Goal: Task Accomplishment & Management: Manage account settings

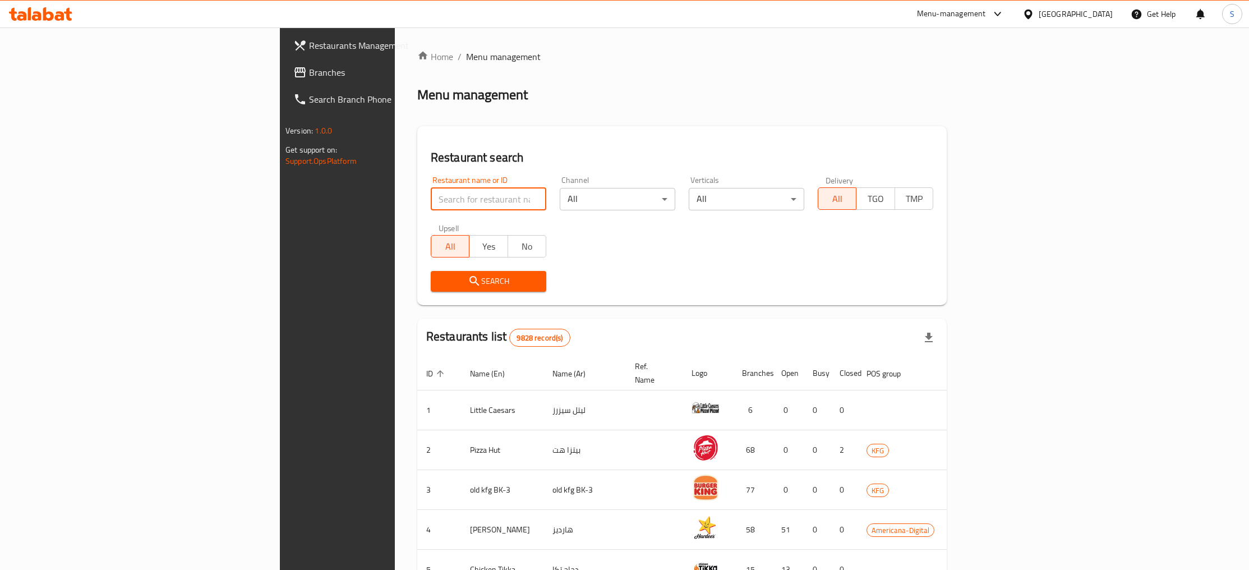
click at [431, 204] on input "search" at bounding box center [489, 199] width 116 height 22
paste input "Cake Master"
type input "Cake Master"
click button "Search" at bounding box center [489, 281] width 116 height 21
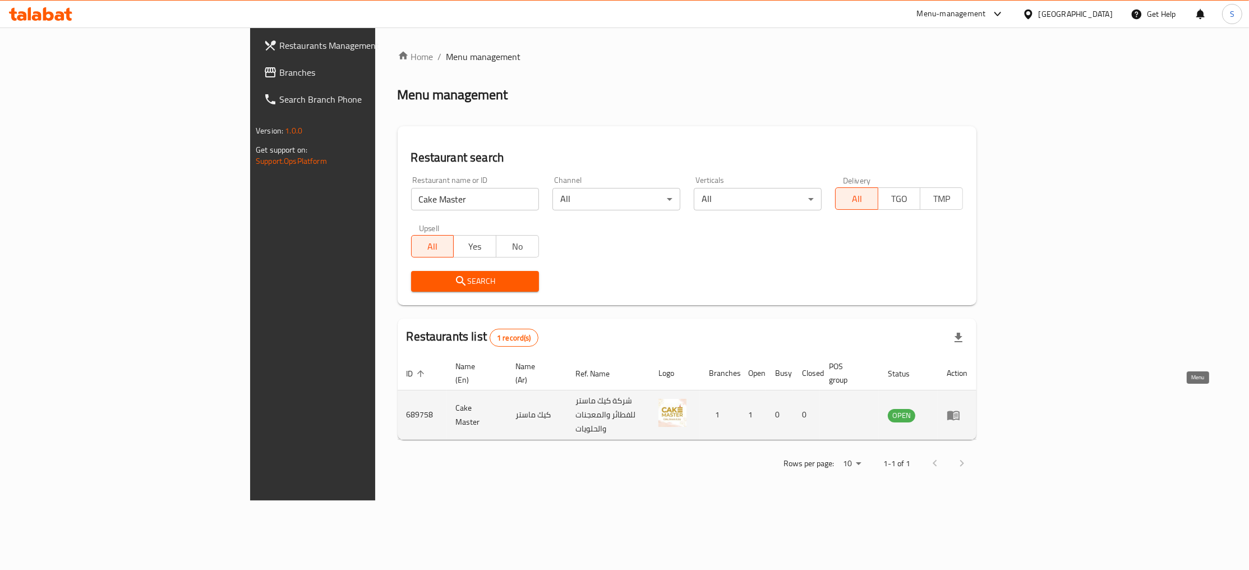
click at [960, 408] on icon "enhanced table" at bounding box center [953, 414] width 13 height 13
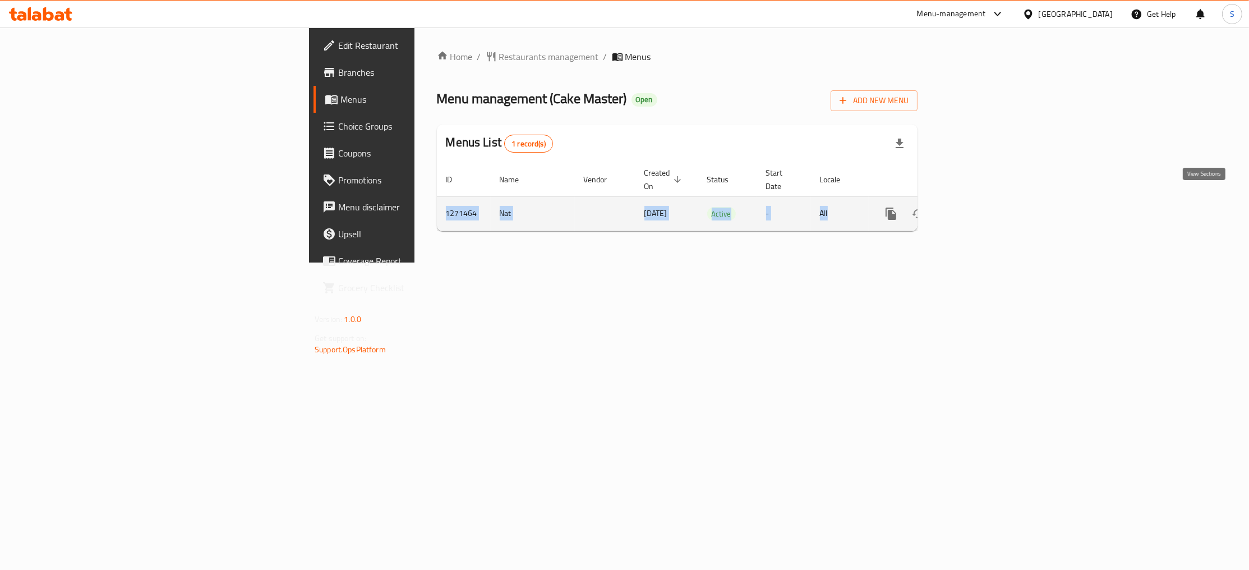
drag, startPoint x: 744, startPoint y: 85, endPoint x: 1210, endPoint y: 206, distance: 480.8
click at [918, 206] on div "Home / Restaurants management / Menus Menu management ( Cake Master ) Open Add …" at bounding box center [677, 145] width 481 height 190
click at [979, 207] on icon "enhanced table" at bounding box center [972, 213] width 13 height 13
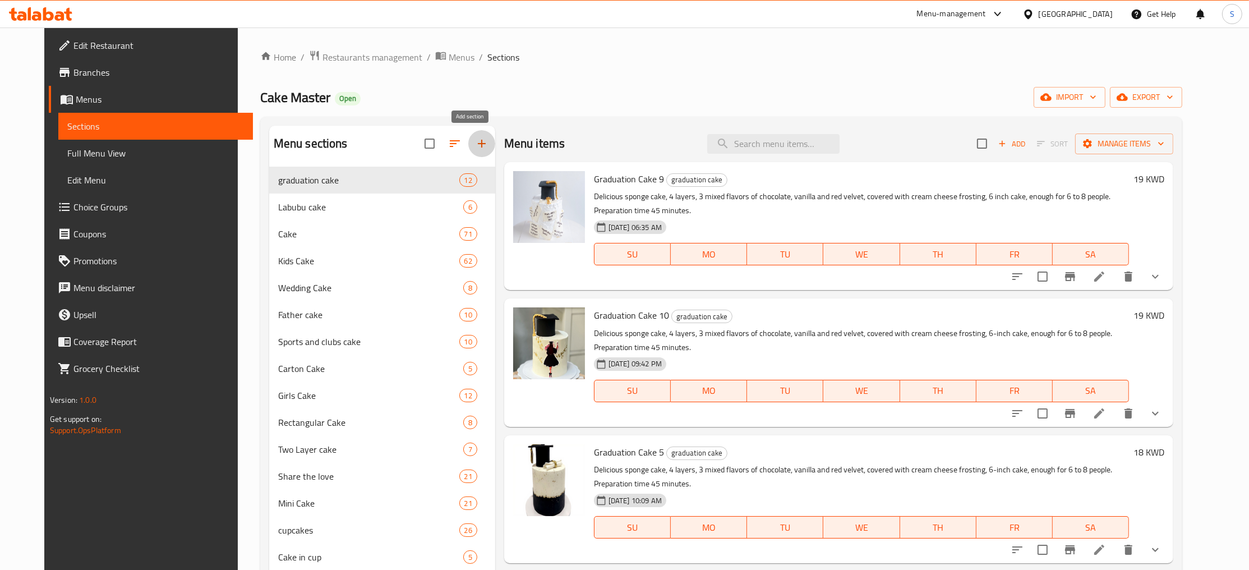
click at [475, 148] on icon "button" at bounding box center [481, 143] width 13 height 13
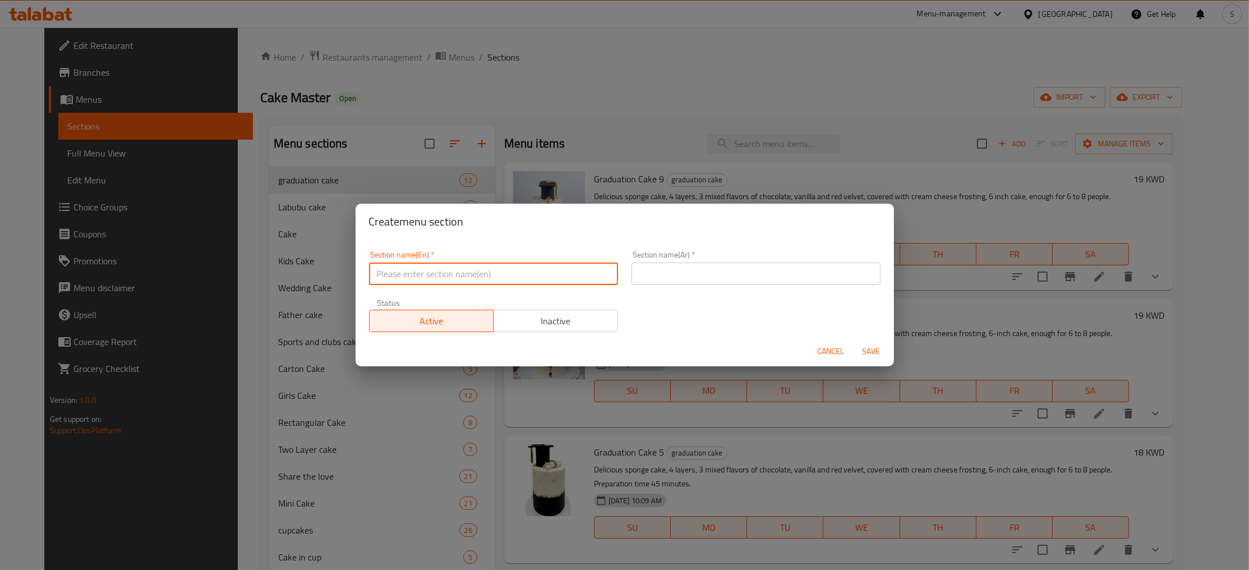
paste input "Pro Day"
click at [442, 277] on input "Pro Day" at bounding box center [493, 274] width 249 height 22
type input "Pro Day"
paste input "عروض ليوم واحد"
click at [745, 273] on input "عروض ليوم واحد" at bounding box center [756, 274] width 249 height 22
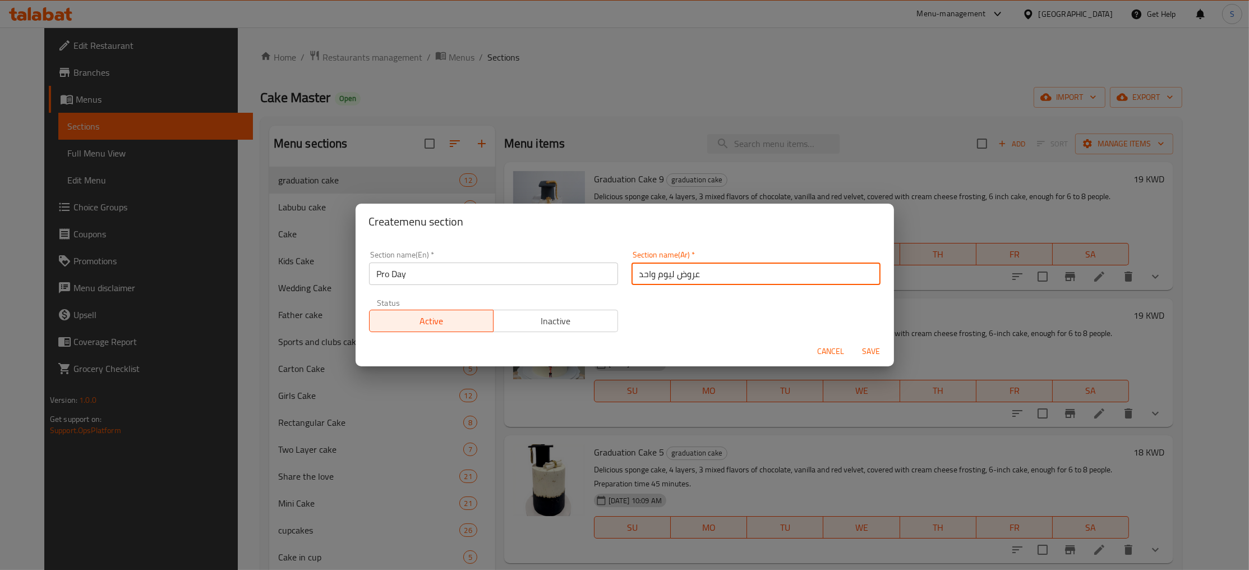
type input "عروض ليوم واحد"
click at [872, 353] on span "Save" at bounding box center [871, 351] width 27 height 14
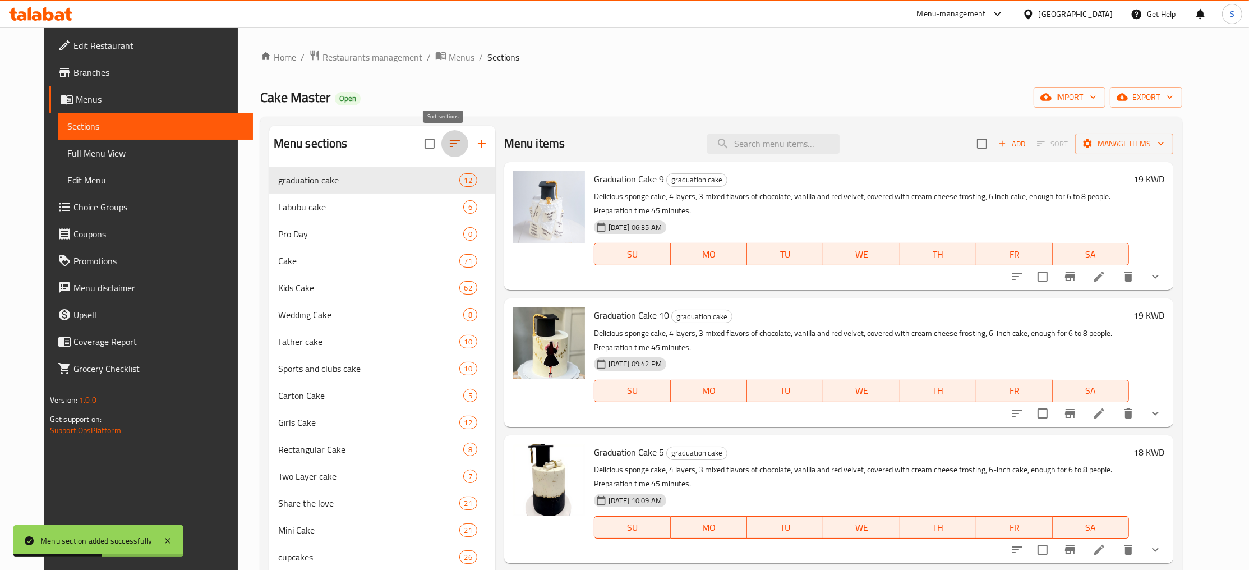
click at [448, 149] on icon "button" at bounding box center [454, 143] width 13 height 13
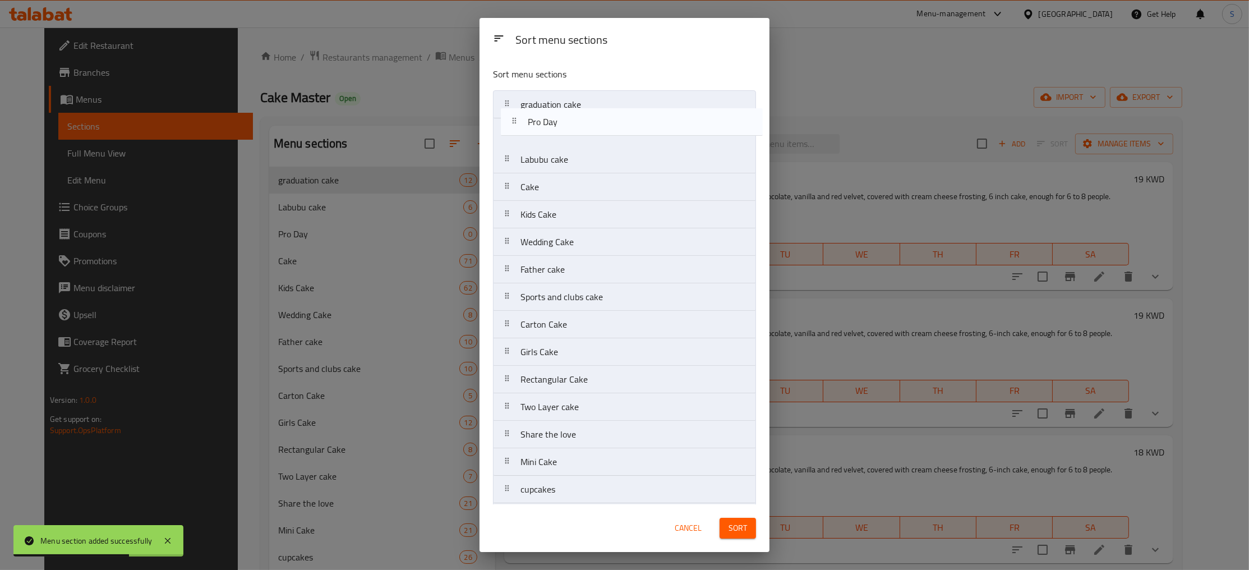
drag, startPoint x: 558, startPoint y: 164, endPoint x: 566, endPoint y: 105, distance: 60.0
click at [566, 105] on nav "graduation cake Labubu cake Pro Day Cake Kids Cake Wedding Cake Father cake Spo…" at bounding box center [624, 365] width 263 height 551
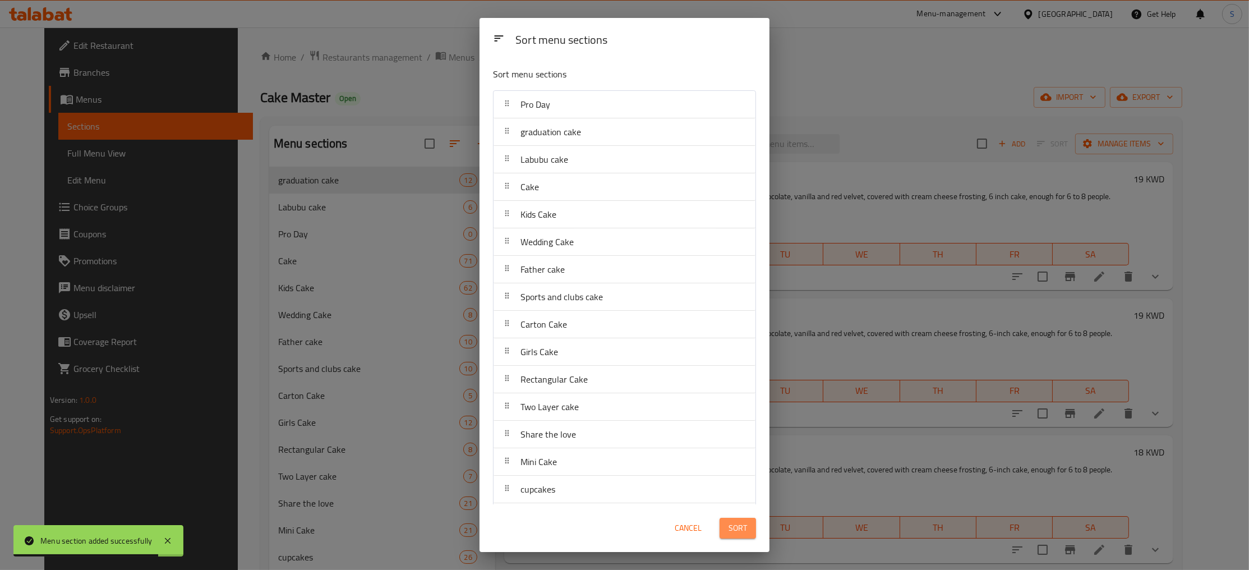
click at [734, 526] on span "Sort" at bounding box center [738, 528] width 19 height 14
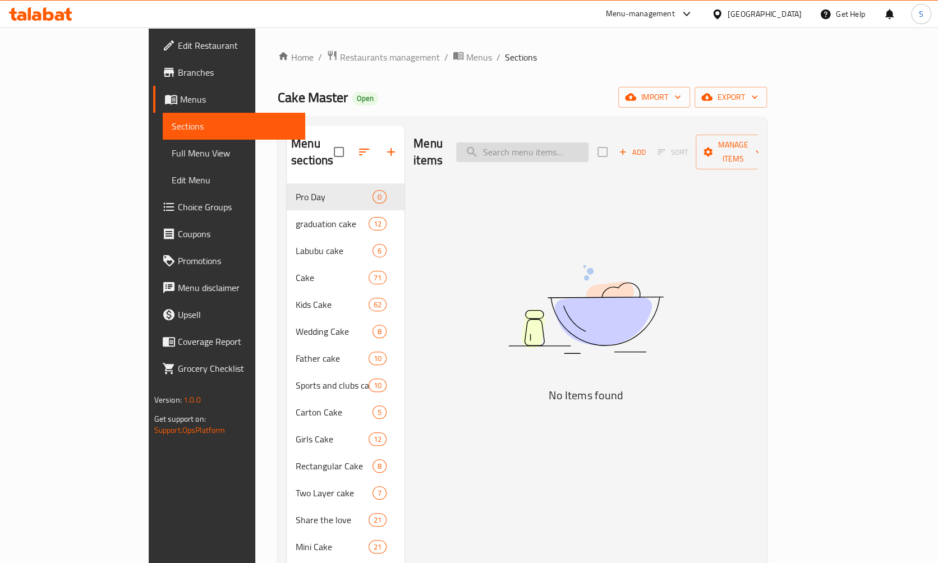
click at [586, 144] on input "search" at bounding box center [522, 153] width 132 height 20
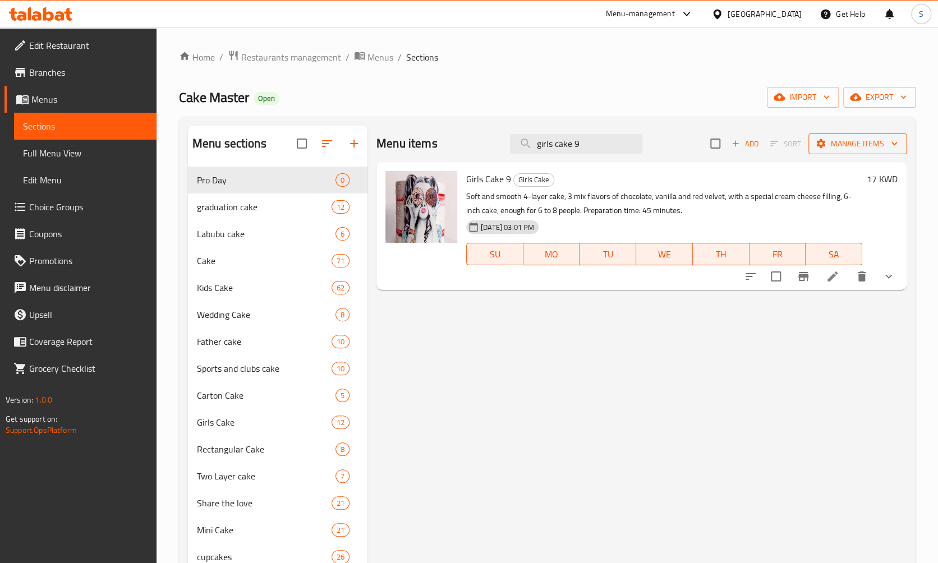
type input "girls cake 9"
click at [861, 143] on span "Manage items" at bounding box center [857, 144] width 80 height 14
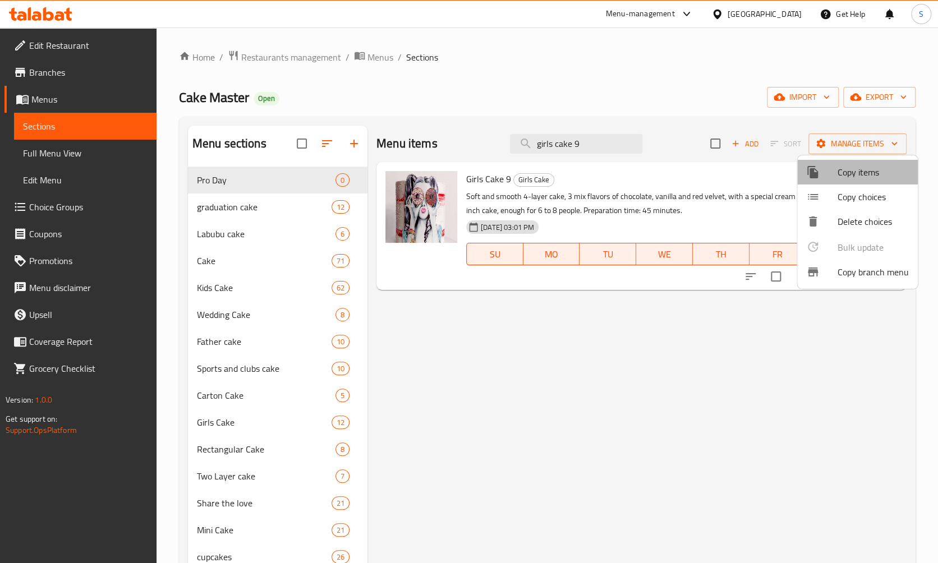
click at [878, 175] on span "Copy items" at bounding box center [873, 172] width 71 height 13
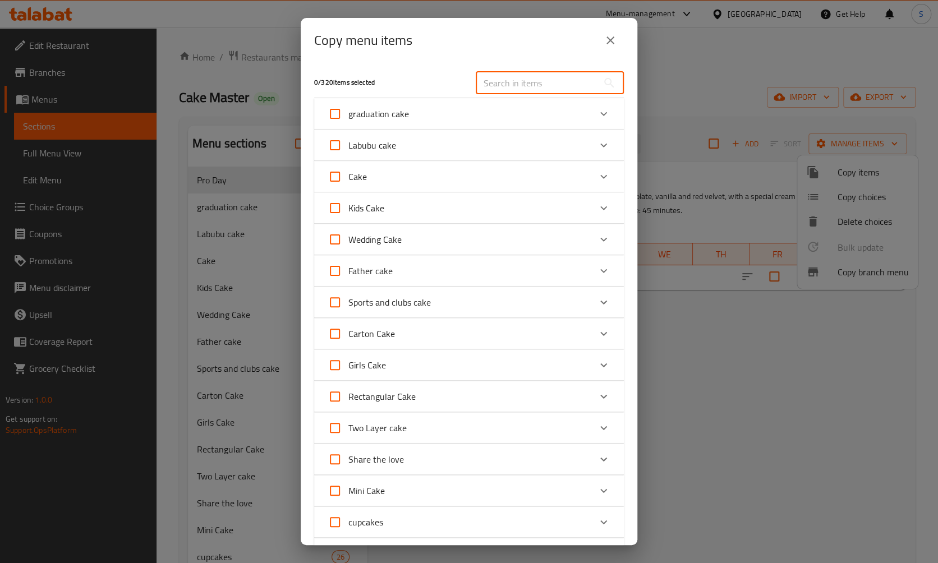
click at [553, 80] on input "text" at bounding box center [537, 83] width 122 height 22
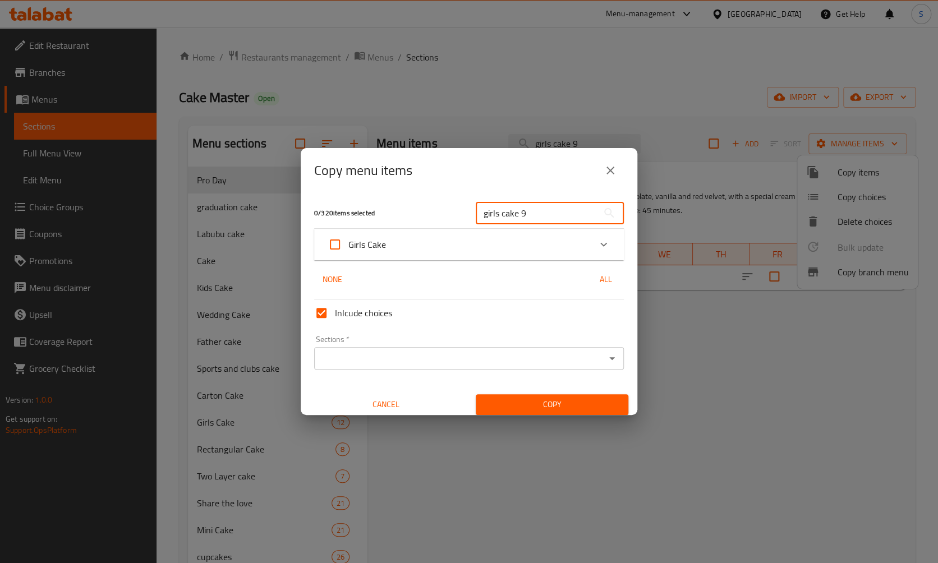
type input "girls cake 9"
click at [566, 242] on div "Girls Cake" at bounding box center [459, 244] width 263 height 27
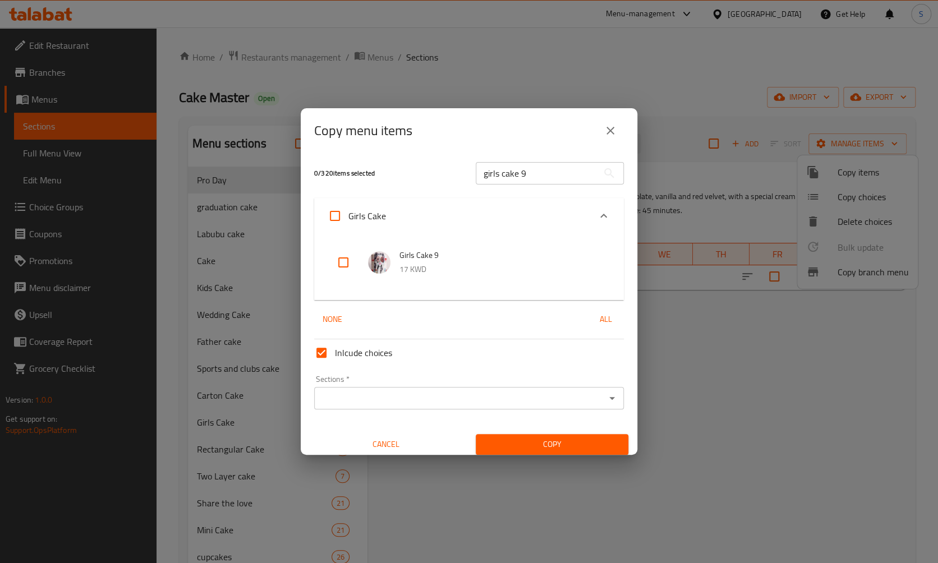
click at [343, 269] on input "checkbox" at bounding box center [343, 262] width 27 height 27
checkbox input "true"
click at [555, 178] on input "girls cake 9" at bounding box center [537, 173] width 122 height 22
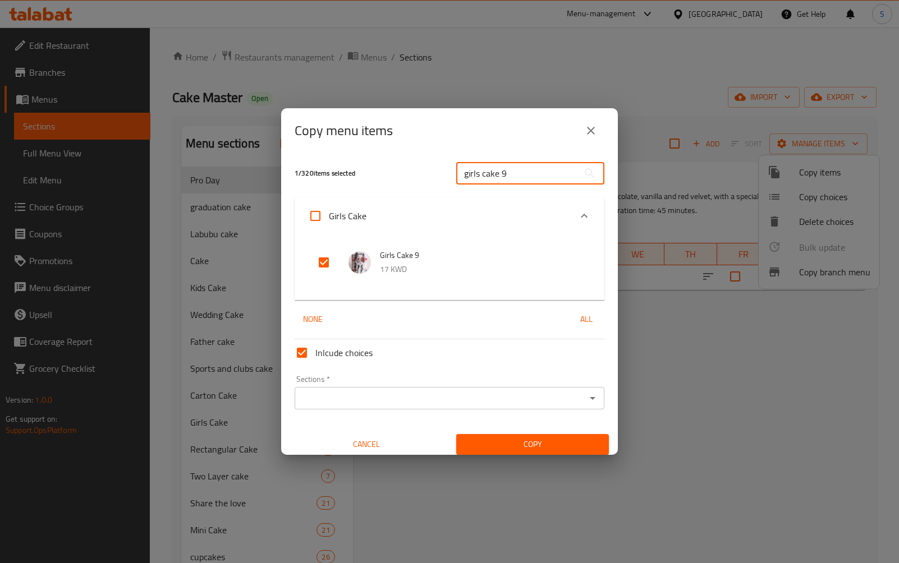
click at [514, 171] on input "girls cake 9" at bounding box center [517, 173] width 122 height 22
click at [543, 181] on input "girls cake 9" at bounding box center [517, 173] width 122 height 22
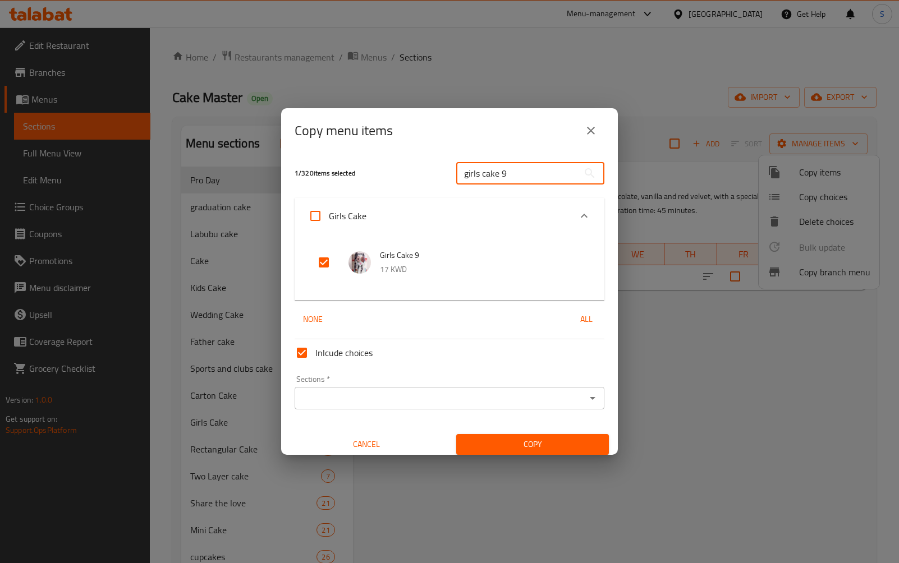
paste input "Carton cake 5"
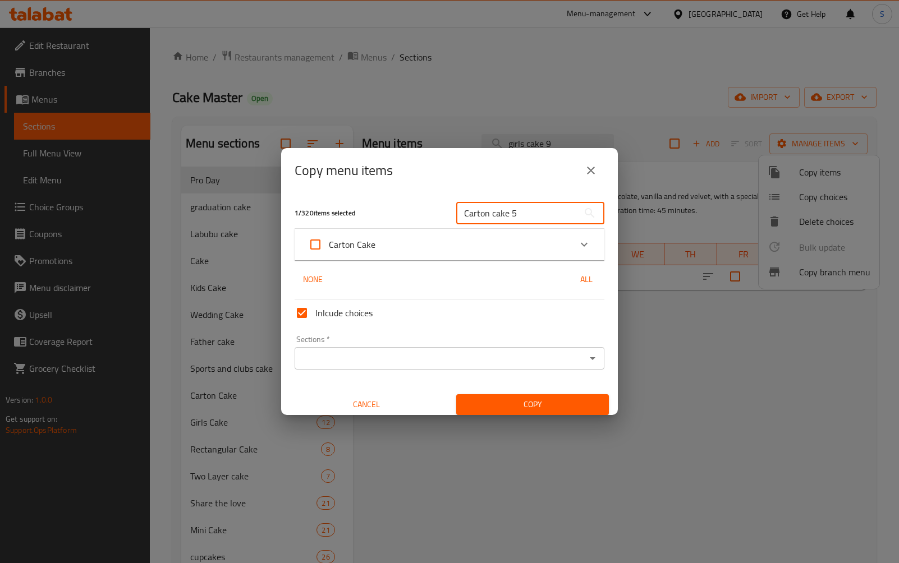
type input "Carton cake 5"
click at [431, 259] on div "Carton Cake" at bounding box center [450, 244] width 310 height 31
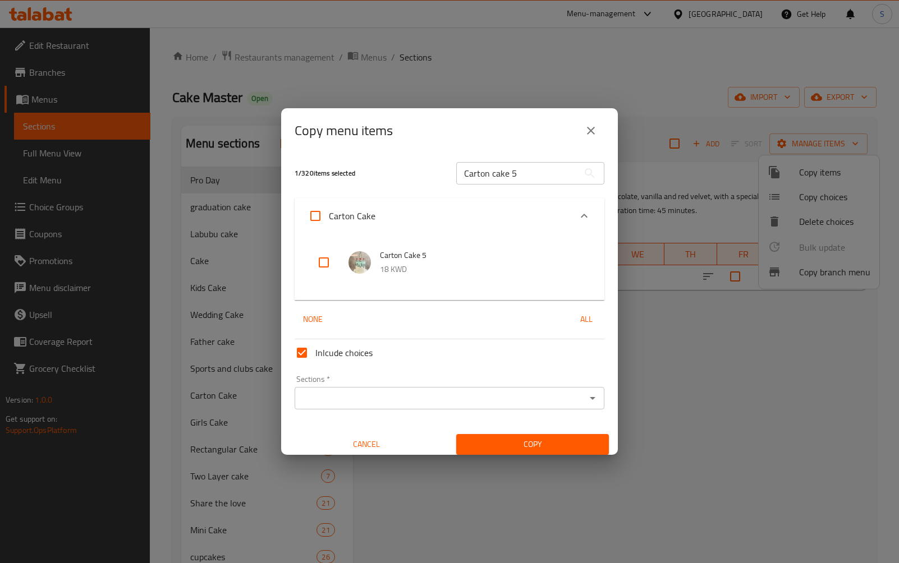
click at [323, 263] on input "checkbox" at bounding box center [323, 262] width 27 height 27
checkbox input "true"
click at [550, 171] on input "Carton cake 5" at bounding box center [517, 173] width 122 height 22
paste input "Messi cake 2"
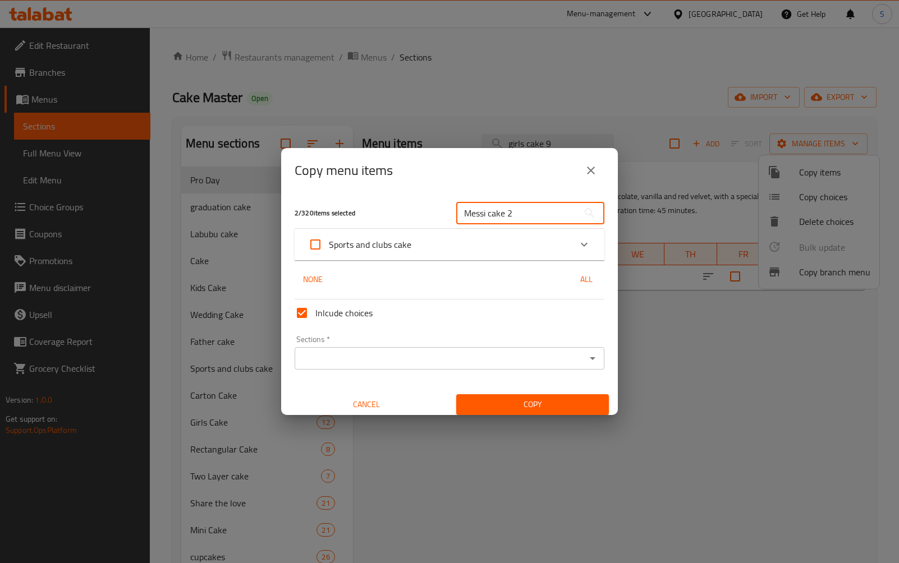
type input "Messi cake 2"
click at [485, 246] on div "Sports and clubs cake" at bounding box center [439, 244] width 263 height 27
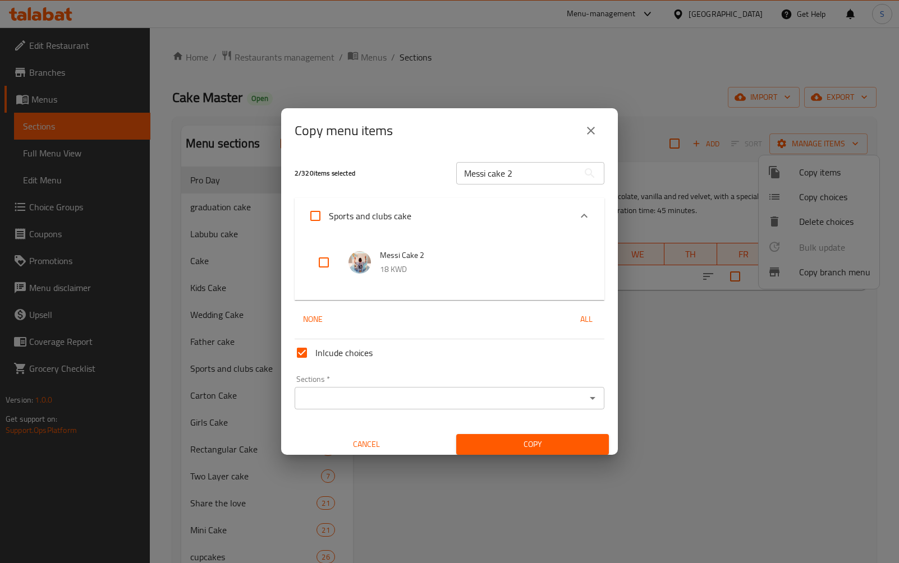
click at [324, 263] on input "checkbox" at bounding box center [323, 262] width 27 height 27
checkbox input "true"
click at [559, 180] on input "Messi cake 2" at bounding box center [517, 173] width 122 height 22
paste input "Retirement cake"
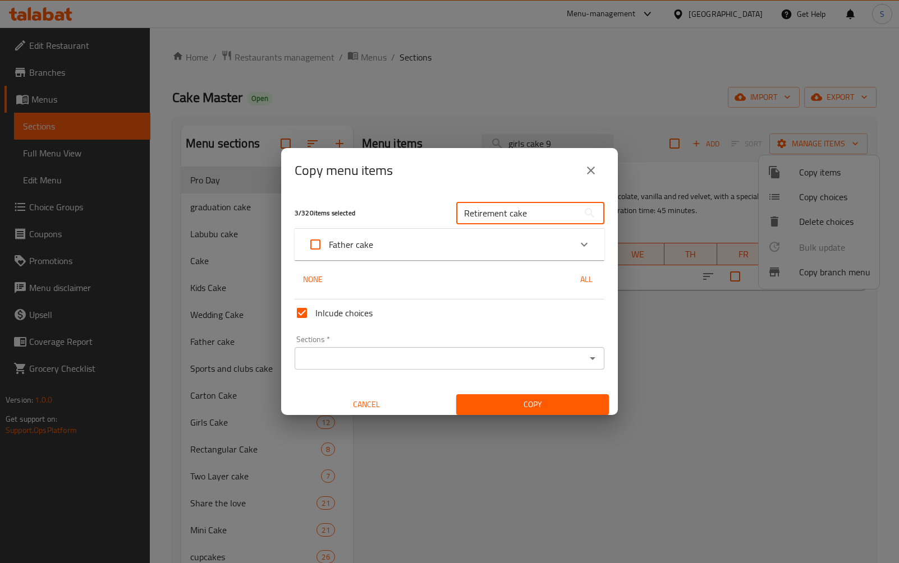
type input "Retirement cake"
click at [408, 249] on div "Father cake" at bounding box center [439, 244] width 263 height 27
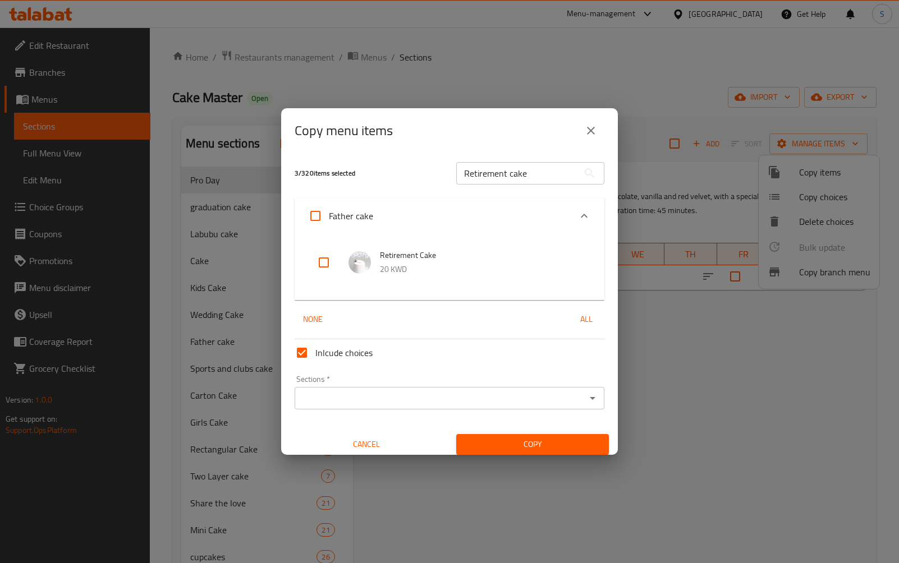
click at [323, 266] on input "checkbox" at bounding box center [323, 262] width 27 height 27
checkbox input "true"
click at [526, 167] on input "Retirement cake" at bounding box center [517, 173] width 122 height 22
paste input "Barbie cake 5"
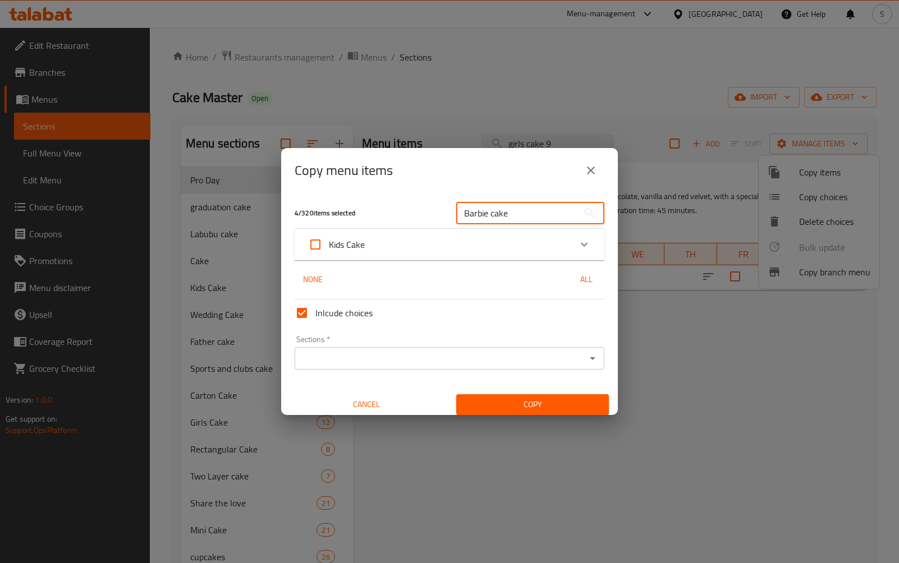
type input "Barbie cake"
click at [452, 250] on div "Kids Cake" at bounding box center [439, 244] width 263 height 27
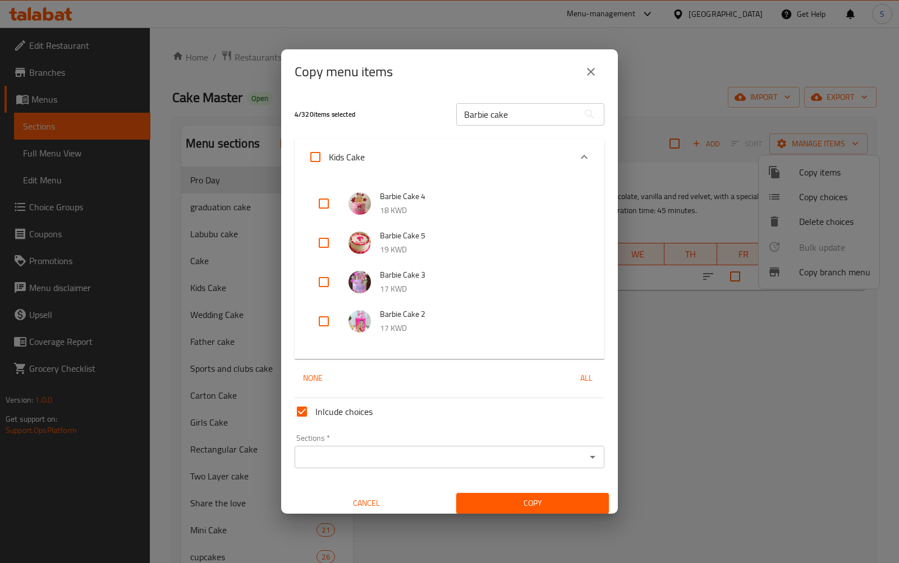
click at [324, 243] on input "checkbox" at bounding box center [323, 242] width 27 height 27
checkbox input "true"
click at [540, 112] on input "Barbie cake" at bounding box center [517, 114] width 122 height 22
paste input "Tag"
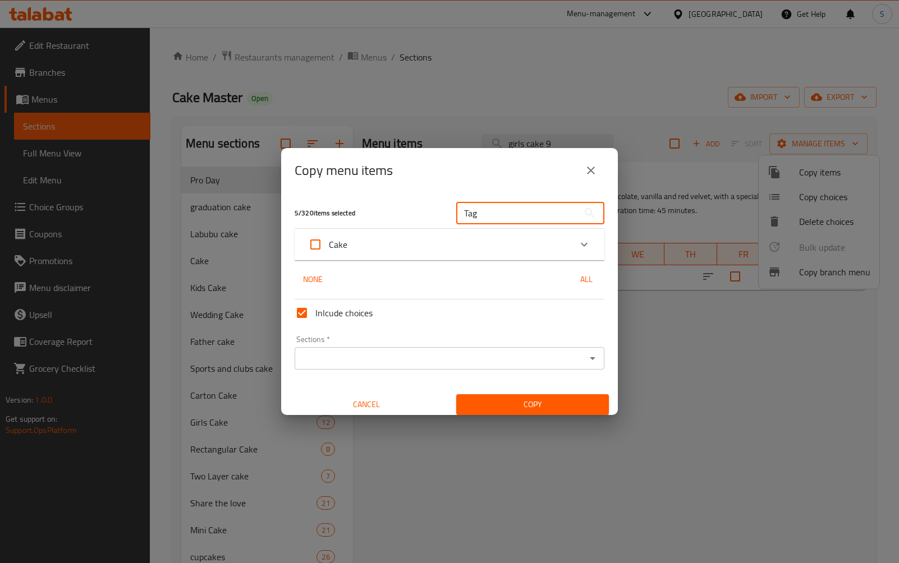
type input "Tag"
click at [592, 242] on div "Expand" at bounding box center [584, 244] width 27 height 27
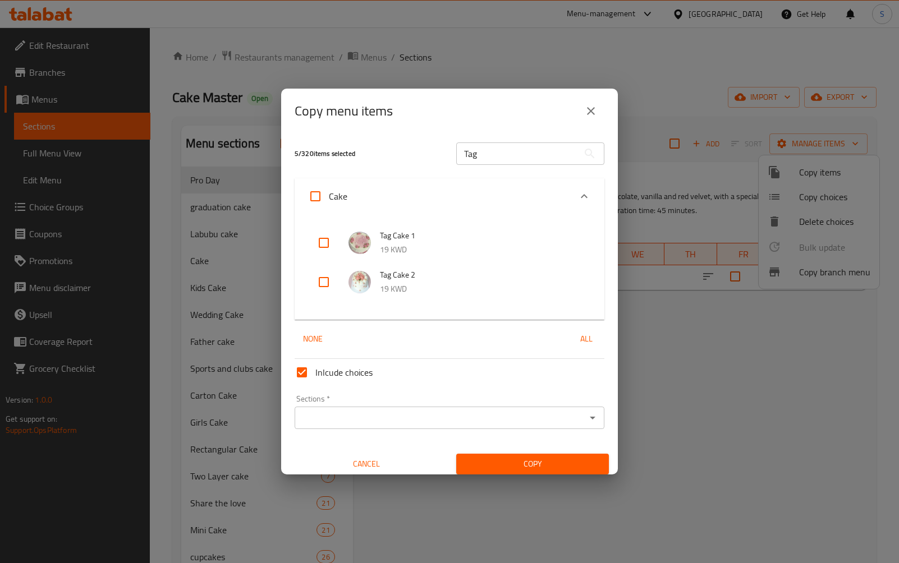
click at [319, 247] on input "checkbox" at bounding box center [323, 242] width 27 height 27
checkbox input "true"
click at [528, 467] on span "Copy" at bounding box center [532, 464] width 135 height 14
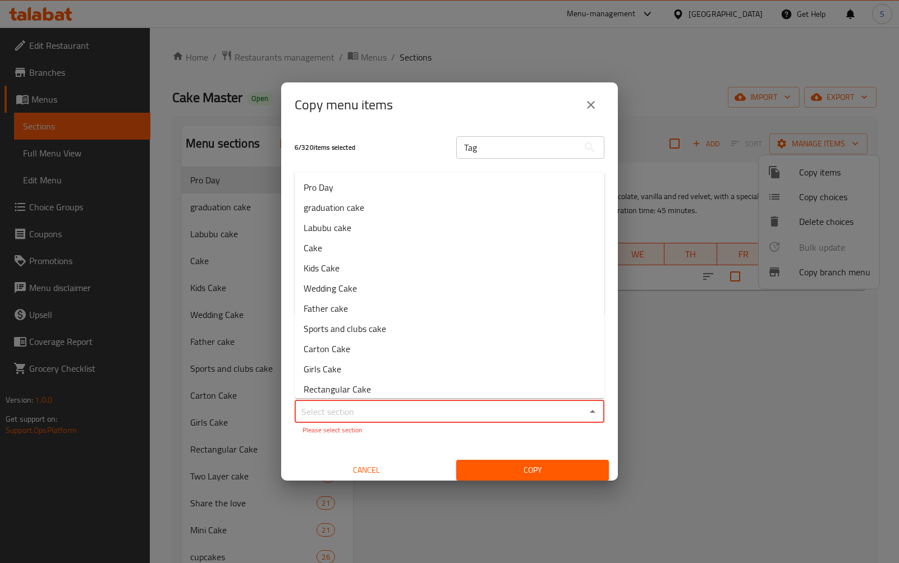
click at [459, 413] on input "Sections   *" at bounding box center [440, 412] width 284 height 16
click at [378, 188] on li "Pro Day" at bounding box center [450, 187] width 310 height 20
type input "Pro Day"
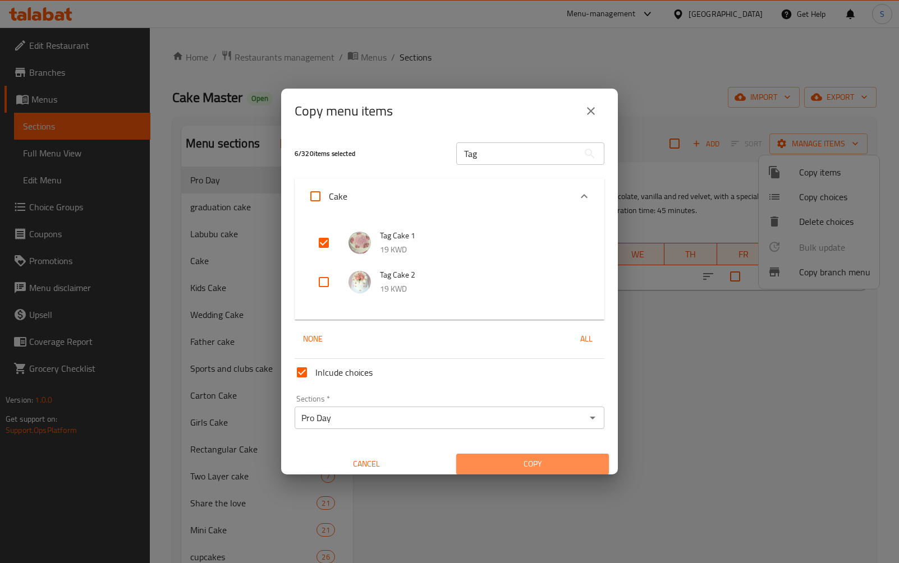
click at [538, 462] on span "Copy" at bounding box center [532, 464] width 135 height 14
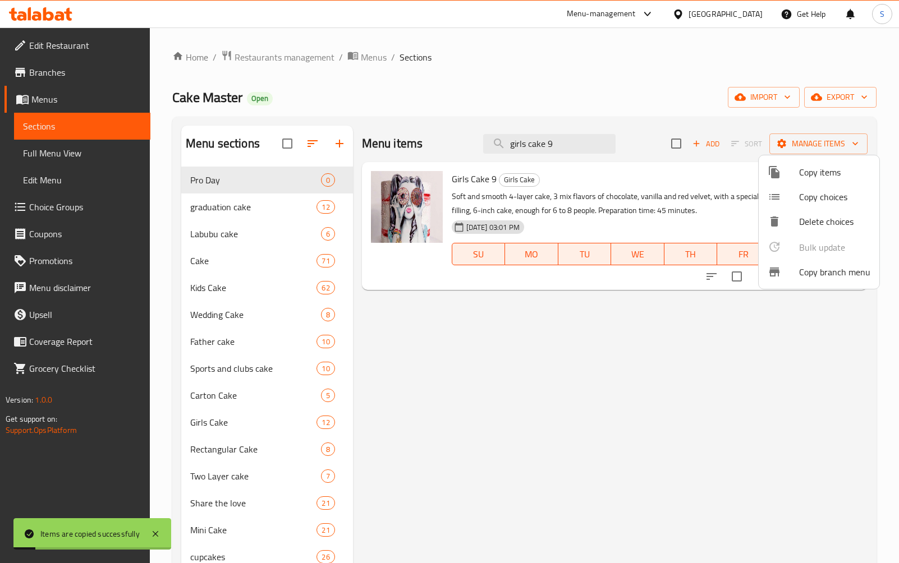
click at [279, 208] on div at bounding box center [449, 281] width 899 height 563
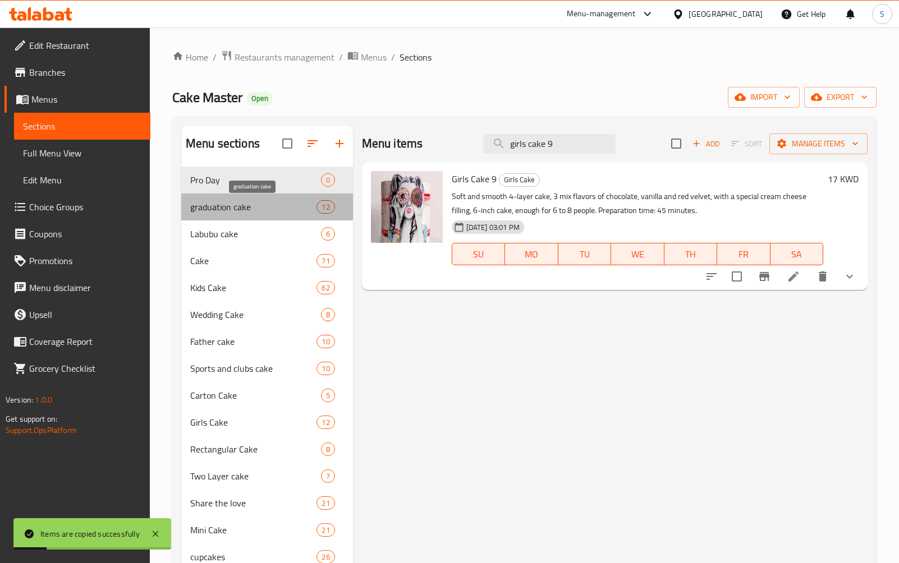
click at [279, 208] on span "graduation cake" at bounding box center [253, 206] width 126 height 13
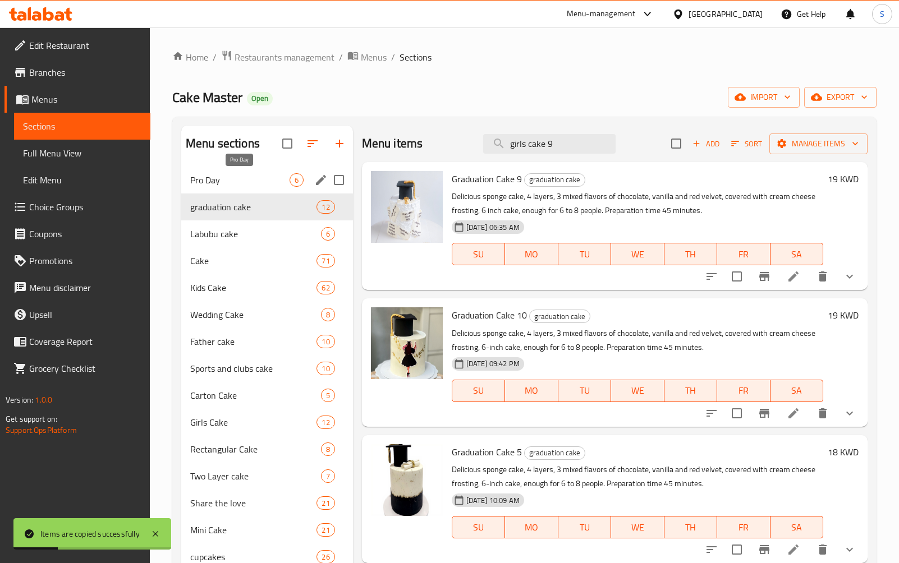
click at [253, 175] on span "Pro Day" at bounding box center [239, 179] width 99 height 13
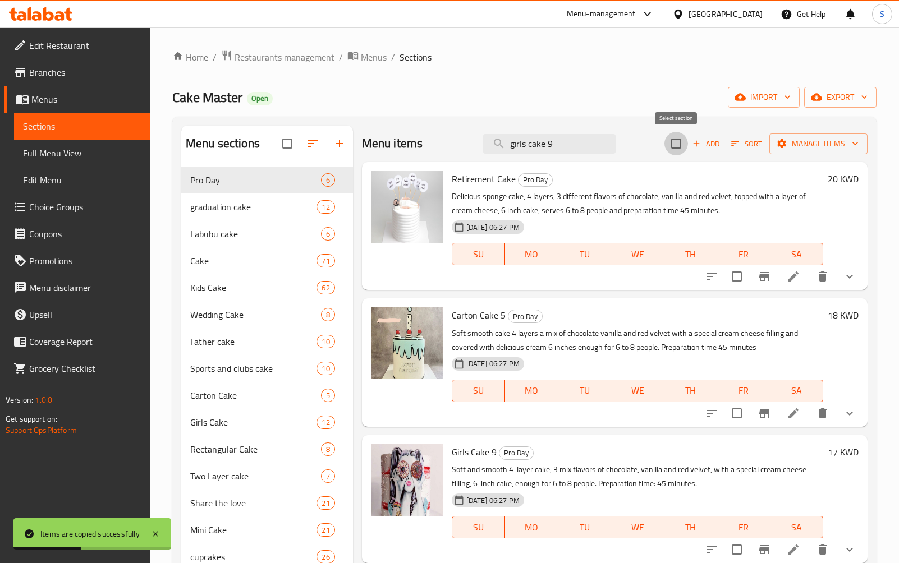
click at [677, 144] on input "checkbox" at bounding box center [676, 144] width 24 height 24
checkbox input "true"
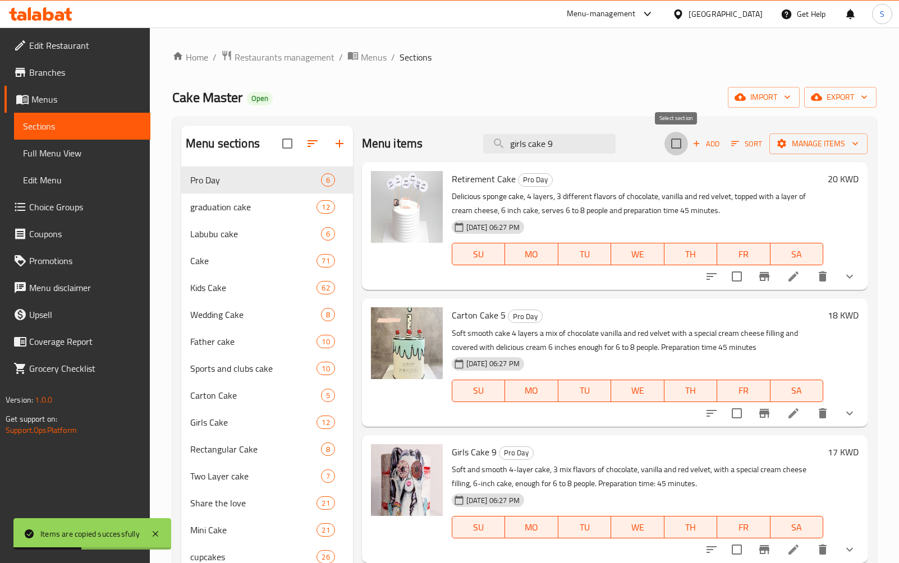
checkbox input "true"
click at [817, 150] on span "Manage items" at bounding box center [818, 144] width 80 height 14
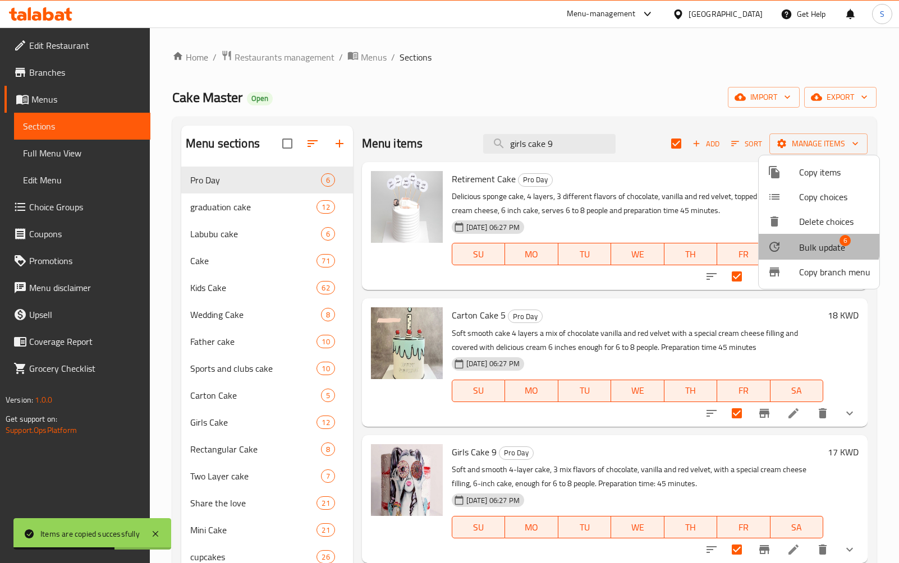
click at [817, 245] on span "Bulk update" at bounding box center [822, 247] width 46 height 13
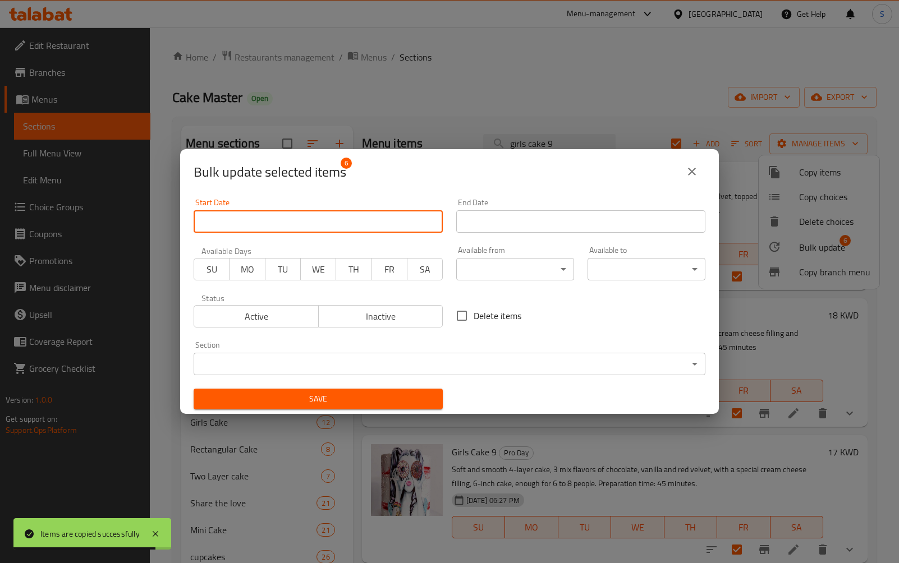
click at [310, 213] on input "Start Date" at bounding box center [318, 221] width 249 height 22
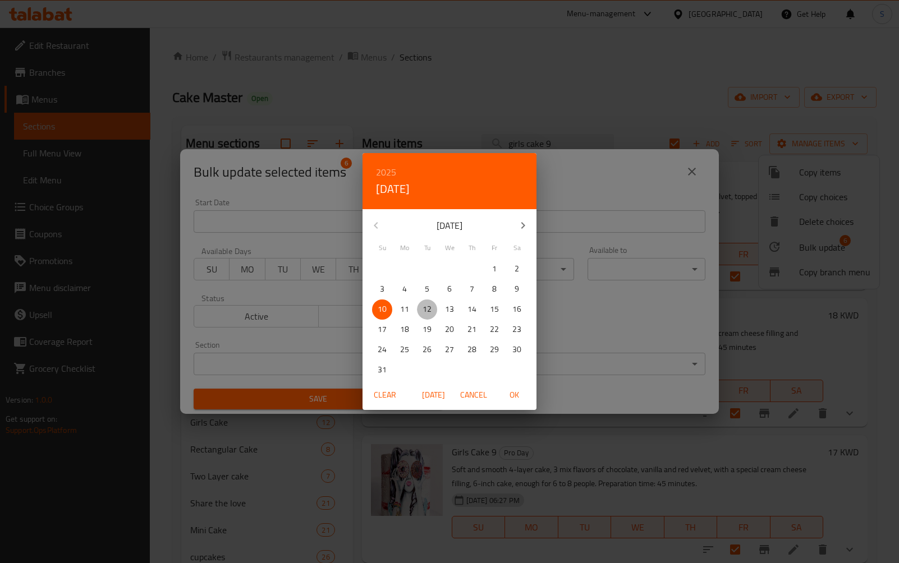
click at [430, 304] on p "12" at bounding box center [426, 309] width 9 height 14
click at [508, 397] on span "OK" at bounding box center [513, 395] width 27 height 14
type input "[DATE]"
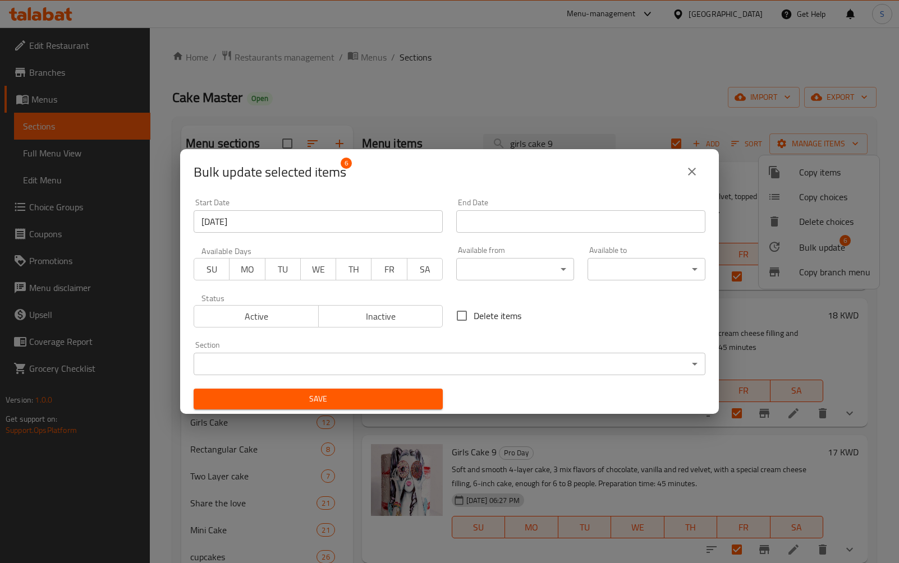
drag, startPoint x: 276, startPoint y: 265, endPoint x: 316, endPoint y: 269, distance: 40.6
click at [316, 269] on div "SU MO TU WE TH FR SA" at bounding box center [318, 264] width 249 height 34
click at [316, 269] on span "WE" at bounding box center [318, 269] width 26 height 16
click at [282, 266] on span "TU" at bounding box center [283, 269] width 26 height 16
click at [357, 265] on span "TH" at bounding box center [354, 269] width 26 height 16
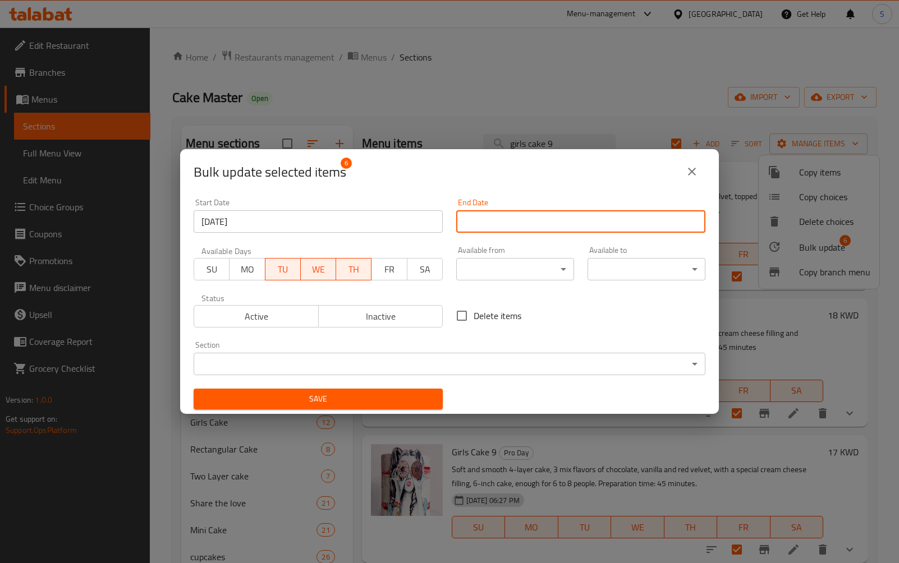
click at [528, 222] on input "Start Date" at bounding box center [580, 221] width 249 height 22
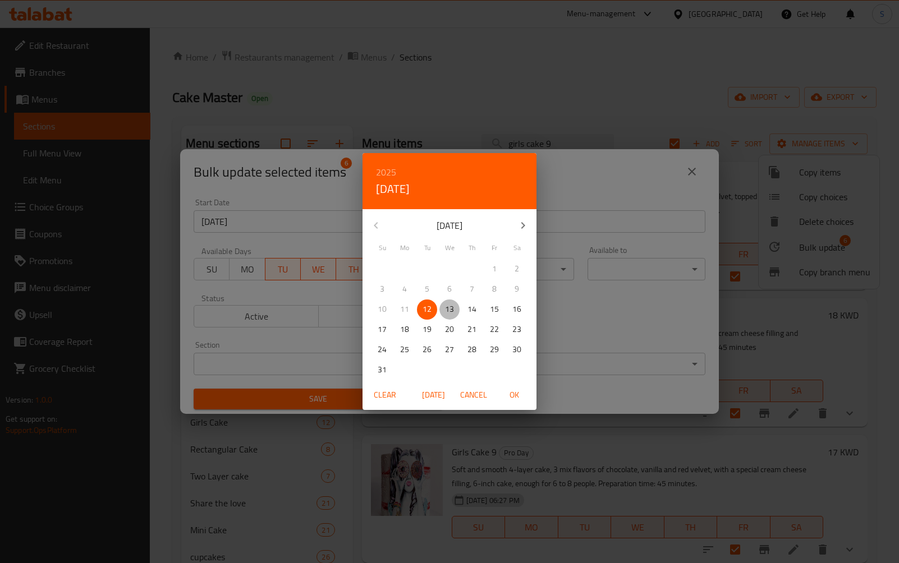
click at [448, 305] on p "13" at bounding box center [449, 309] width 9 height 14
click at [514, 390] on span "OK" at bounding box center [513, 395] width 27 height 14
type input "[DATE]"
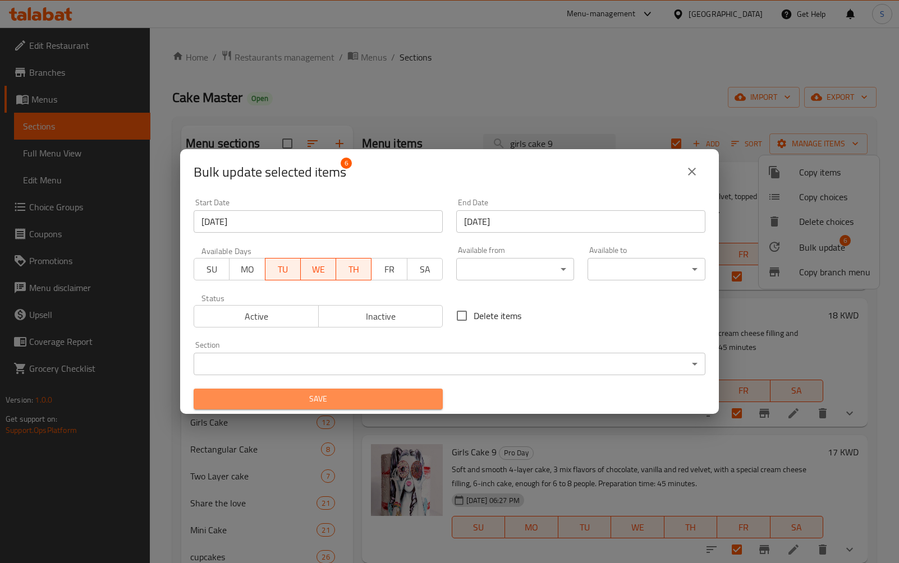
click at [371, 396] on span "Save" at bounding box center [318, 399] width 231 height 14
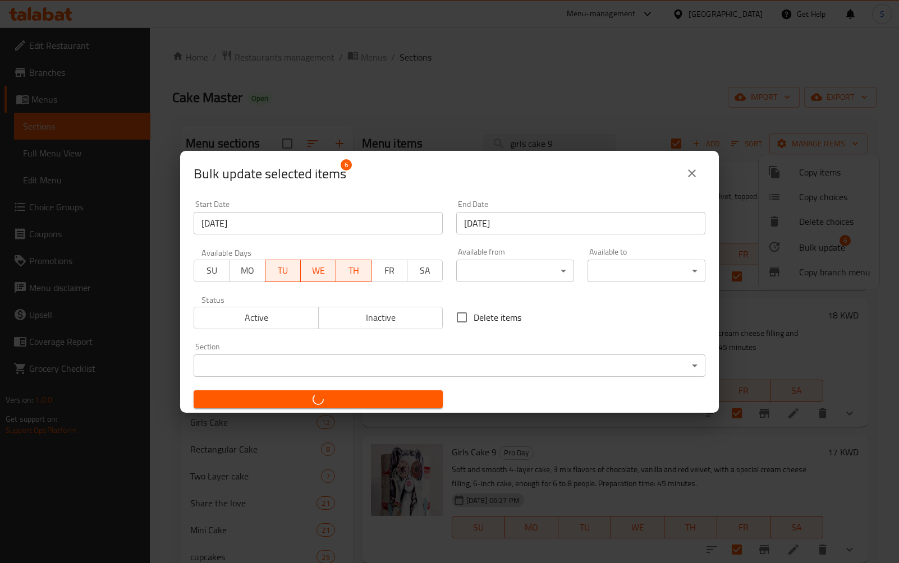
checkbox input "false"
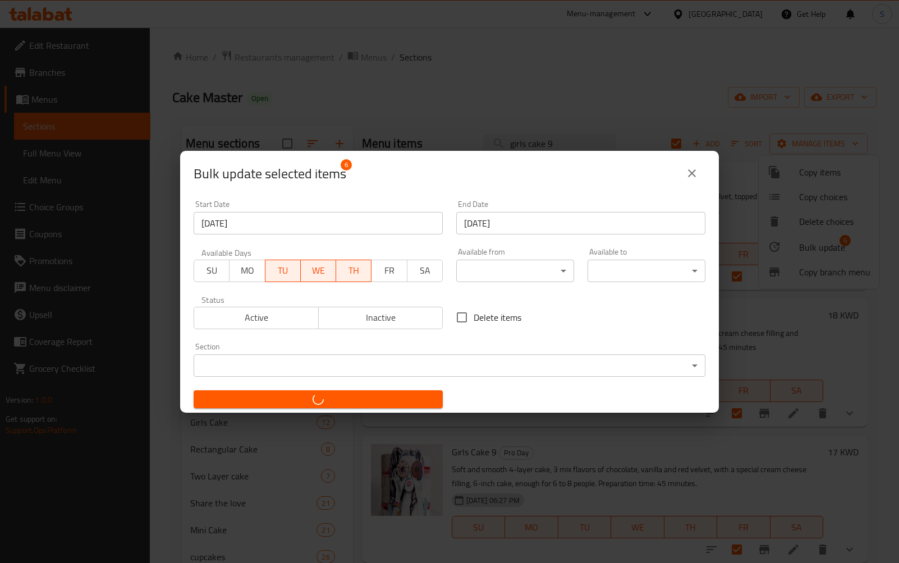
checkbox input "false"
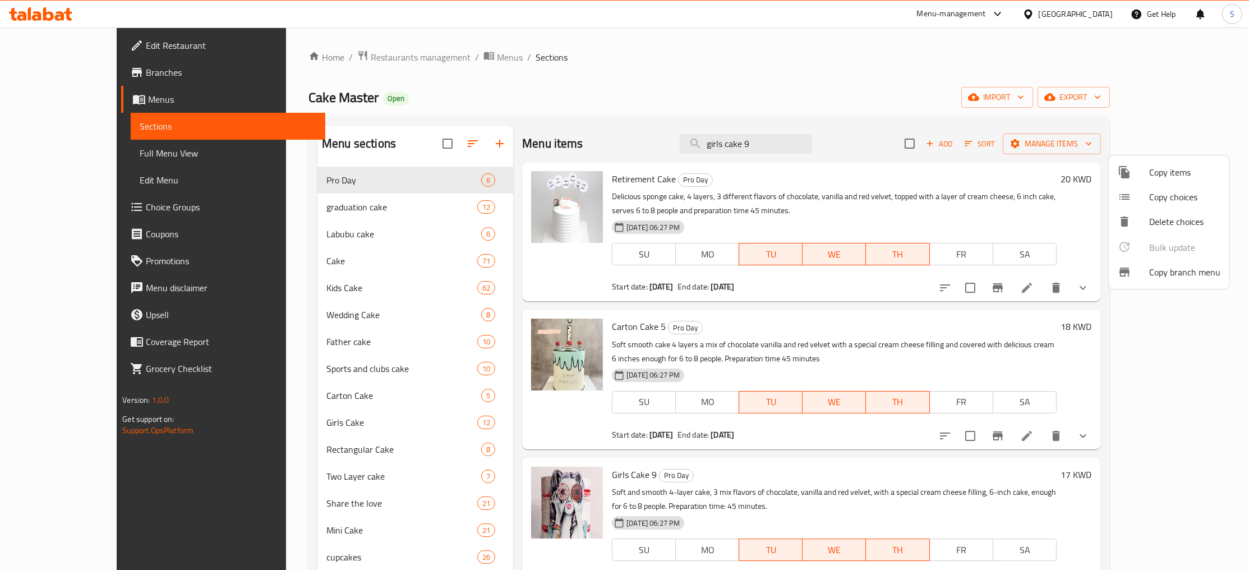
drag, startPoint x: 330, startPoint y: 64, endPoint x: 333, endPoint y: 50, distance: 14.3
click at [333, 50] on div at bounding box center [624, 285] width 1249 height 570
click at [371, 58] on span "Restaurants management" at bounding box center [421, 56] width 100 height 13
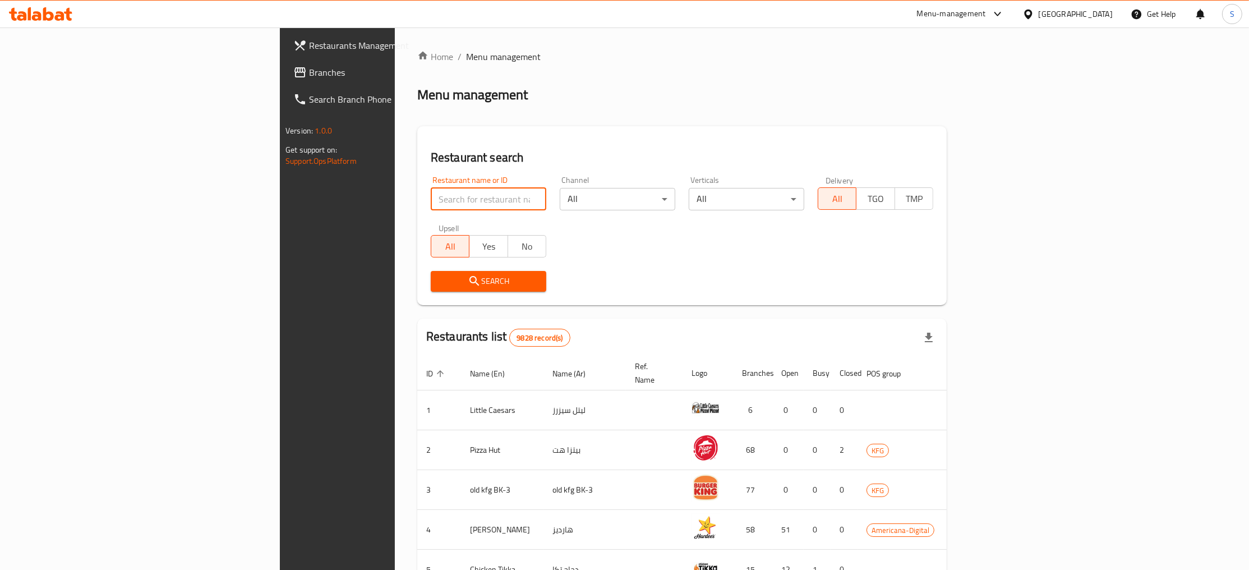
click at [431, 205] on input "search" at bounding box center [489, 199] width 116 height 22
paste input "Cake Tok"
type input "Cake Tok"
click button "Search" at bounding box center [489, 281] width 116 height 21
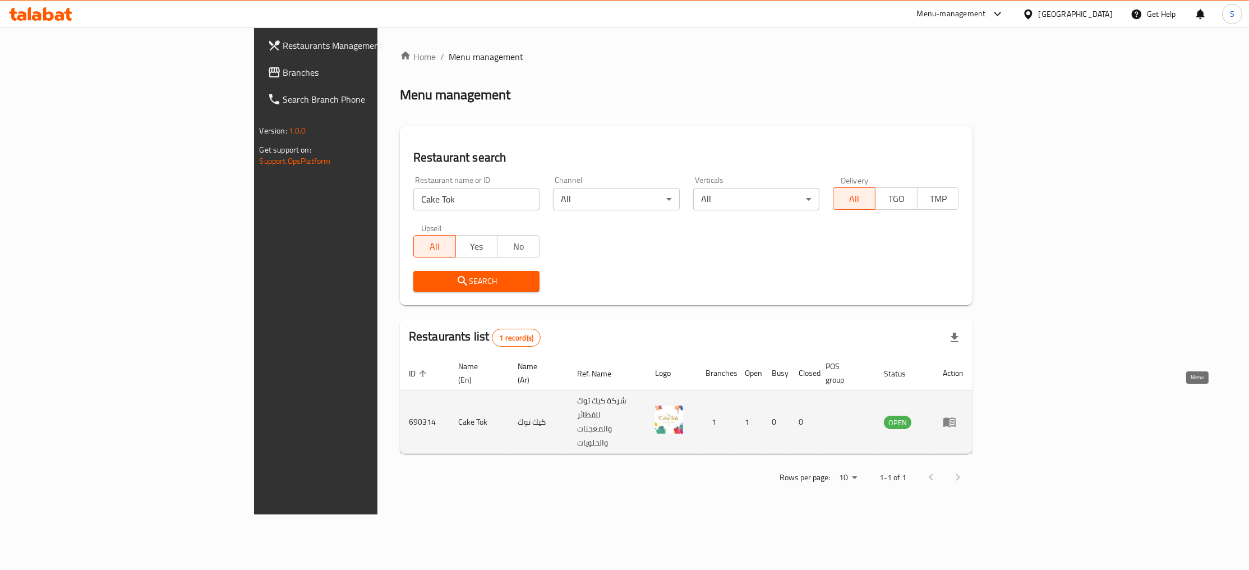
click at [957, 415] on icon "enhanced table" at bounding box center [949, 421] width 13 height 13
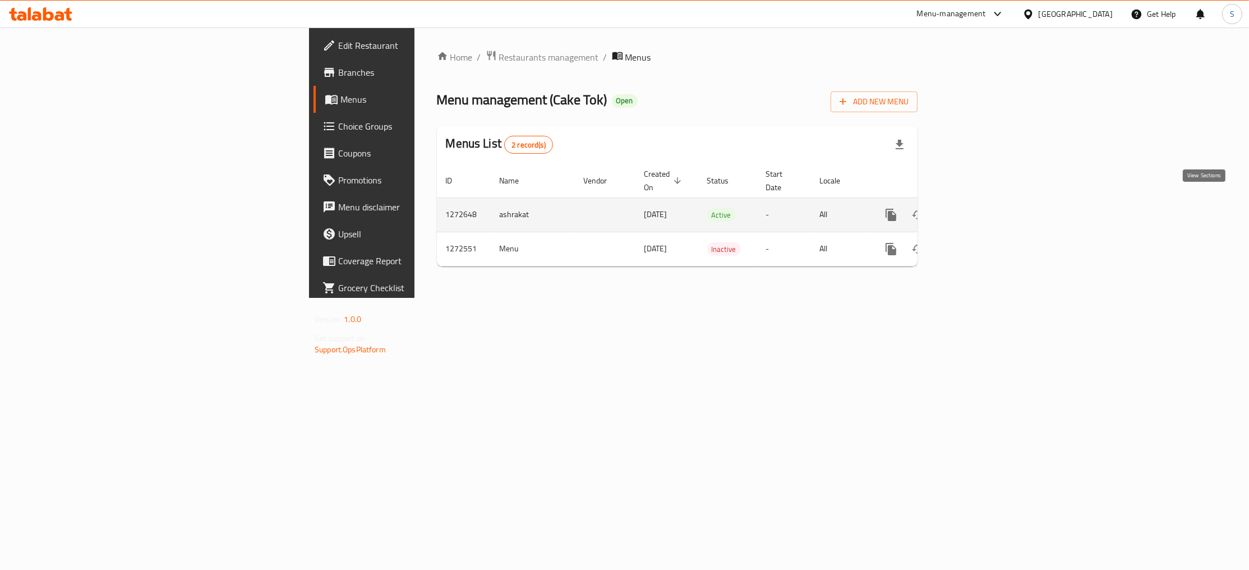
click at [979, 208] on icon "enhanced table" at bounding box center [972, 214] width 13 height 13
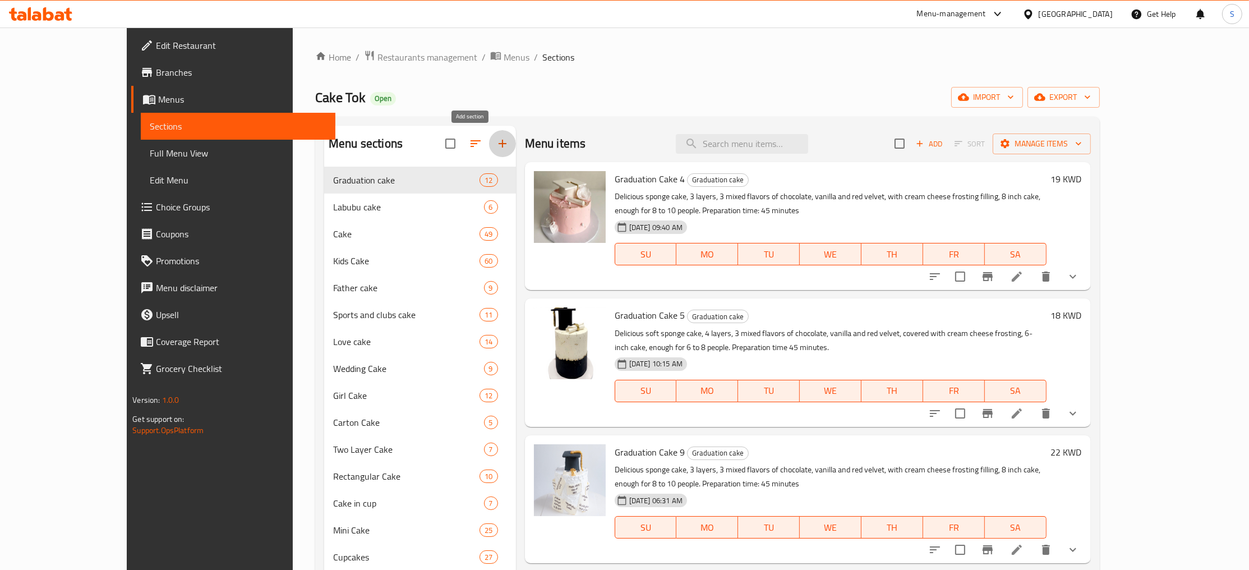
click at [496, 146] on icon "button" at bounding box center [502, 143] width 13 height 13
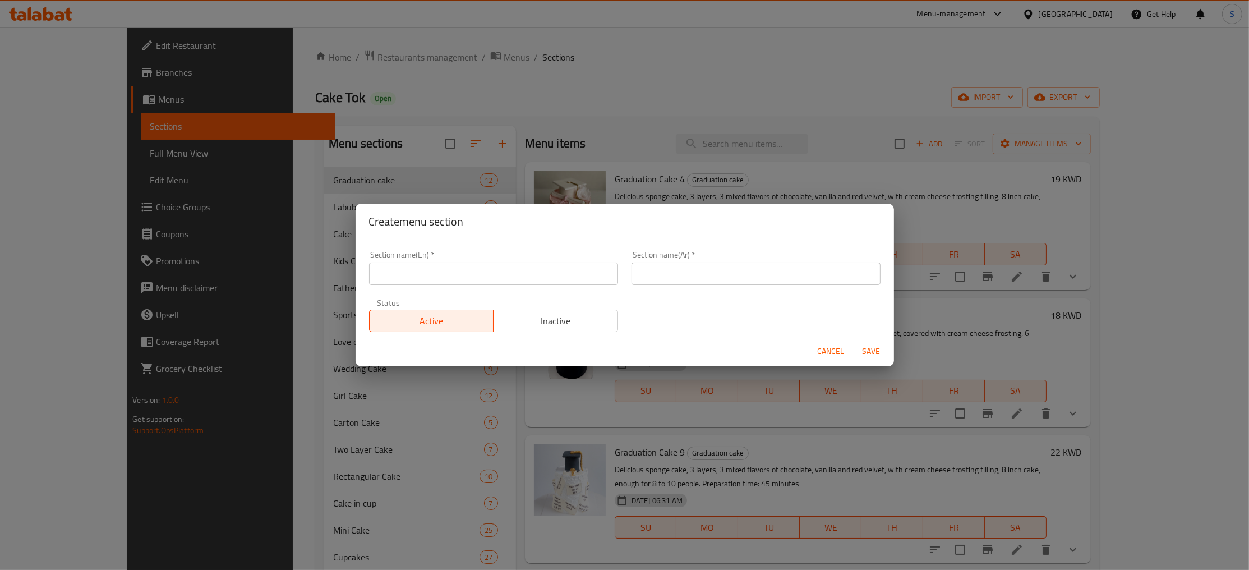
drag, startPoint x: 715, startPoint y: 257, endPoint x: 716, endPoint y: 273, distance: 16.3
click at [716, 273] on div "Section name(Ar)   * Section name(Ar) *" at bounding box center [756, 268] width 249 height 34
click at [716, 273] on input "text" at bounding box center [756, 274] width 249 height 22
paste input "عروض ليوم واحد"
type input "عروض ليوم واحد"
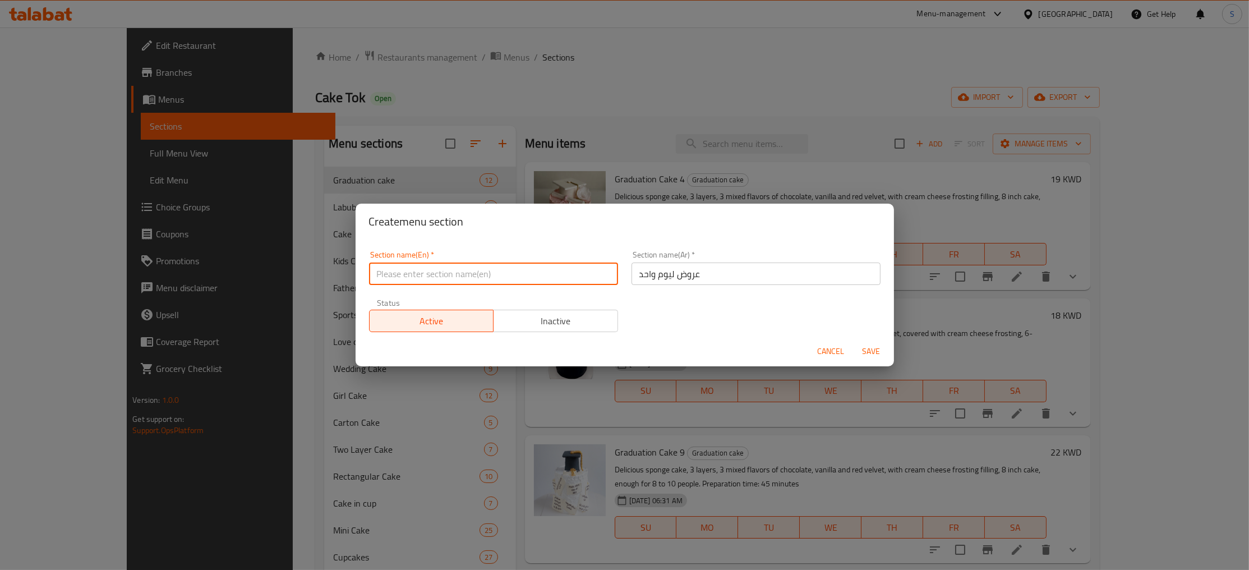
click at [509, 274] on input "text" at bounding box center [493, 274] width 249 height 22
type input "Pro Day"
click at [877, 349] on span "Save" at bounding box center [871, 351] width 27 height 14
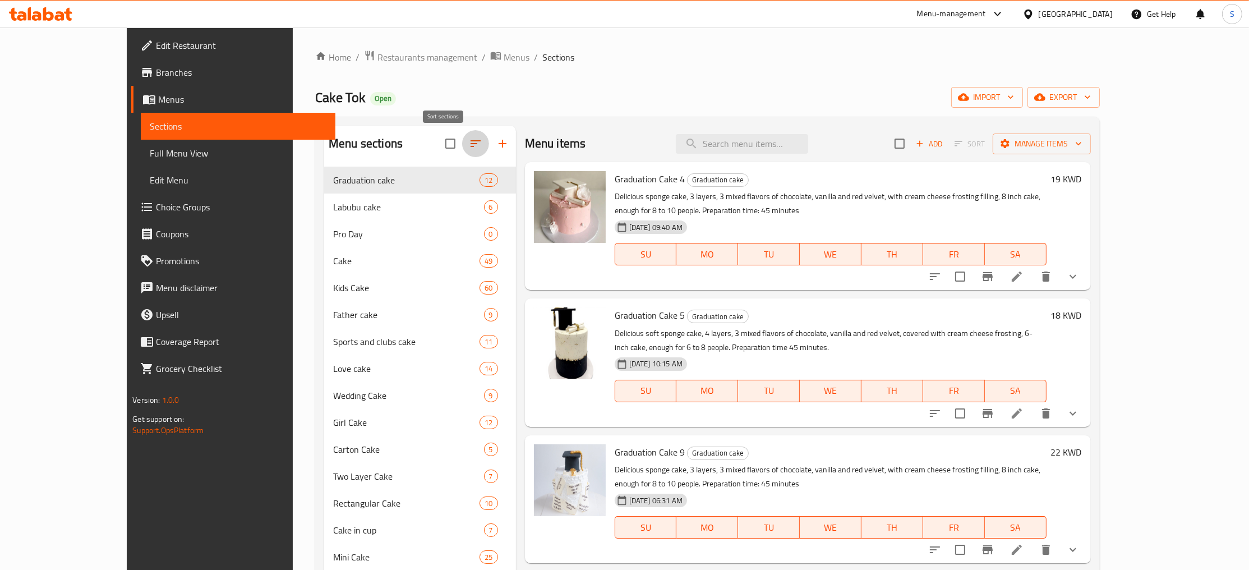
click at [469, 144] on icon "button" at bounding box center [475, 143] width 13 height 13
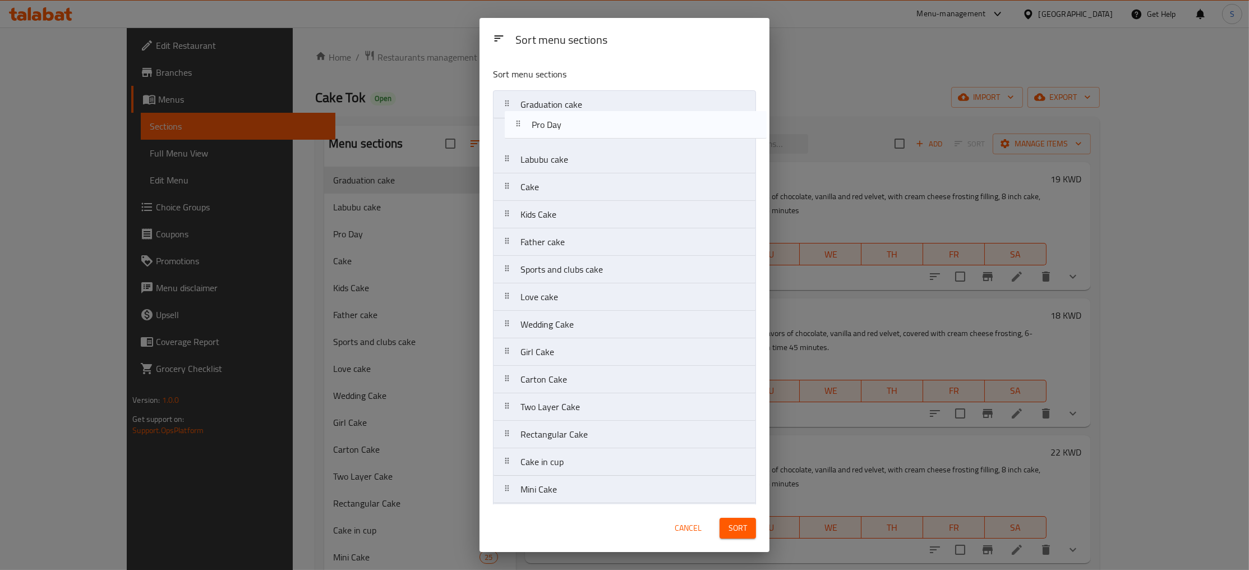
drag, startPoint x: 576, startPoint y: 163, endPoint x: 590, endPoint y: 107, distance: 57.8
click at [590, 107] on nav "Graduation cake Labubu cake Pro Day Cake Kids Cake Father cake Sports and clubs…" at bounding box center [624, 365] width 263 height 551
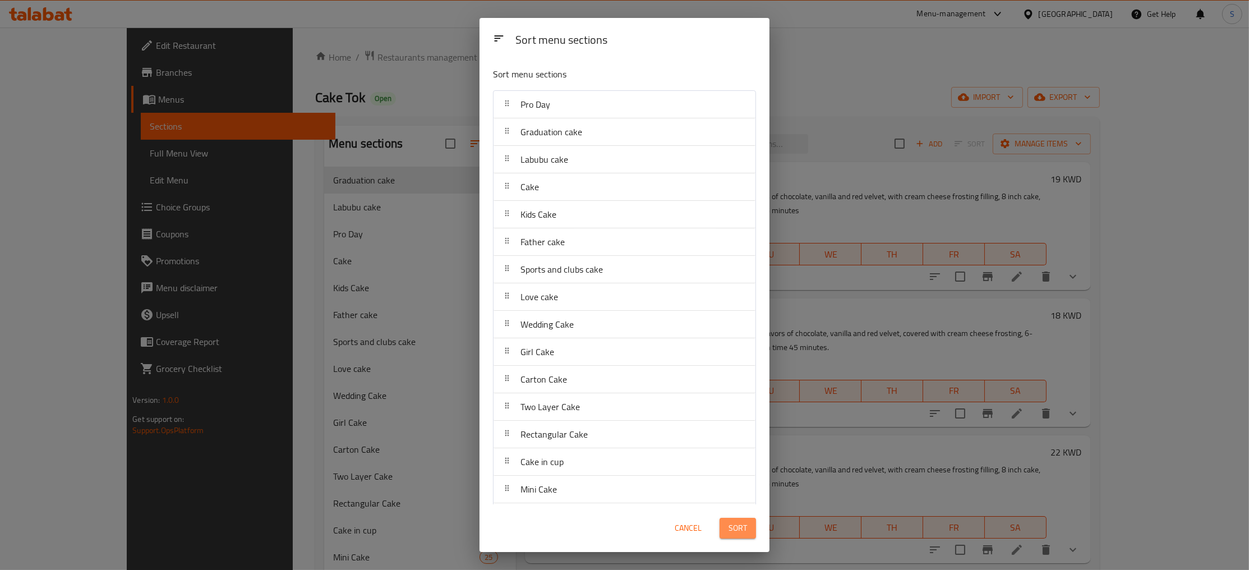
click at [738, 528] on span "Sort" at bounding box center [738, 528] width 19 height 14
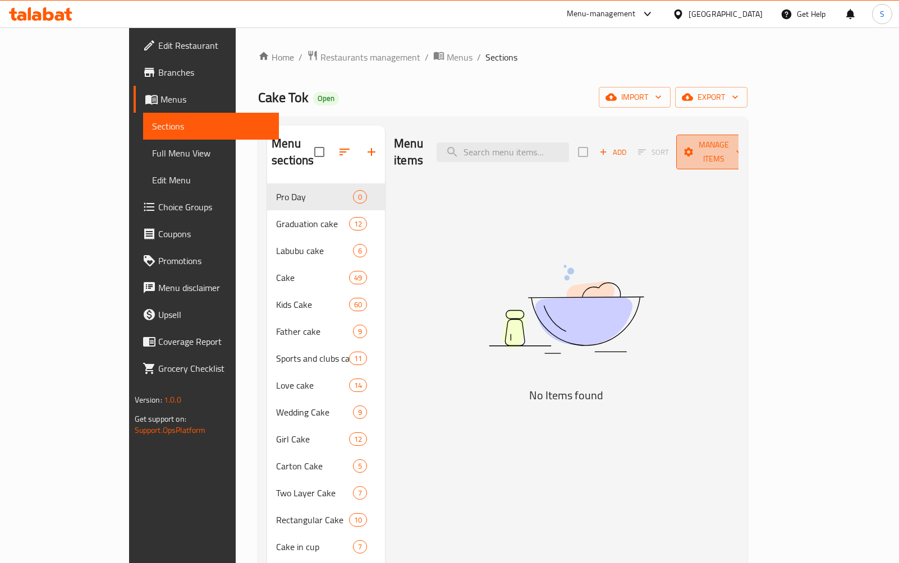
click at [742, 149] on span "Manage items" at bounding box center [713, 152] width 57 height 28
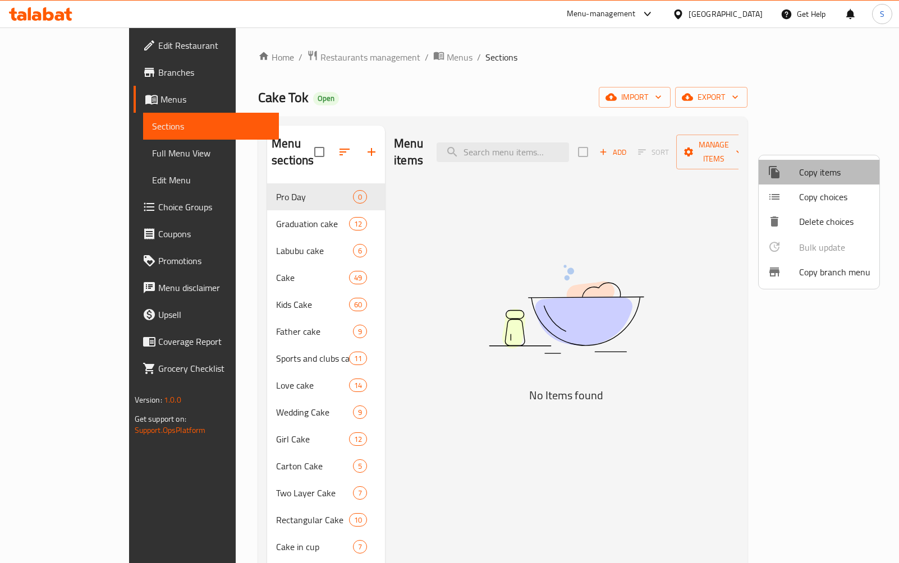
click at [832, 166] on span "Copy items" at bounding box center [834, 172] width 71 height 13
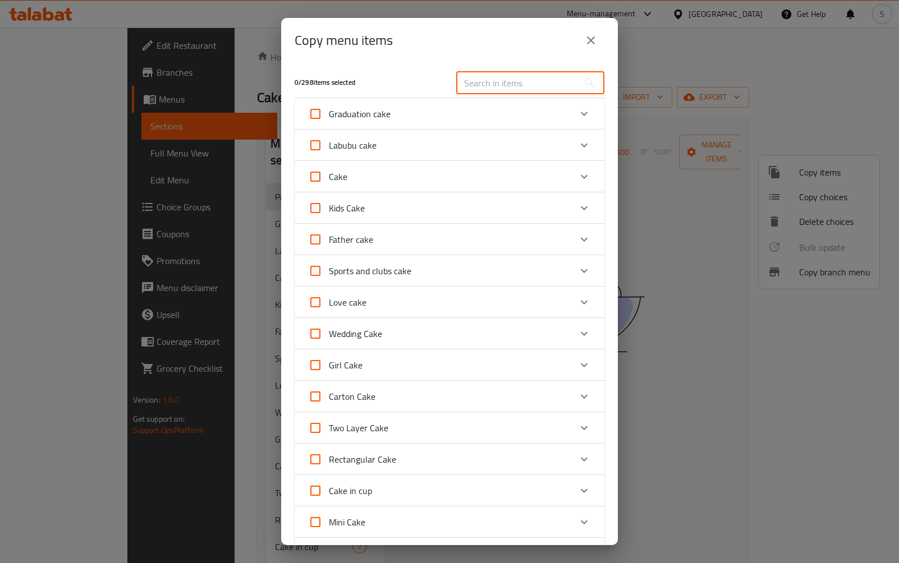
click at [528, 79] on input "text" at bounding box center [517, 83] width 122 height 22
paste input "Flamenco cake"
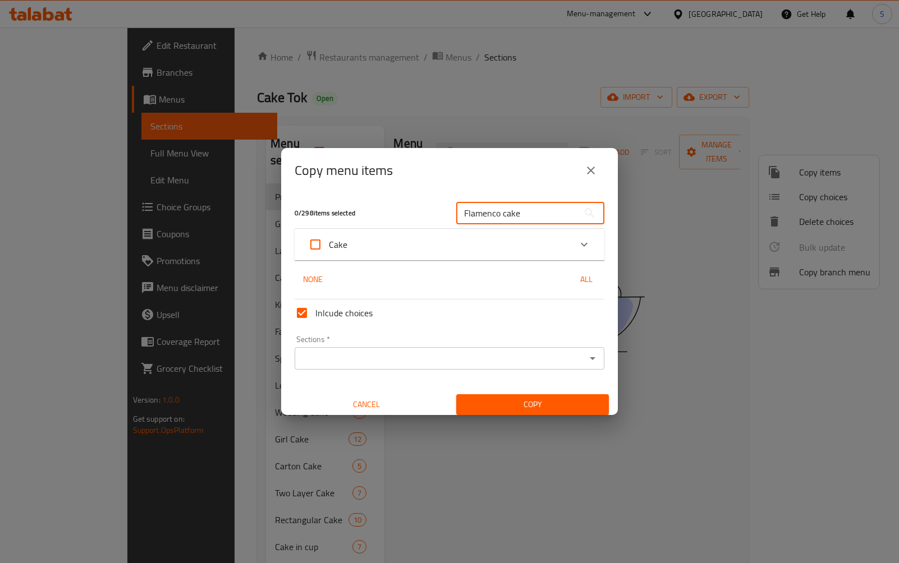
type input "Flamenco cake"
click at [506, 258] on div "Cake" at bounding box center [439, 244] width 263 height 27
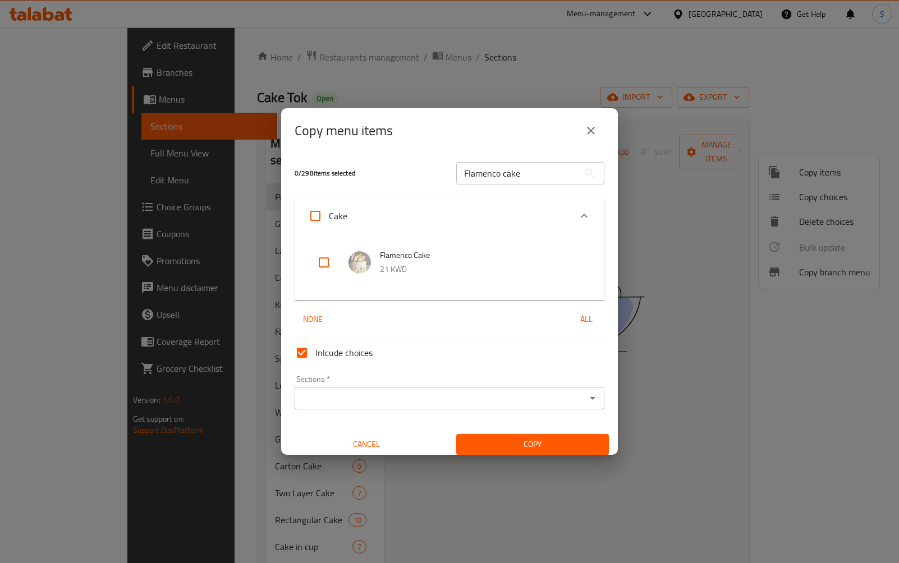
click at [317, 265] on input "checkbox" at bounding box center [323, 262] width 27 height 27
checkbox input "true"
click at [530, 174] on input "Flamenco cake" at bounding box center [517, 173] width 122 height 22
paste input "Chanel cake 2"
type input "Chanel cake 2"
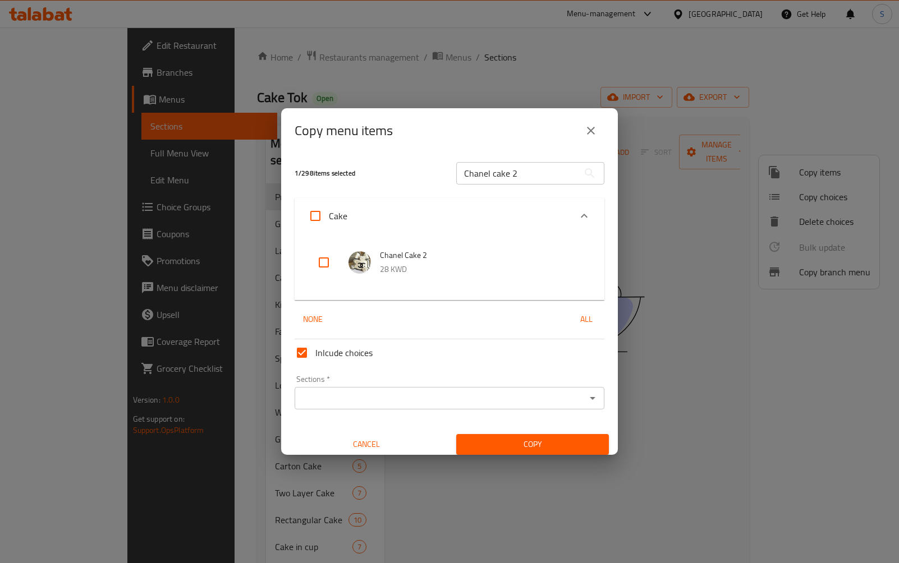
click at [323, 265] on input "checkbox" at bounding box center [323, 262] width 27 height 27
checkbox input "true"
click at [525, 183] on input "Chanel cake 2" at bounding box center [517, 173] width 122 height 22
paste input "Minion cake"
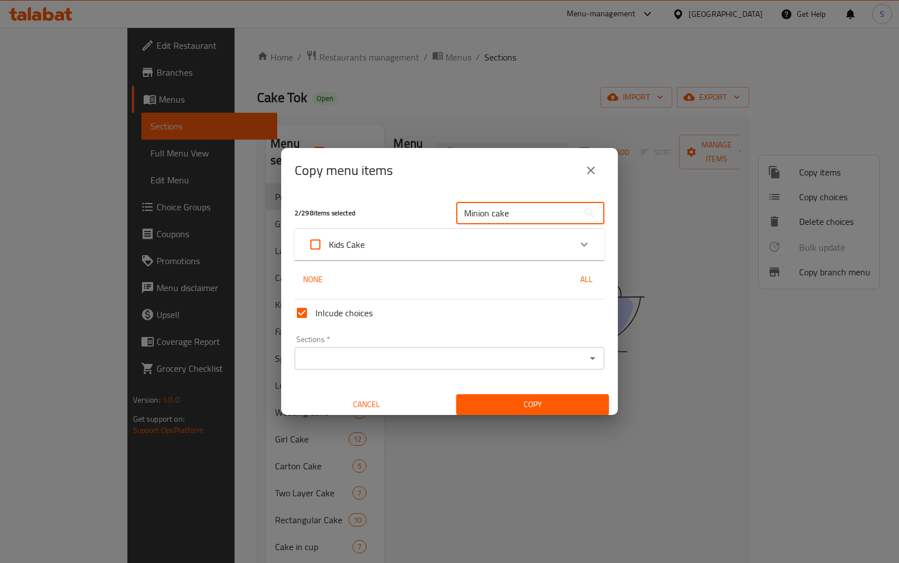
type input "Minion cake"
click at [475, 254] on div "Kids Cake" at bounding box center [439, 244] width 263 height 27
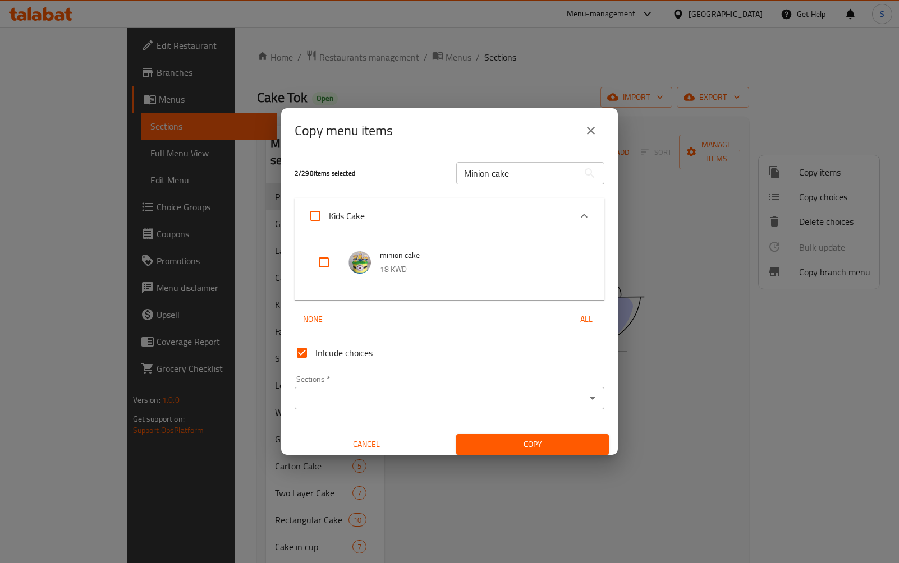
click at [332, 267] on input "checkbox" at bounding box center [323, 262] width 27 height 27
checkbox input "true"
click at [516, 169] on input "Minion cake" at bounding box center [517, 173] width 122 height 22
paste input "Retirement"
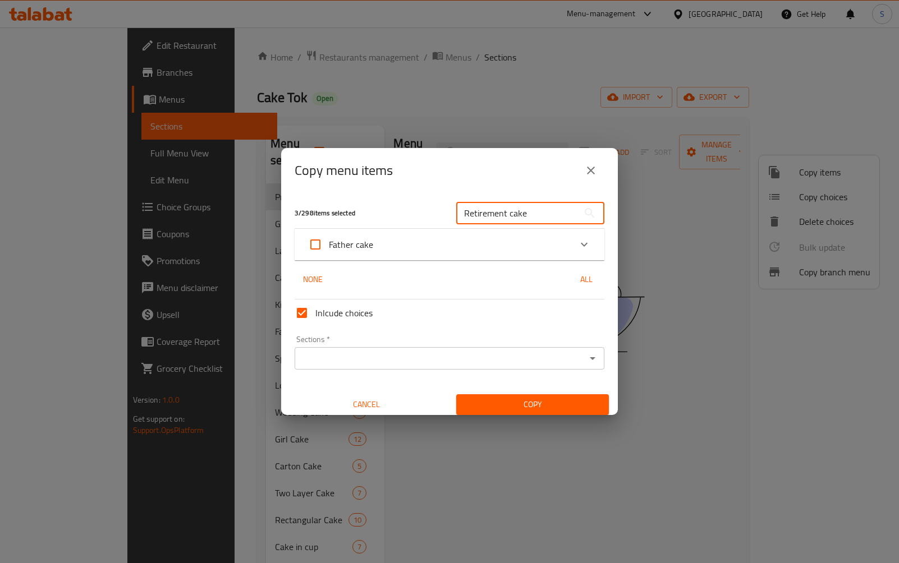
type input "Retirement cake"
click at [401, 235] on div "Father cake" at bounding box center [439, 244] width 263 height 27
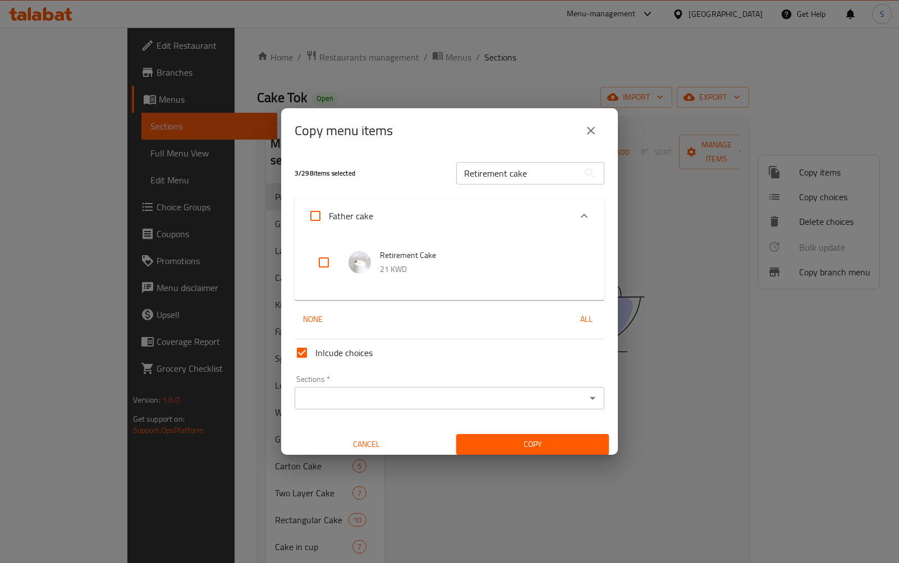
click at [323, 265] on input "checkbox" at bounding box center [323, 262] width 27 height 27
checkbox input "true"
click at [528, 177] on input "Retirement cake" at bounding box center [517, 173] width 122 height 22
paste input "Liverpool cake"
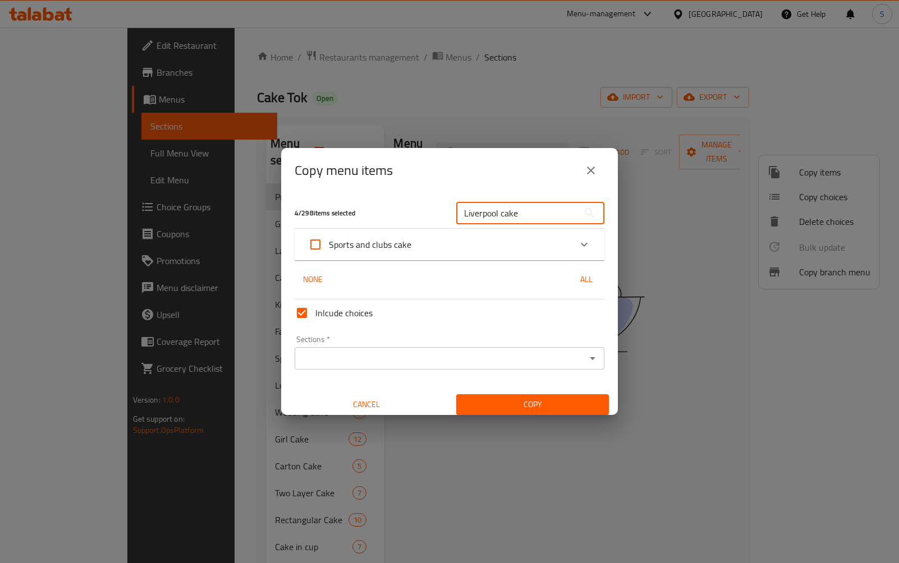
type input "Liverpool cake"
click at [462, 242] on div "Sports and clubs cake" at bounding box center [439, 244] width 263 height 27
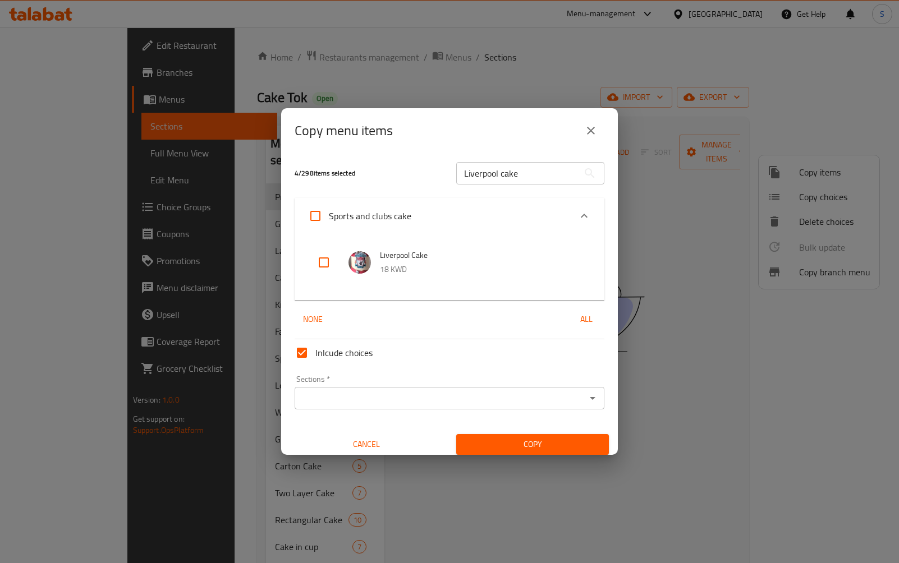
click at [320, 263] on input "checkbox" at bounding box center [323, 262] width 27 height 27
checkbox input "true"
click at [509, 174] on input "Liverpool cake" at bounding box center [517, 173] width 122 height 22
paste input "ove cake 3"
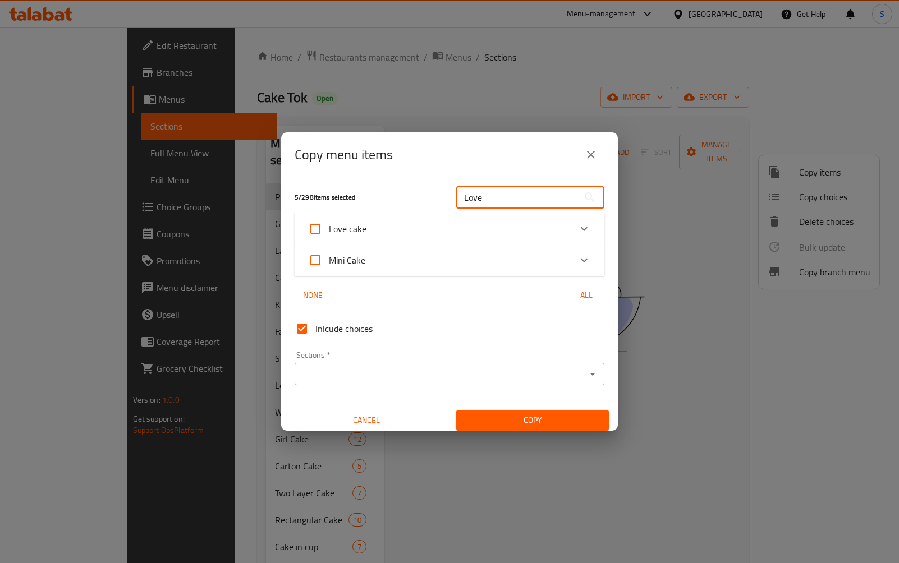
type input "Love"
click at [424, 229] on div "Love cake" at bounding box center [439, 228] width 263 height 27
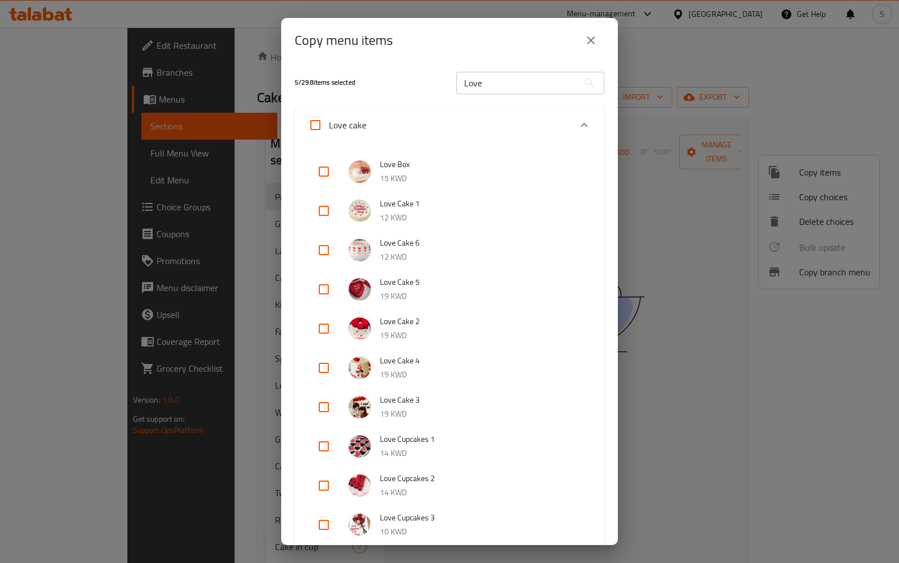
click at [324, 408] on input "checkbox" at bounding box center [323, 407] width 27 height 27
checkbox input "true"
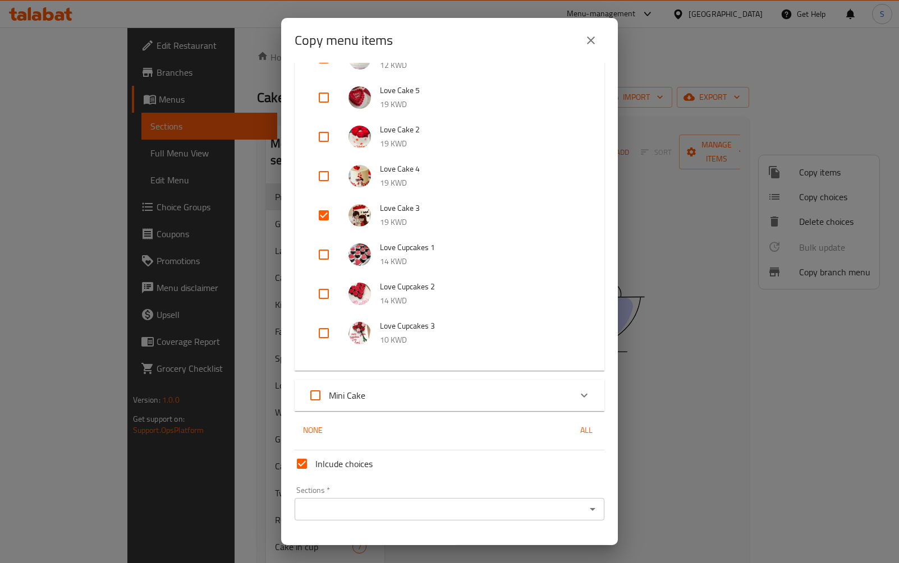
scroll to position [219, 0]
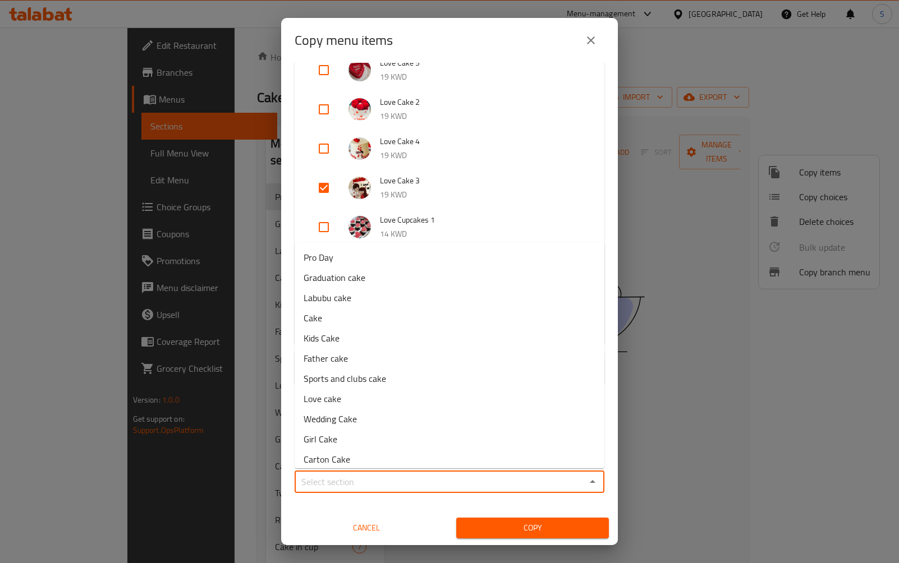
click at [406, 479] on input "Sections   *" at bounding box center [440, 482] width 284 height 16
click at [327, 254] on span "Pro Day" at bounding box center [319, 257] width 30 height 13
type input "Pro Day"
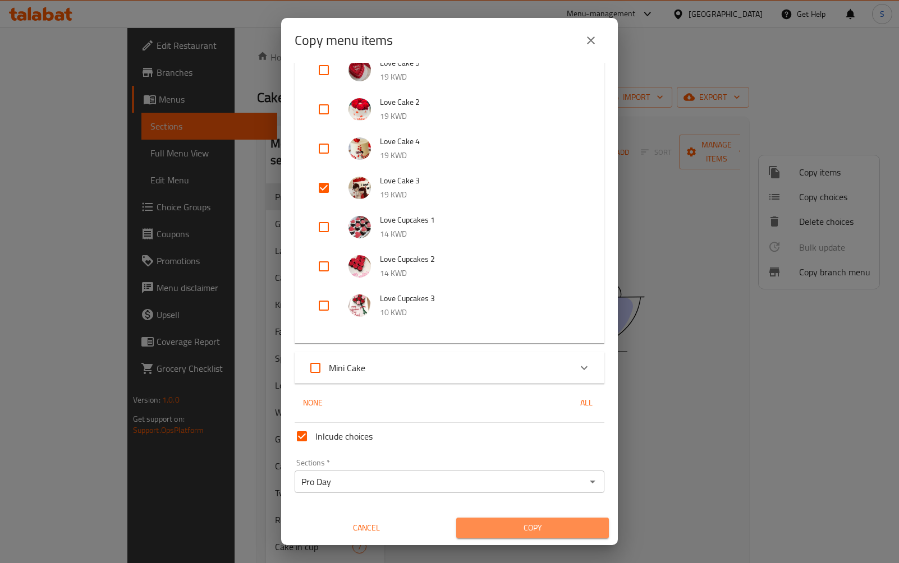
click at [523, 535] on button "Copy" at bounding box center [532, 528] width 153 height 21
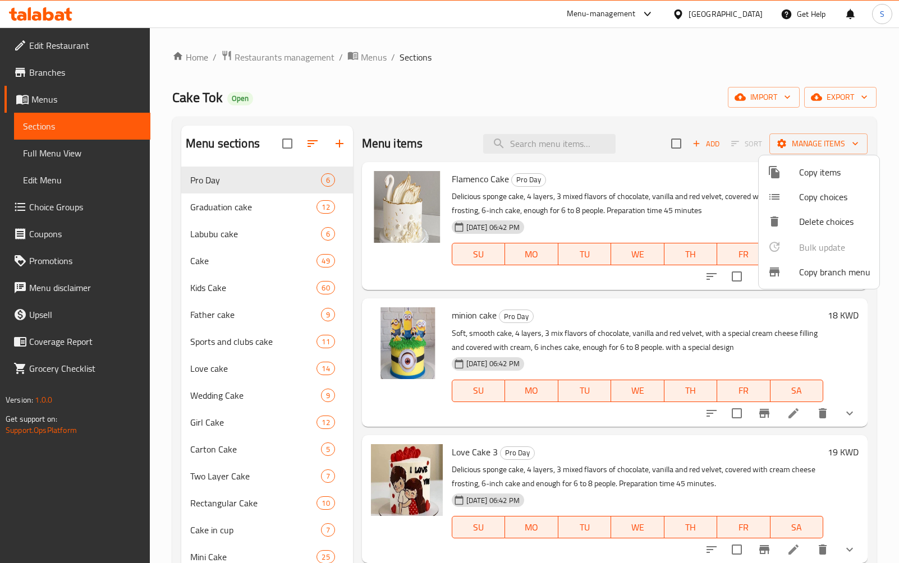
click at [684, 151] on div at bounding box center [449, 281] width 899 height 563
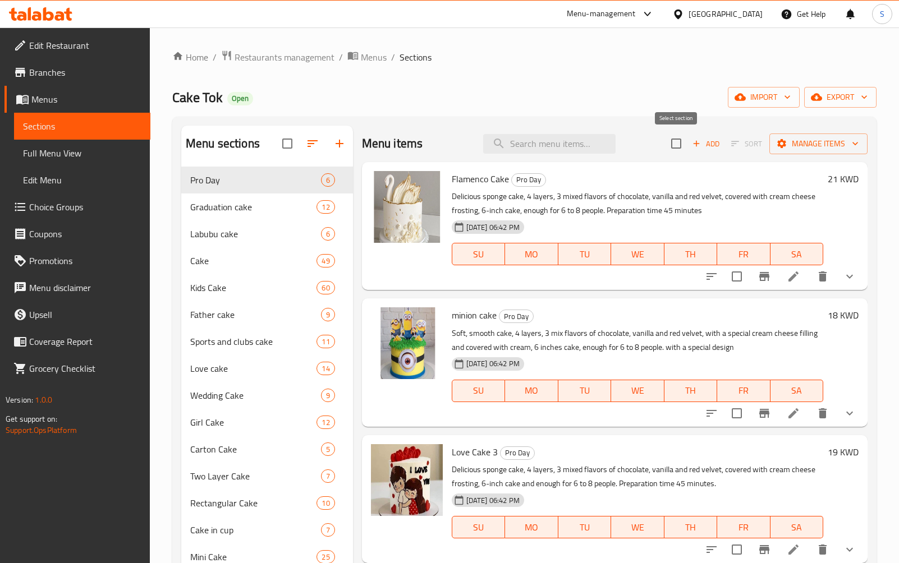
click at [676, 139] on input "checkbox" at bounding box center [676, 144] width 24 height 24
checkbox input "true"
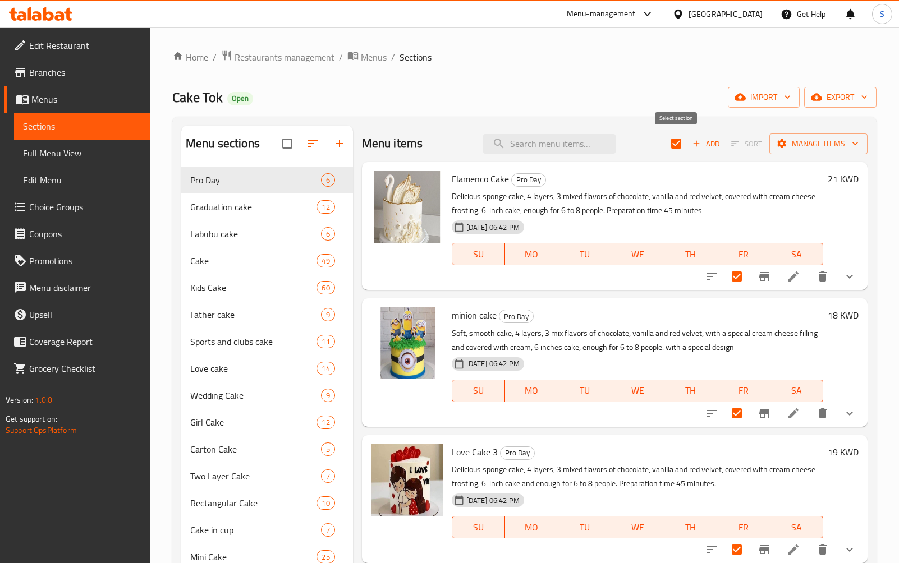
checkbox input "true"
click at [844, 147] on span "Manage items" at bounding box center [818, 144] width 80 height 14
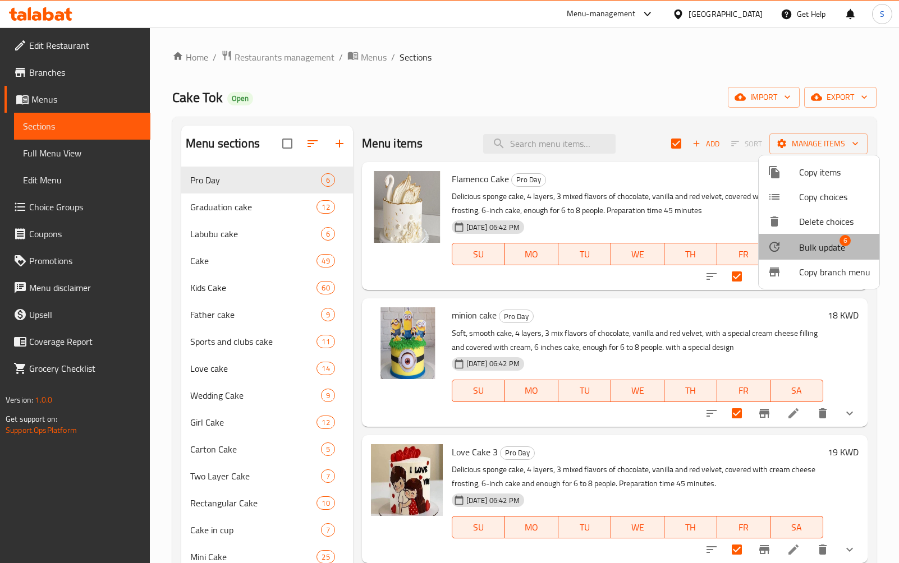
click at [825, 252] on span "Bulk update" at bounding box center [822, 247] width 46 height 13
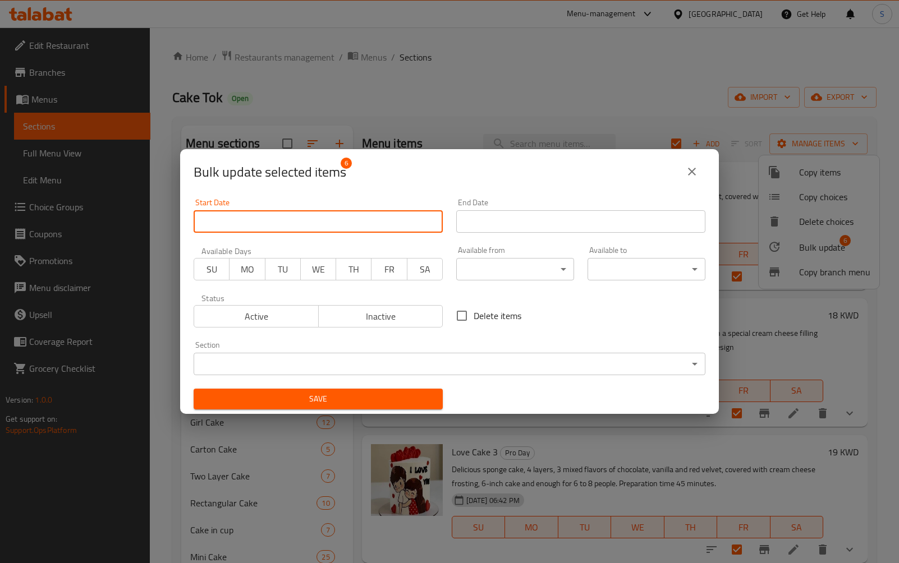
click at [398, 223] on input "Start Date" at bounding box center [318, 221] width 249 height 22
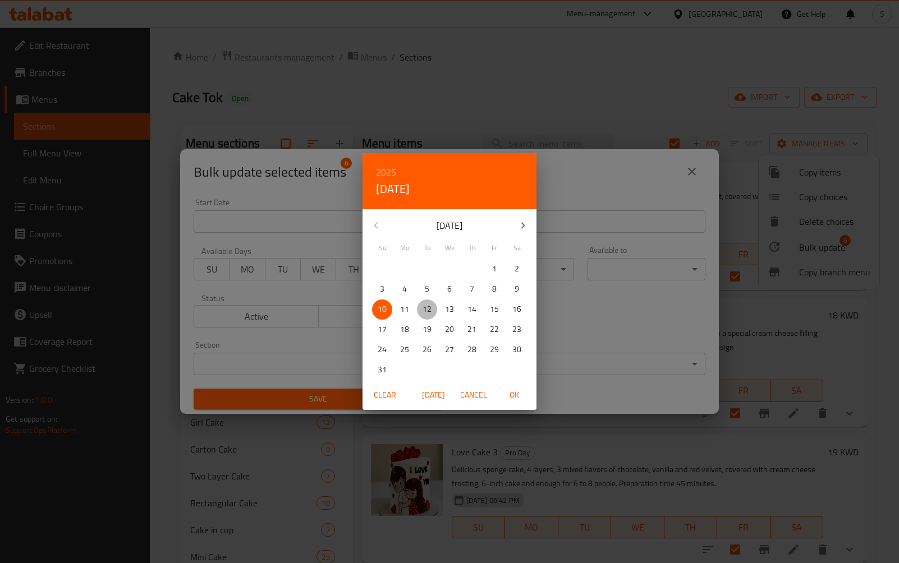
click at [421, 310] on span "12" at bounding box center [427, 309] width 20 height 14
click at [516, 394] on span "OK" at bounding box center [513, 395] width 27 height 14
type input "[DATE]"
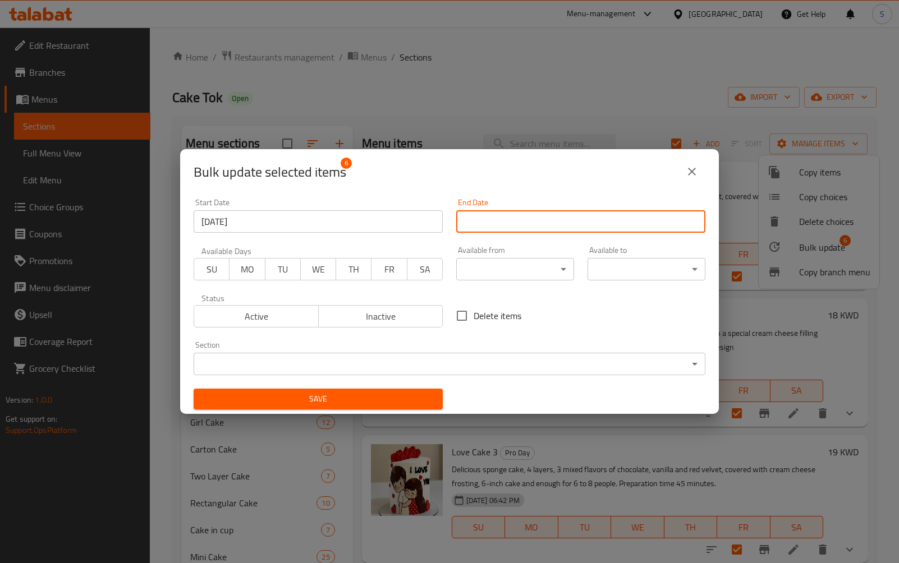
click at [563, 219] on input "Start Date" at bounding box center [580, 221] width 249 height 22
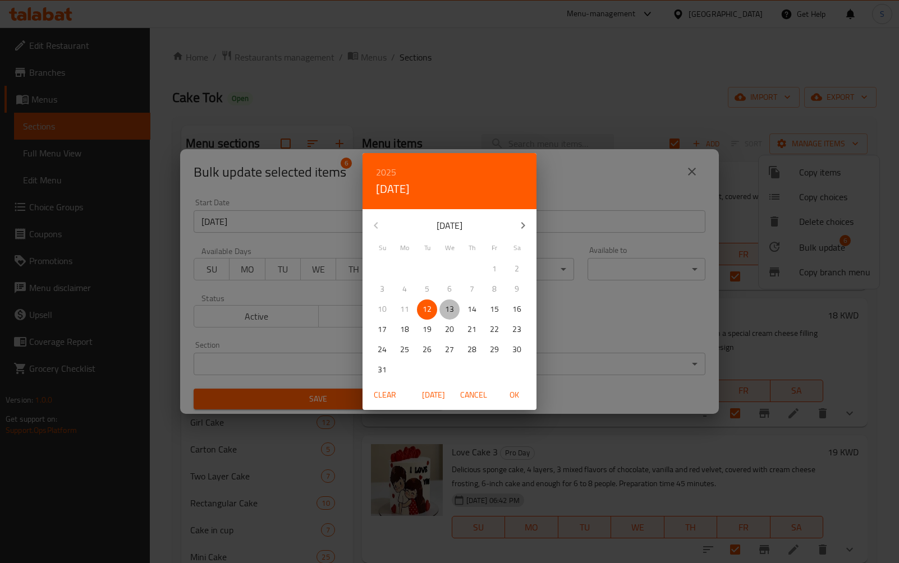
click at [445, 307] on p "13" at bounding box center [449, 309] width 9 height 14
click at [516, 393] on span "OK" at bounding box center [513, 395] width 27 height 14
type input "[DATE]"
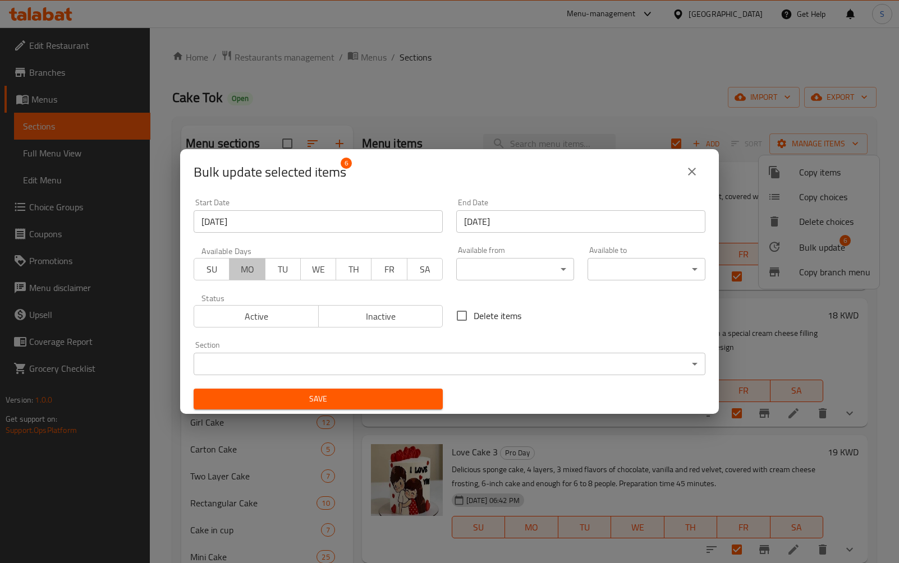
click at [246, 264] on span "MO" at bounding box center [247, 269] width 26 height 16
click at [278, 263] on span "TU" at bounding box center [283, 269] width 26 height 16
click at [319, 263] on span "WE" at bounding box center [318, 269] width 26 height 16
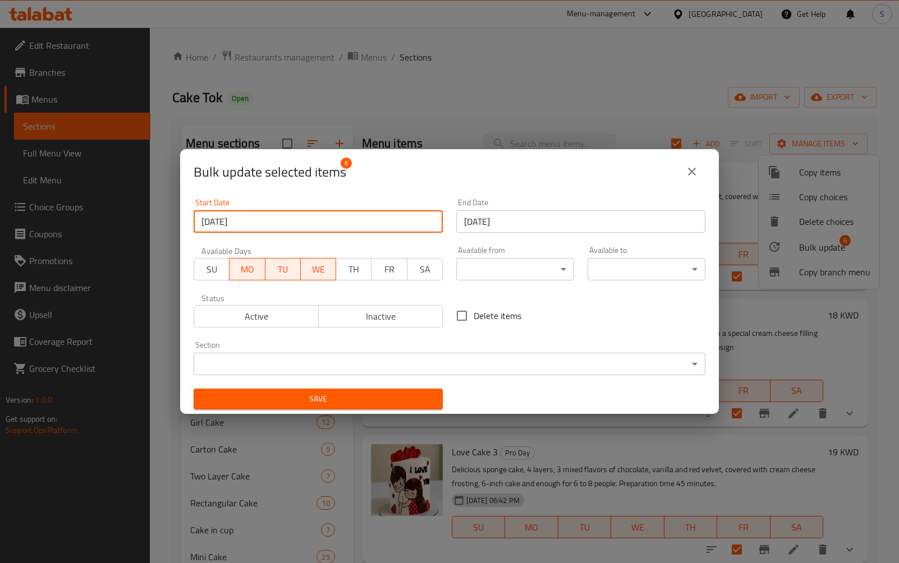
click at [386, 220] on input "[DATE]" at bounding box center [318, 221] width 249 height 22
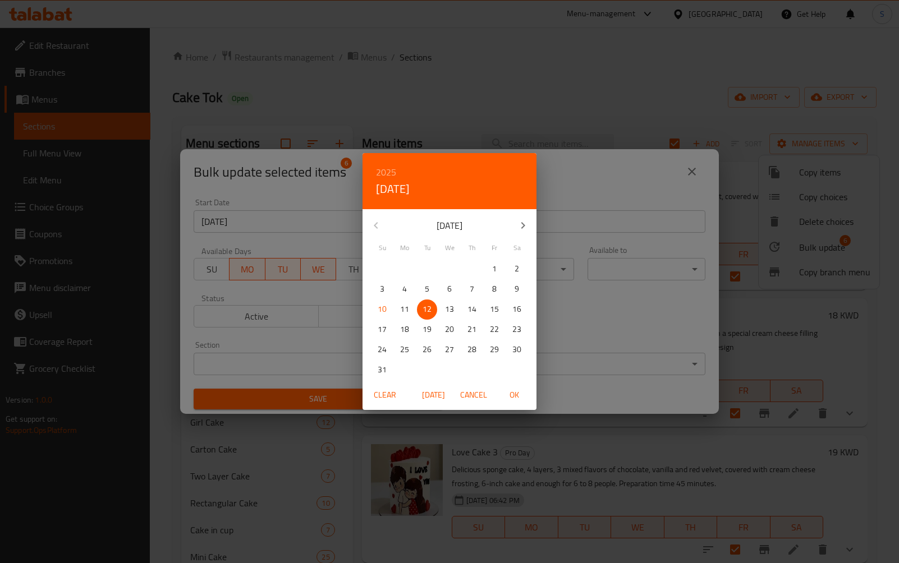
click at [238, 275] on div "2025 Tue, Aug [DATE] Mo Tu We Th Fr Sa 27 28 29 30 31 1 2 3 4 5 6 7 8 9 10 11 1…" at bounding box center [449, 281] width 899 height 563
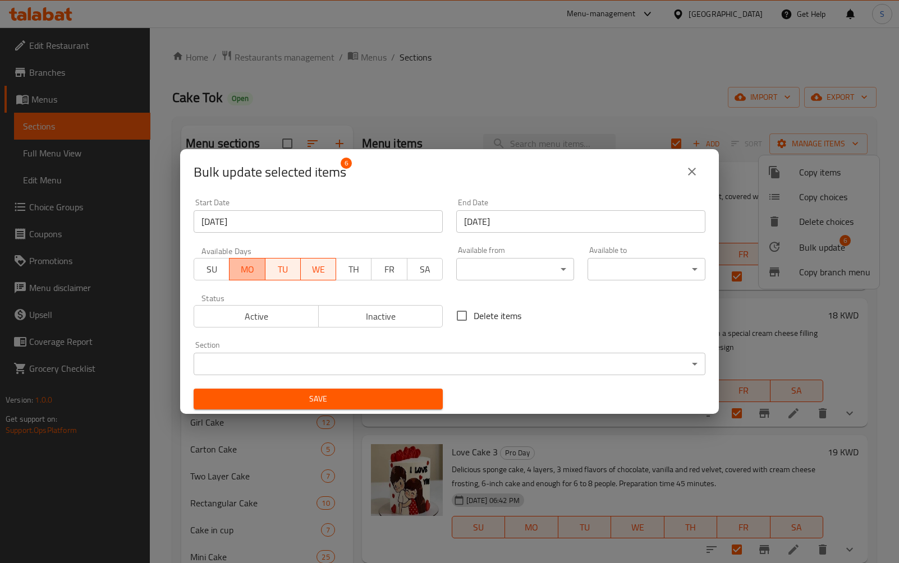
click at [238, 275] on span "MO" at bounding box center [247, 269] width 26 height 16
click at [360, 270] on span "TH" at bounding box center [354, 269] width 26 height 16
click at [359, 389] on button "Save" at bounding box center [318, 399] width 249 height 21
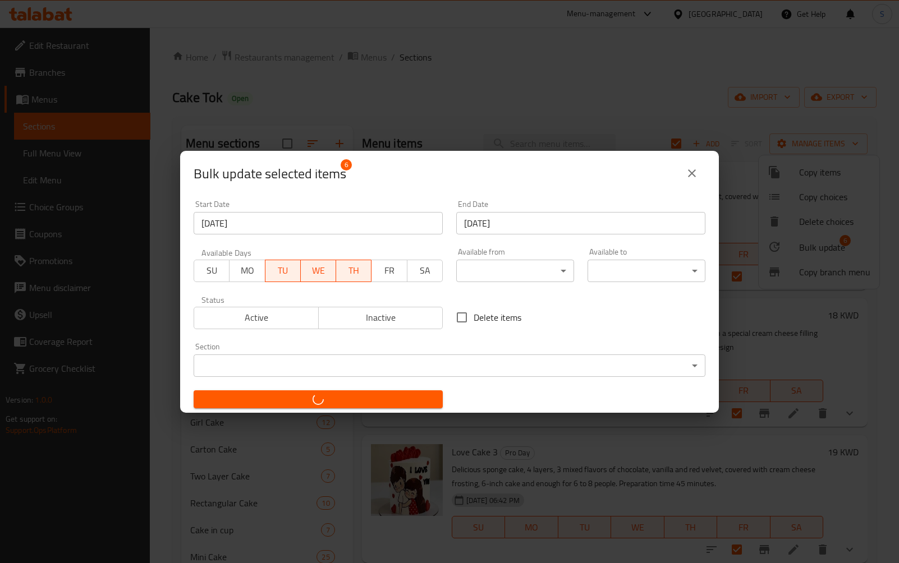
checkbox input "false"
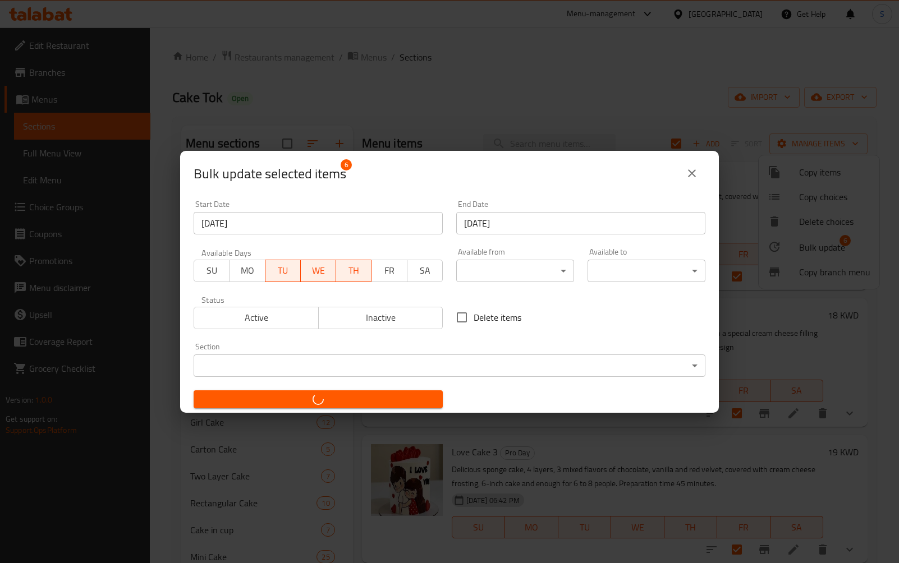
checkbox input "false"
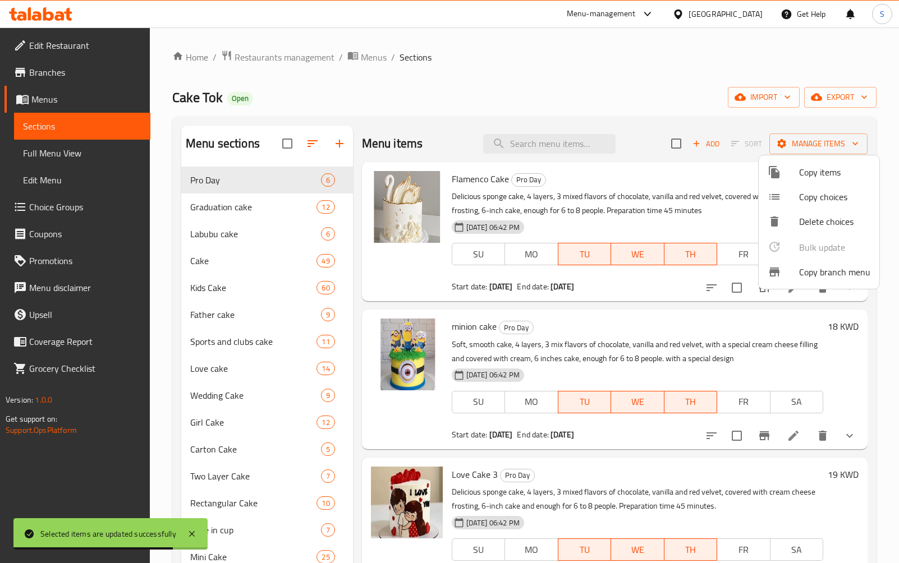
click at [693, 192] on div at bounding box center [449, 281] width 899 height 563
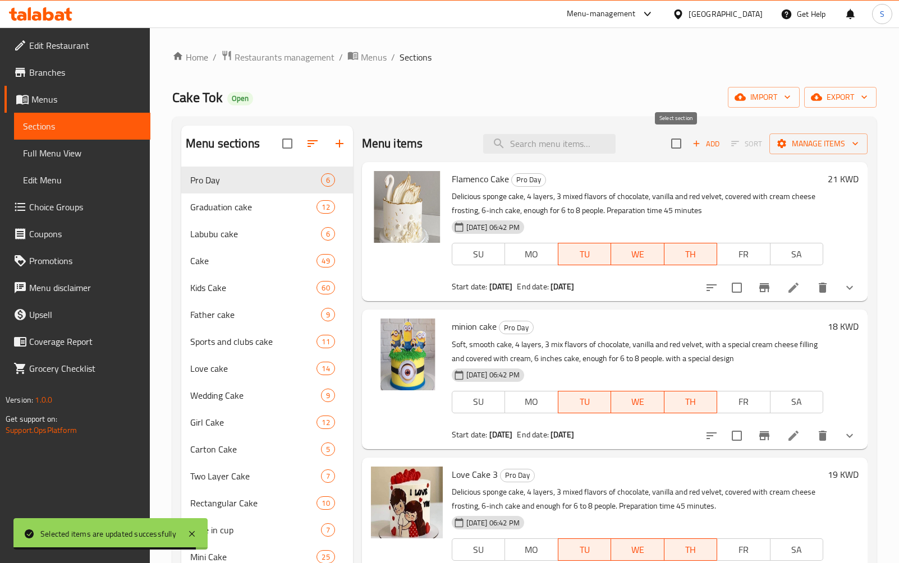
click at [671, 141] on input "checkbox" at bounding box center [676, 144] width 24 height 24
checkbox input "true"
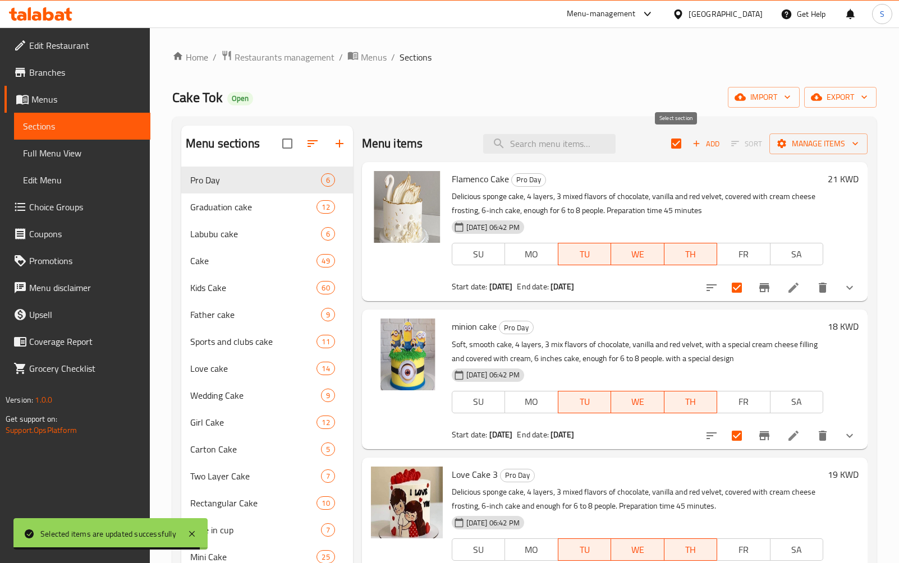
checkbox input "true"
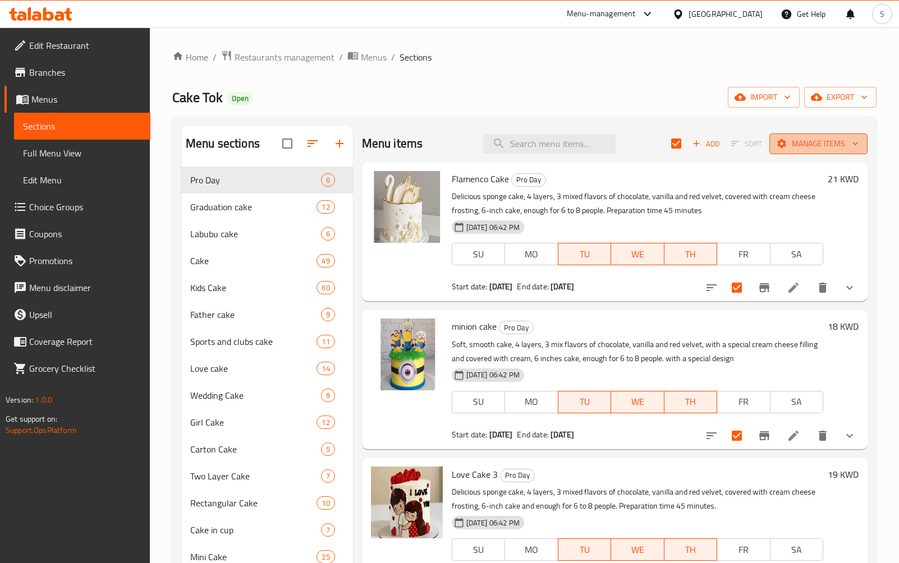
click at [822, 148] on span "Manage items" at bounding box center [818, 144] width 80 height 14
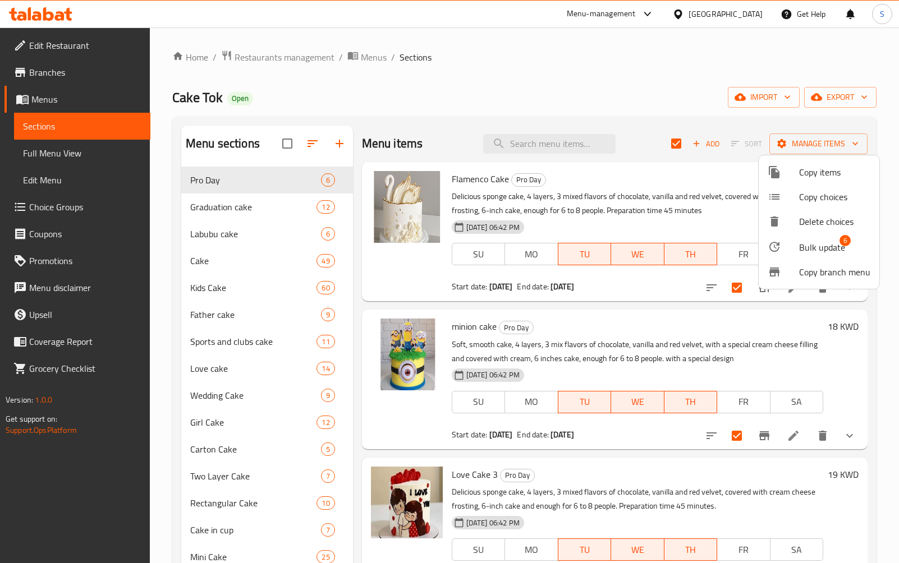
click at [613, 100] on div at bounding box center [449, 281] width 899 height 563
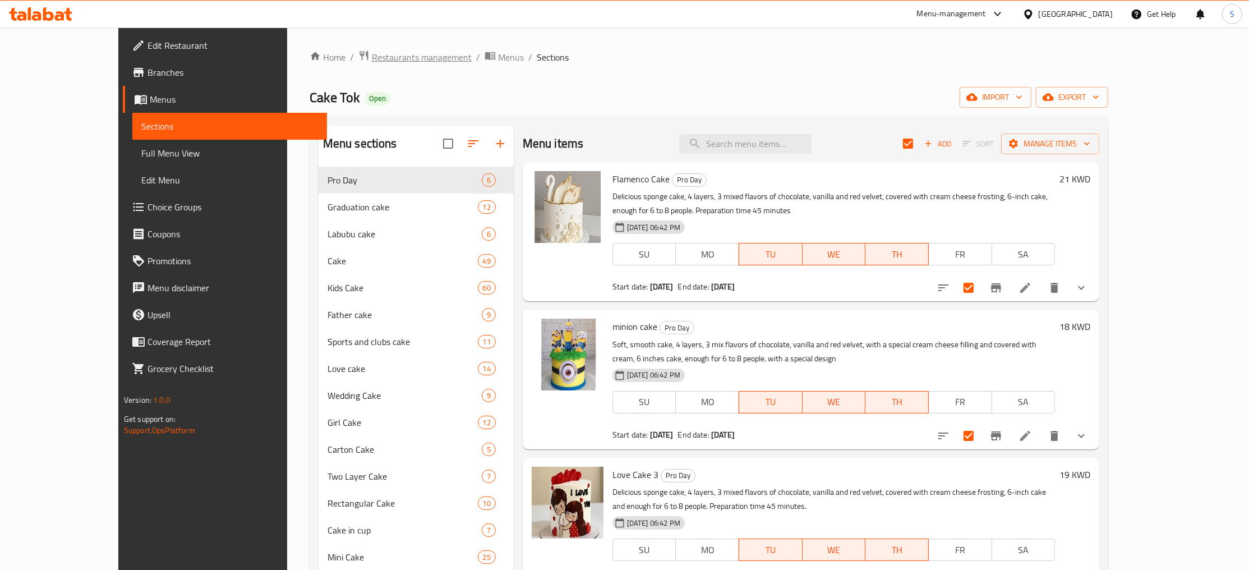
click at [372, 57] on span "Restaurants management" at bounding box center [422, 56] width 100 height 13
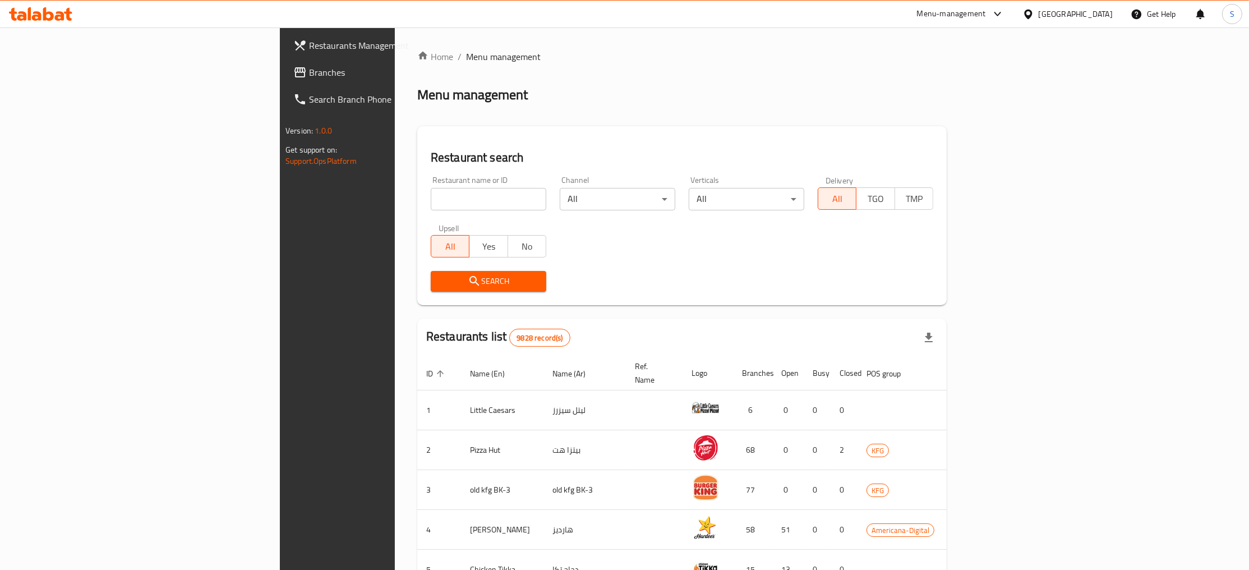
click at [431, 196] on input "search" at bounding box center [489, 199] width 116 height 22
paste input "Cake Heaven"
type input "Cake Heaven"
click button "Search" at bounding box center [489, 281] width 116 height 21
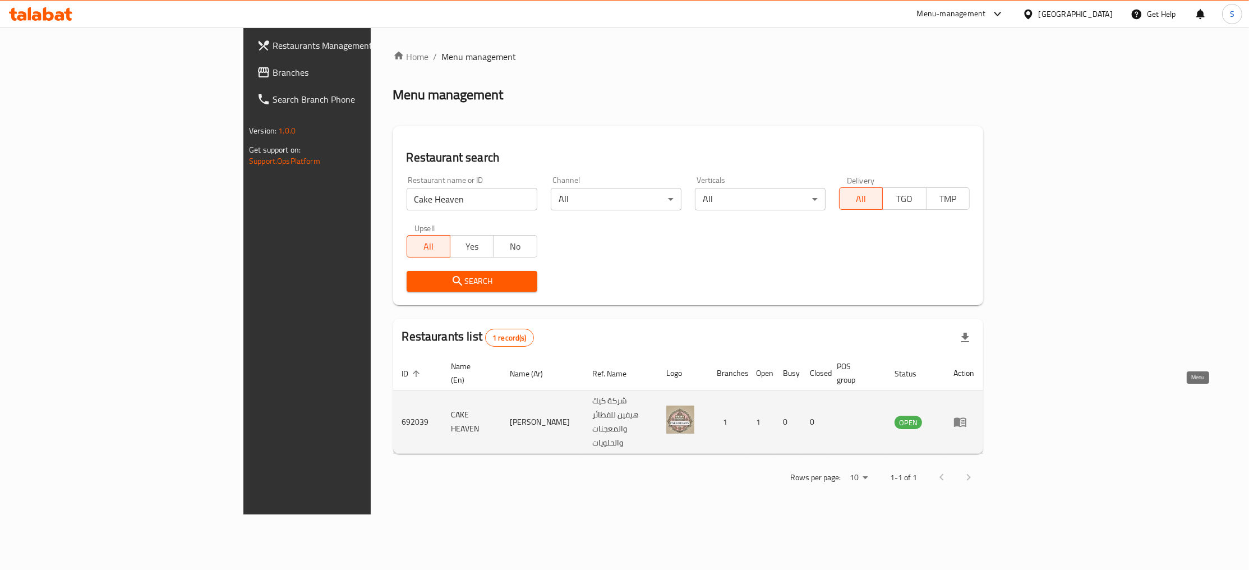
click at [965, 420] on icon "enhanced table" at bounding box center [963, 422] width 4 height 4
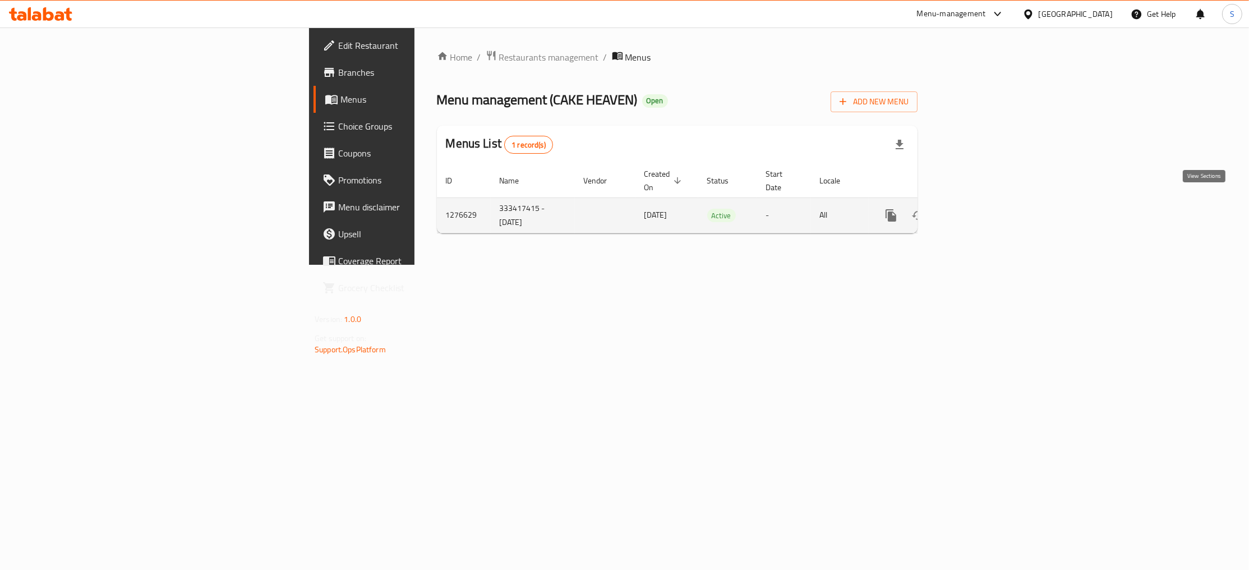
click at [979, 209] on icon "enhanced table" at bounding box center [972, 215] width 13 height 13
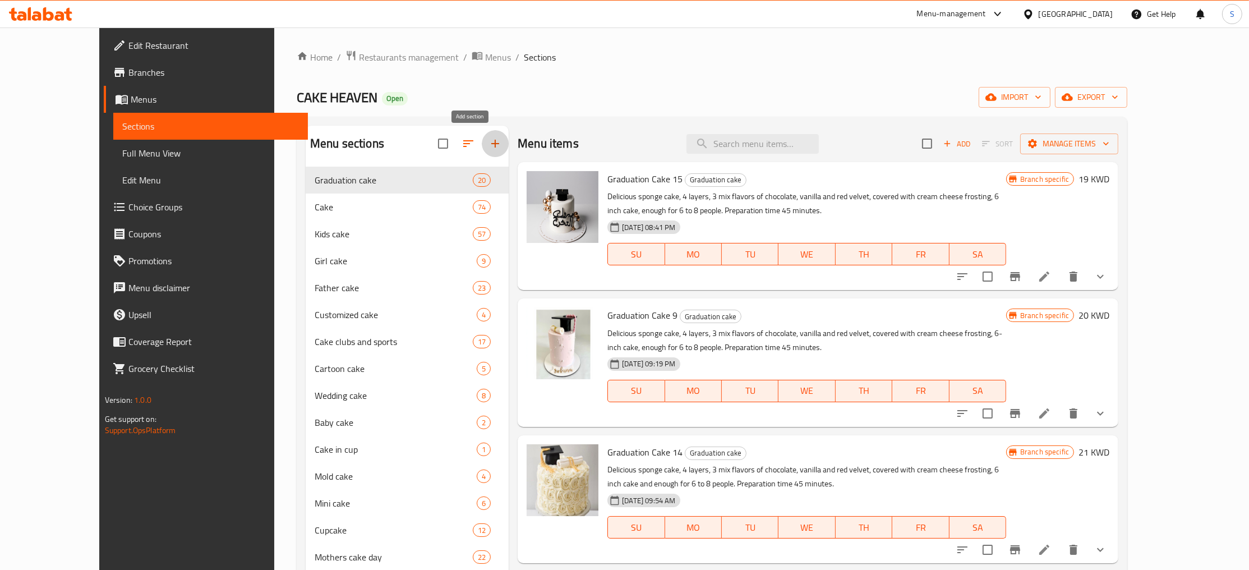
click at [489, 142] on icon "button" at bounding box center [495, 143] width 13 height 13
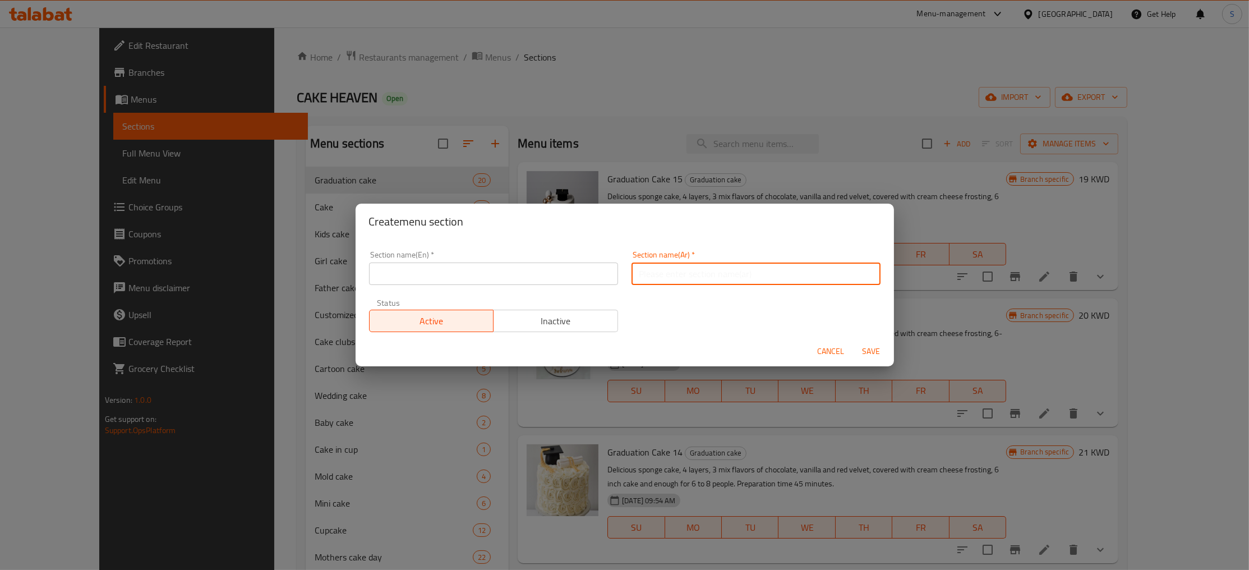
paste input "عروض ليوم واحد"
click at [716, 277] on input "عروض ليوم واحد" at bounding box center [756, 274] width 249 height 22
type input "عروض ليوم واحد"
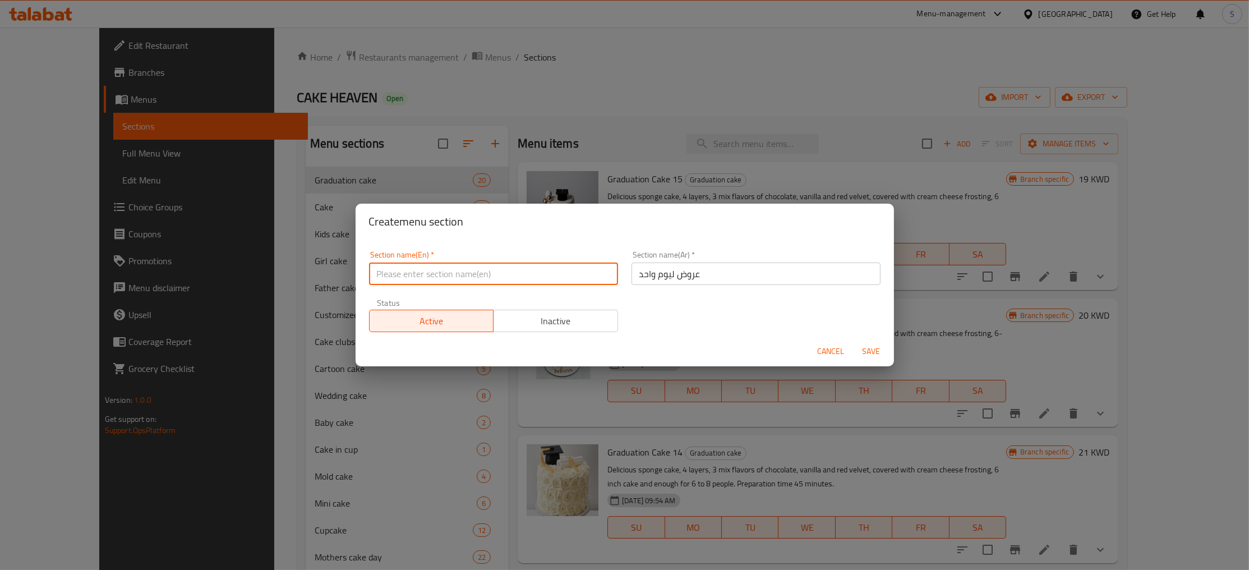
click at [507, 264] on input "text" at bounding box center [493, 274] width 249 height 22
type input "Pro Day"
click at [861, 350] on span "Save" at bounding box center [871, 351] width 27 height 14
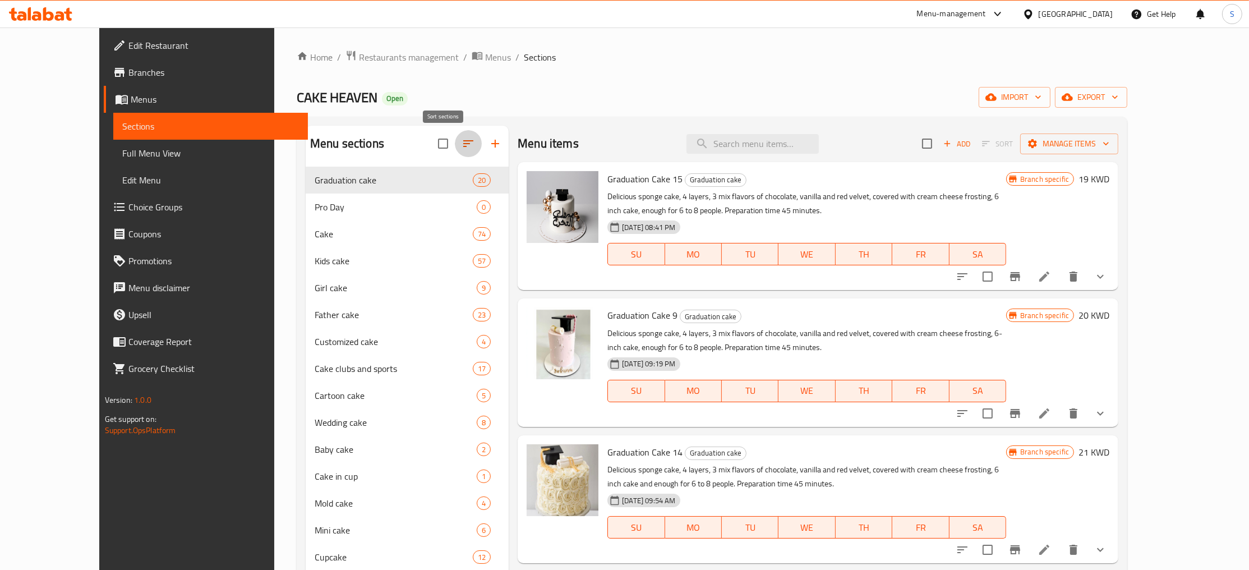
click at [462, 149] on icon "button" at bounding box center [468, 143] width 13 height 13
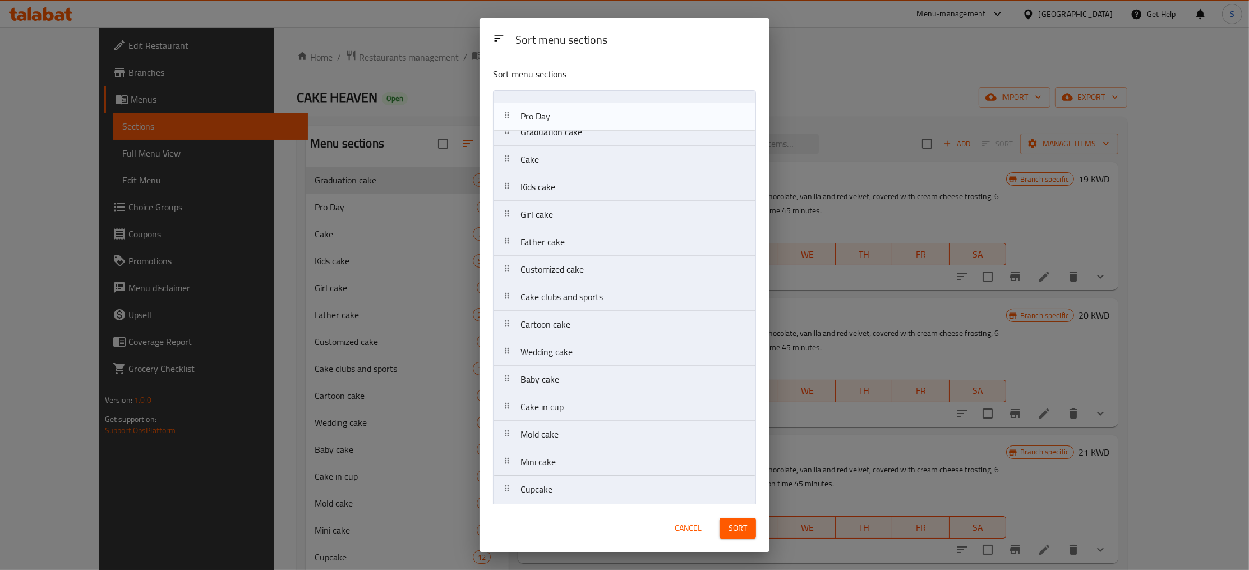
drag, startPoint x: 563, startPoint y: 129, endPoint x: 563, endPoint y: 99, distance: 30.3
click at [563, 99] on nav "Graduation cake Pro Day Cake Kids cake Girl cake Father cake Customized cake Ca…" at bounding box center [624, 351] width 263 height 523
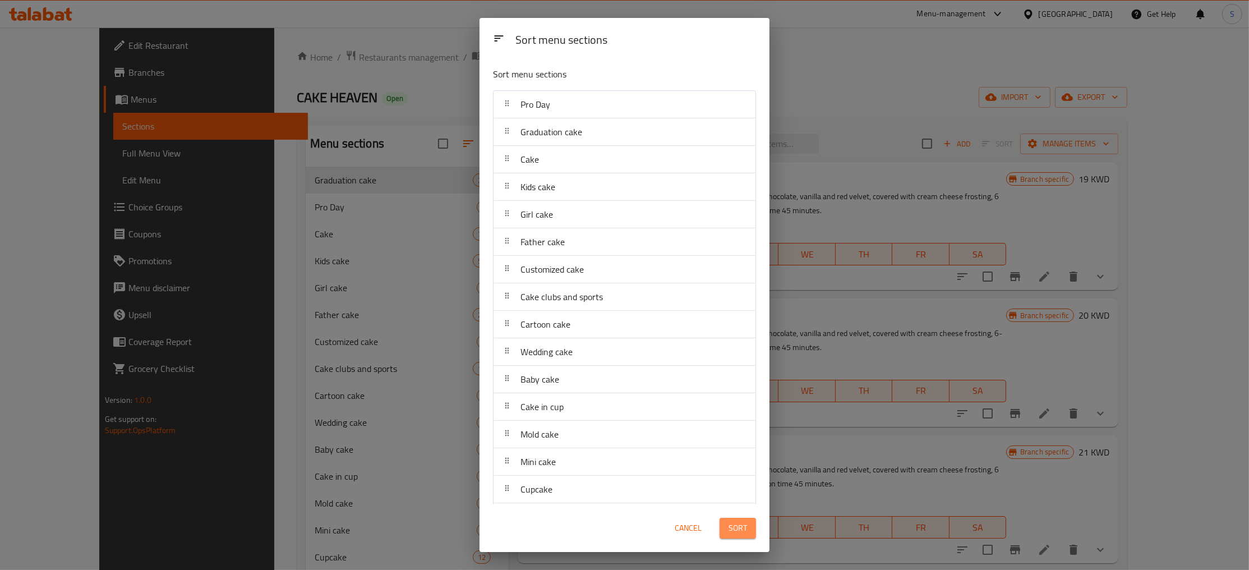
click at [741, 527] on span "Sort" at bounding box center [738, 528] width 19 height 14
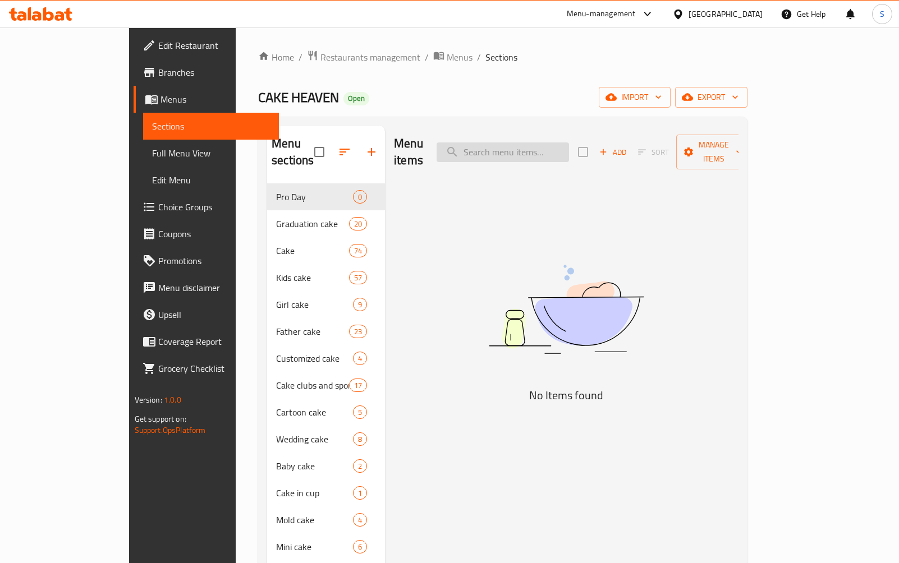
click at [561, 143] on input "search" at bounding box center [502, 153] width 132 height 20
paste input "Labubu cake 2"
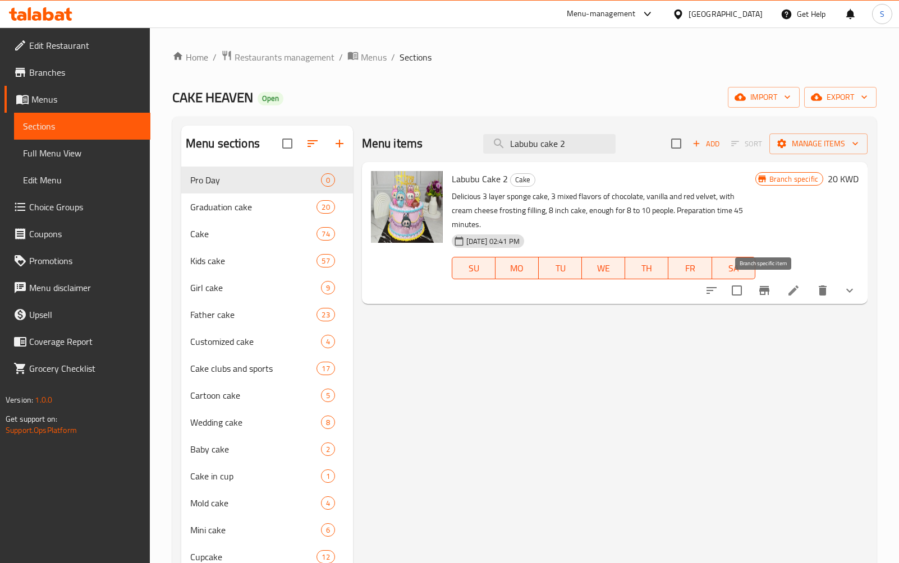
type input "Labubu cake 2"
click at [770, 299] on button "Branch-specific-item" at bounding box center [764, 290] width 27 height 27
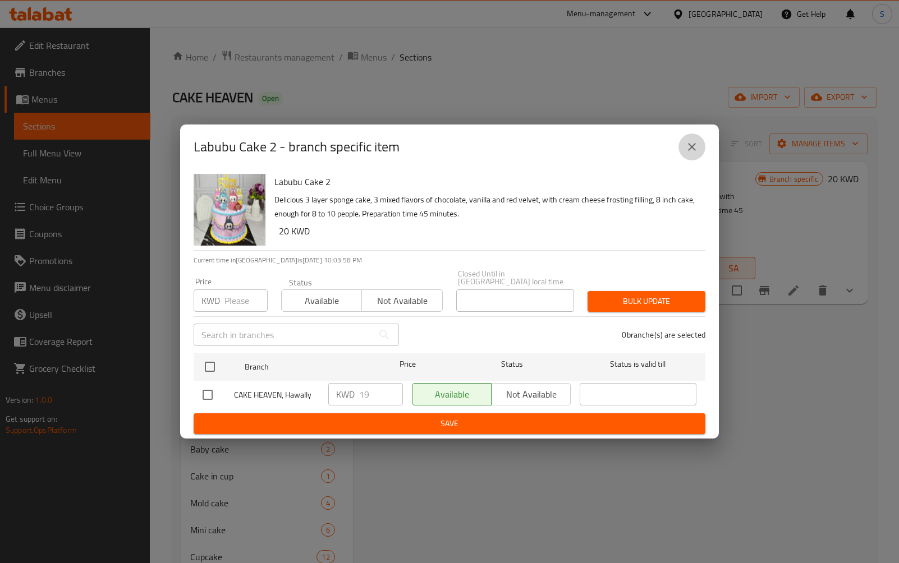
click at [684, 148] on button "close" at bounding box center [691, 147] width 27 height 27
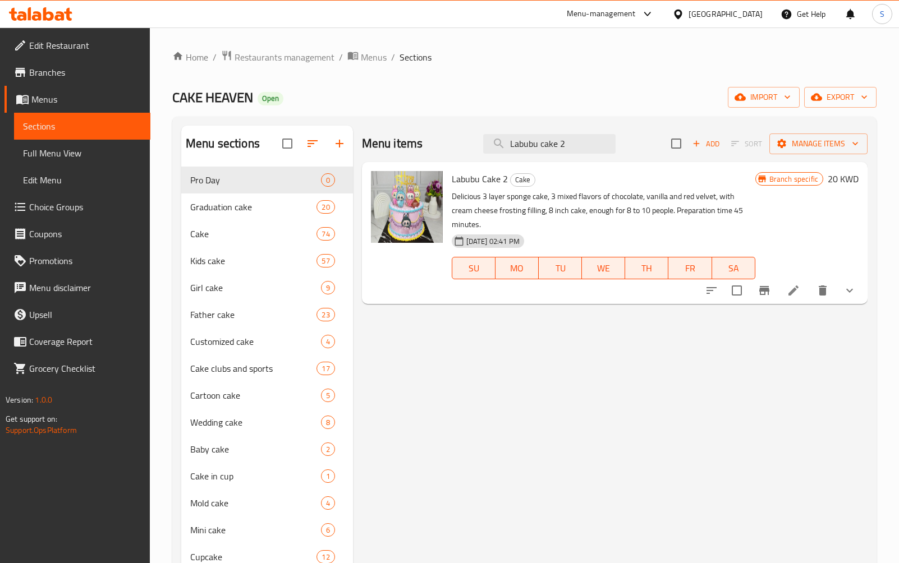
click at [843, 175] on h6 "20 KWD" at bounding box center [843, 179] width 31 height 16
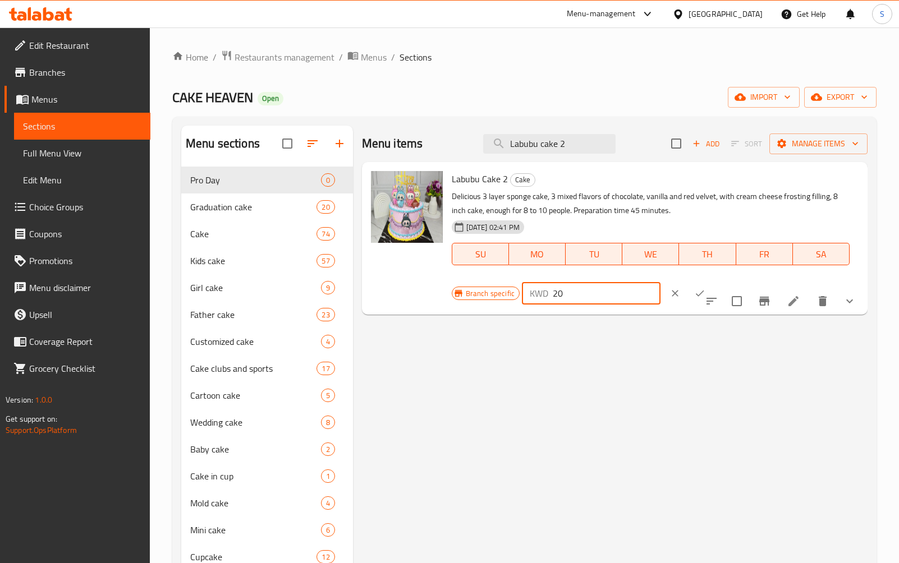
click at [590, 296] on input "20" at bounding box center [607, 293] width 108 height 22
click at [583, 304] on input "20" at bounding box center [607, 293] width 108 height 22
type input "19"
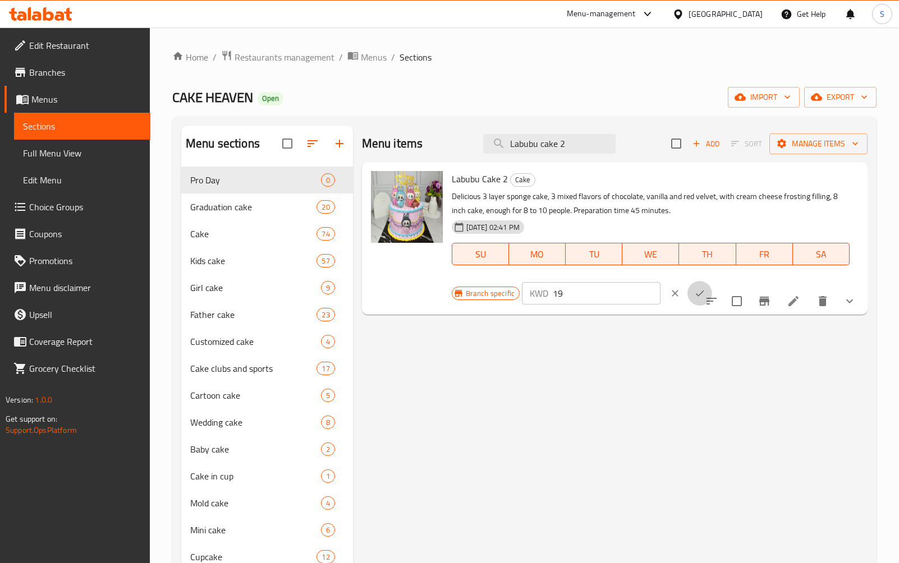
click at [695, 297] on icon "ok" at bounding box center [699, 293] width 11 height 11
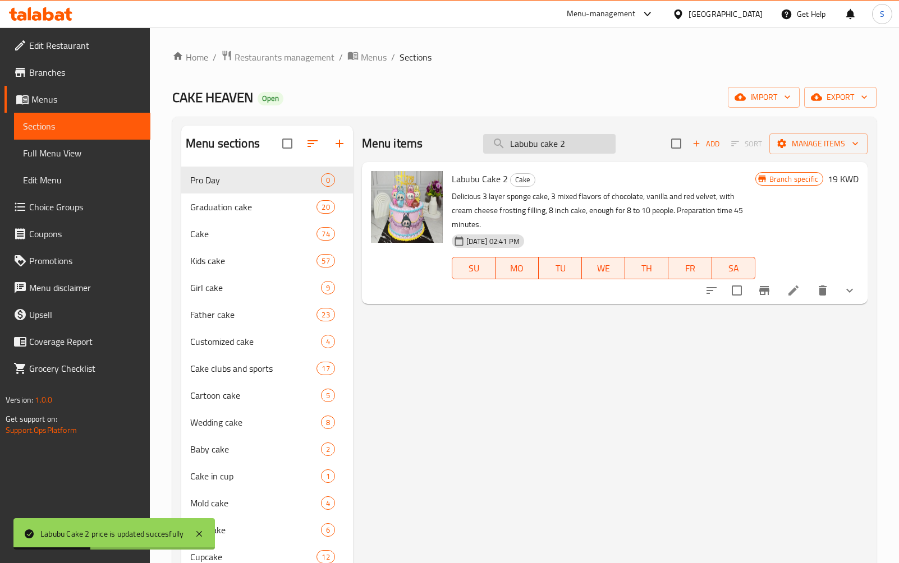
click at [571, 148] on input "Labubu cake 2" at bounding box center [549, 144] width 132 height 20
paste input "candle ca"
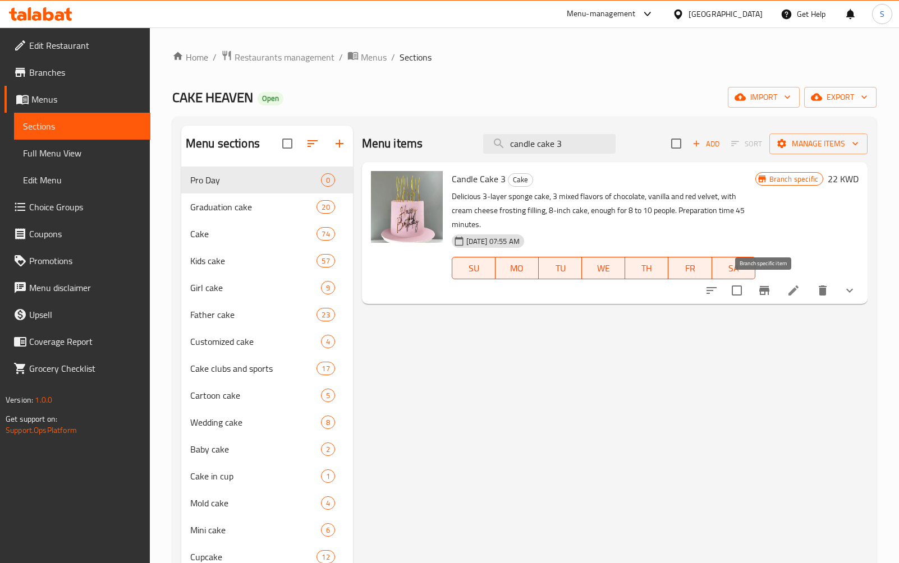
type input "candle cake 3"
click at [761, 293] on icon "Branch-specific-item" at bounding box center [764, 290] width 10 height 9
click at [844, 182] on h6 "22 KWD" at bounding box center [843, 179] width 31 height 16
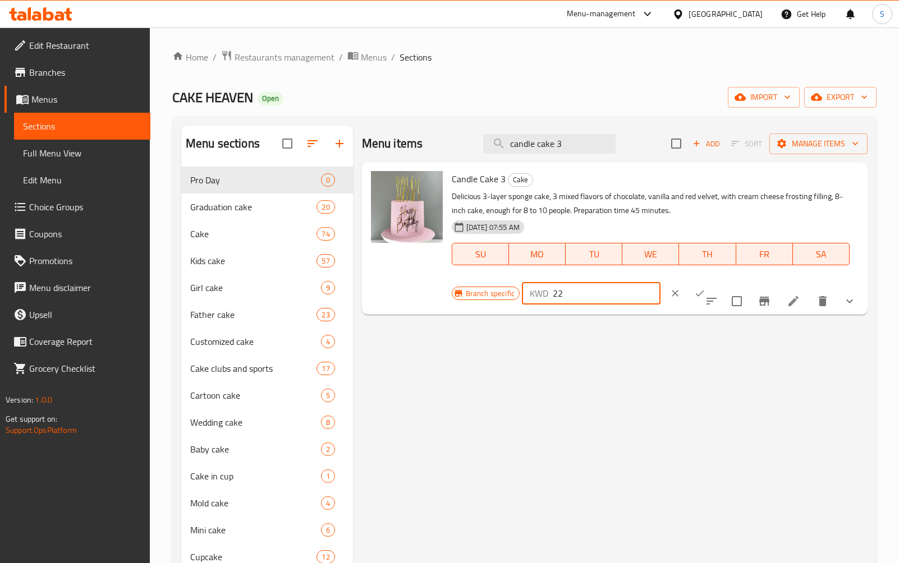
click at [583, 295] on input "22" at bounding box center [607, 293] width 108 height 22
type input "20"
click at [694, 297] on icon "ok" at bounding box center [699, 293] width 11 height 11
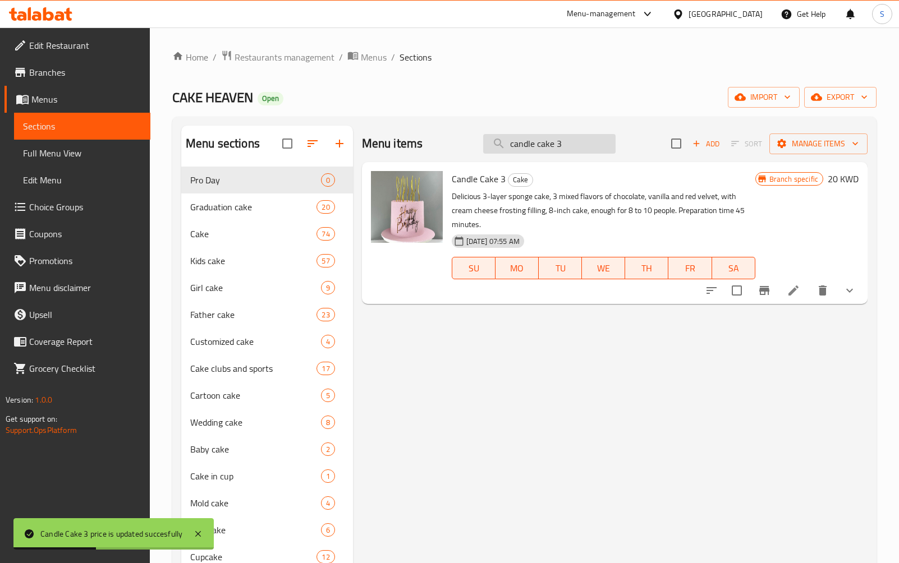
click at [524, 150] on input "candle cake 3" at bounding box center [549, 144] width 132 height 20
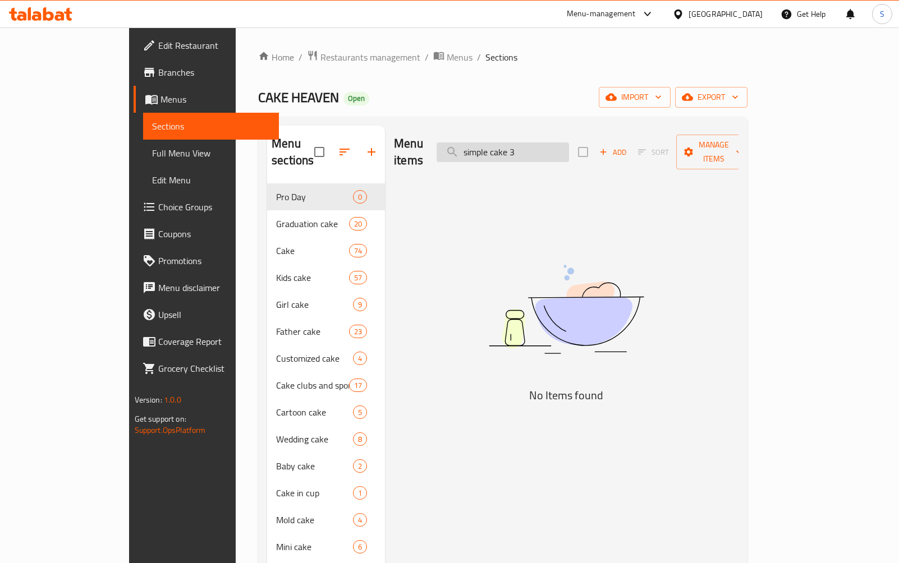
click at [569, 143] on input "simple cake 3" at bounding box center [502, 153] width 132 height 20
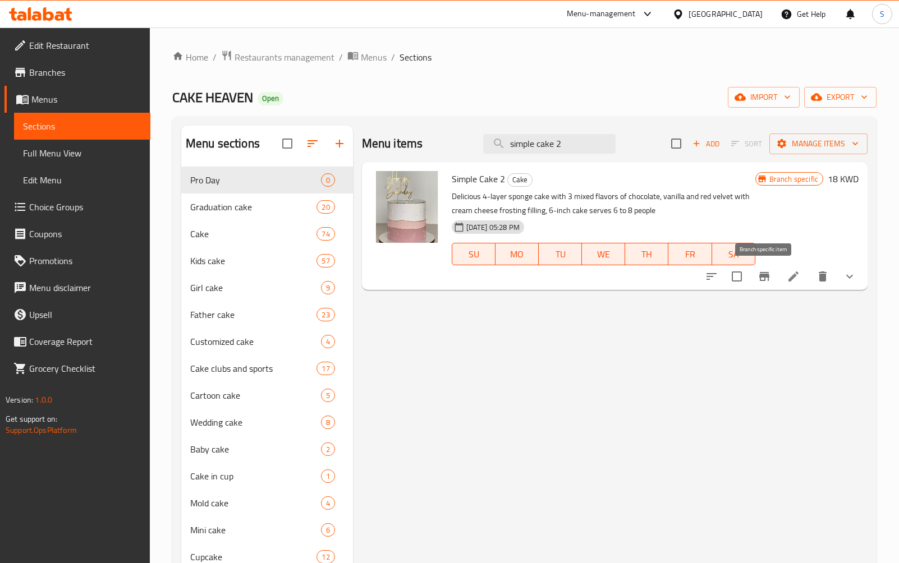
type input "simple cake 2"
click at [762, 282] on icon "Branch-specific-item" at bounding box center [763, 276] width 13 height 13
click at [762, 282] on div "Simple Cake 2 - branch specific item Simple Cake 2 Delicious 4-layer sponge cak…" at bounding box center [449, 281] width 899 height 563
click at [565, 135] on input "simple cake 2" at bounding box center [549, 144] width 132 height 20
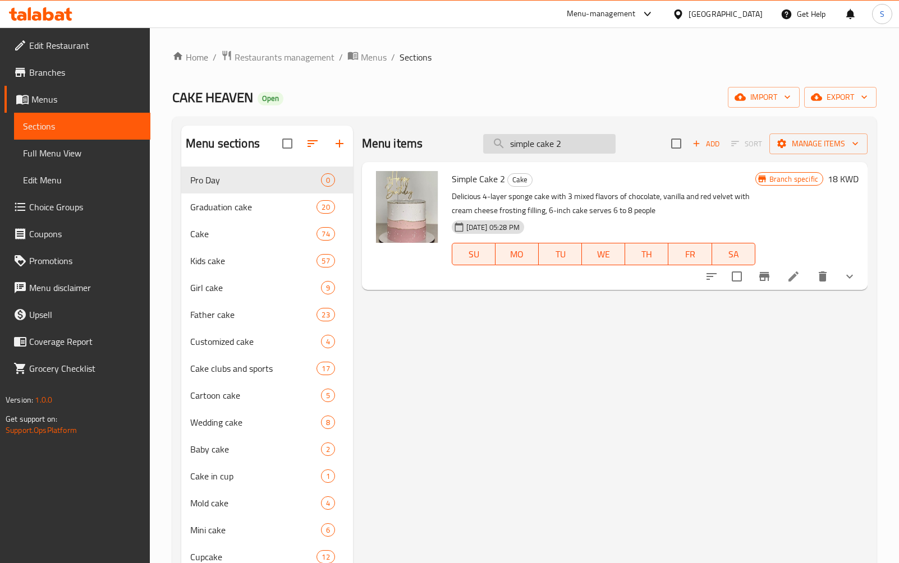
click at [565, 135] on input "simple cake 2" at bounding box center [549, 144] width 132 height 20
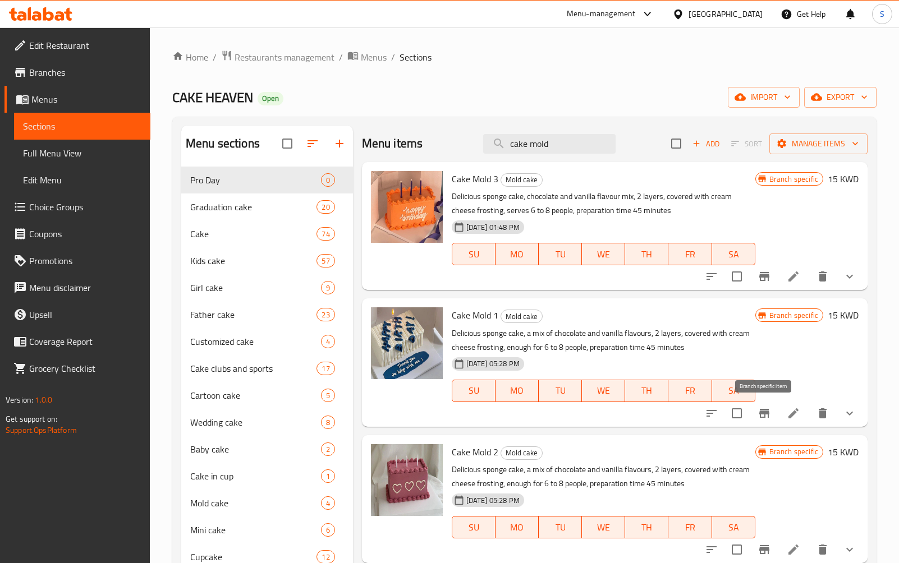
type input "cake mold"
click at [761, 417] on icon "Branch-specific-item" at bounding box center [763, 413] width 13 height 13
click at [560, 149] on input "cake mold" at bounding box center [549, 144] width 132 height 20
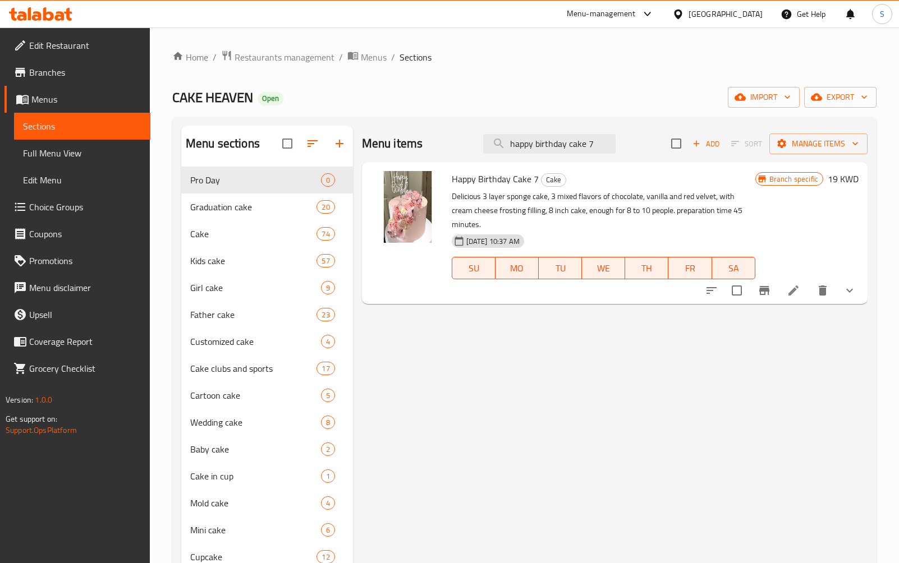
type input "happy birthday cake 7"
click at [761, 292] on icon "Branch-specific-item" at bounding box center [764, 290] width 10 height 9
click at [829, 144] on span "Manage items" at bounding box center [818, 144] width 80 height 14
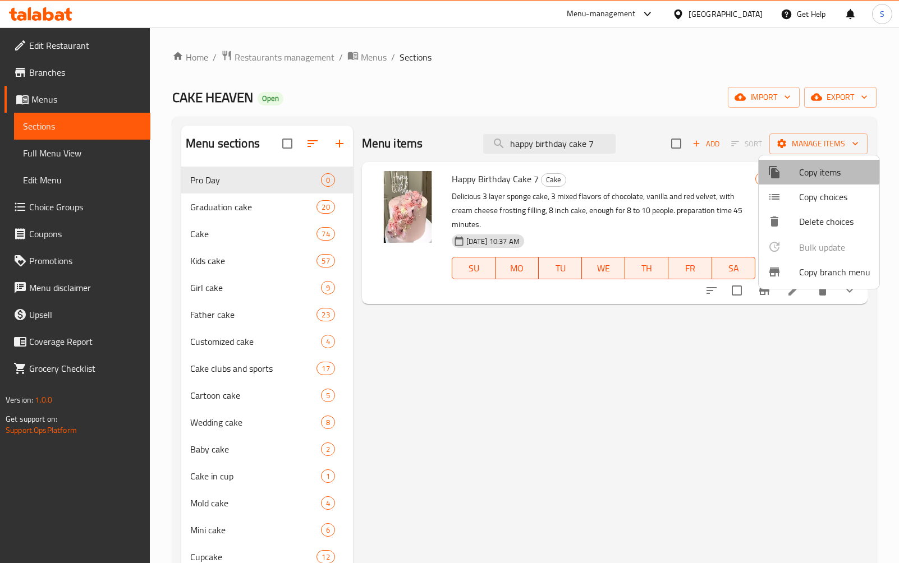
click at [811, 167] on span "Copy items" at bounding box center [834, 172] width 71 height 13
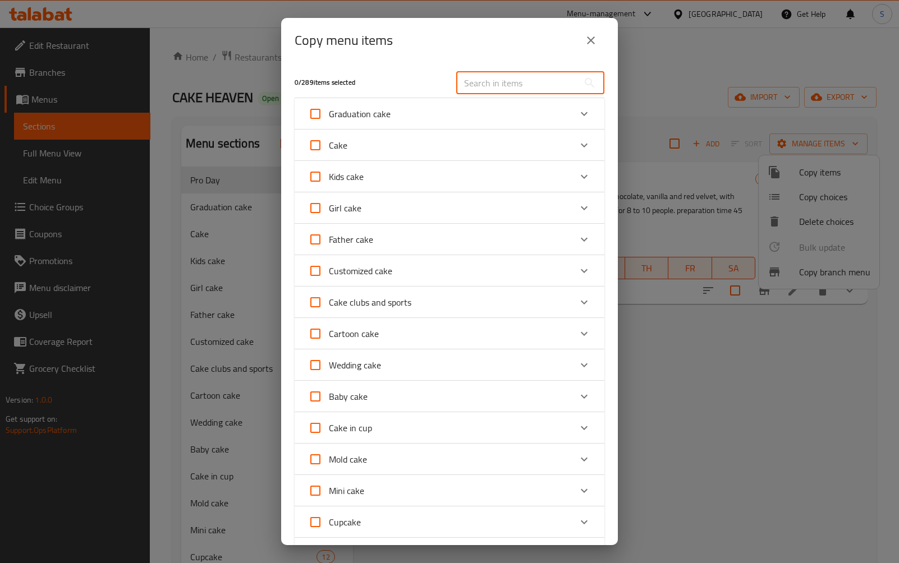
click at [525, 91] on input "text" at bounding box center [517, 83] width 122 height 22
paste input "Labubu"
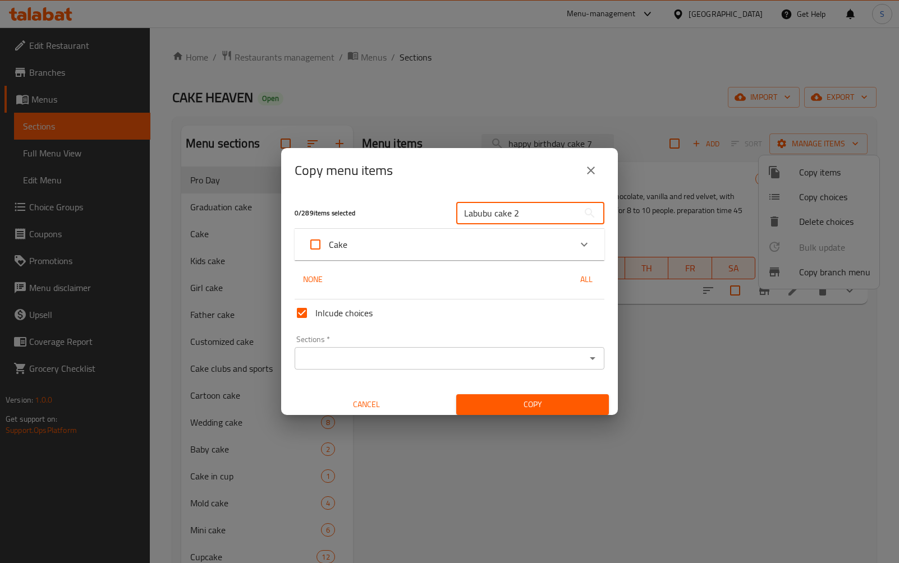
type input "Labubu cake 2"
click at [432, 257] on div "Cake" at bounding box center [439, 244] width 263 height 27
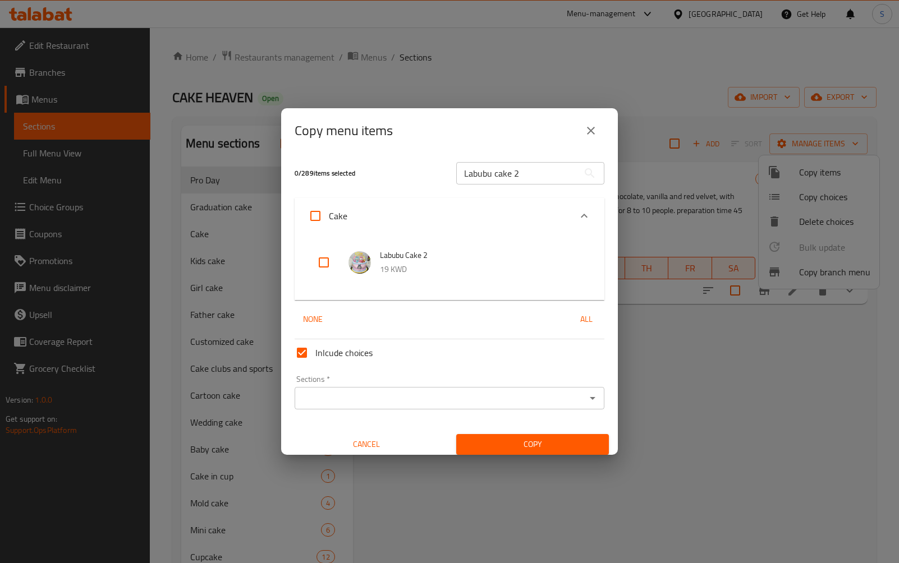
click at [327, 267] on input "checkbox" at bounding box center [323, 262] width 27 height 27
checkbox input "true"
click at [498, 180] on input "Labubu cake 2" at bounding box center [517, 173] width 122 height 22
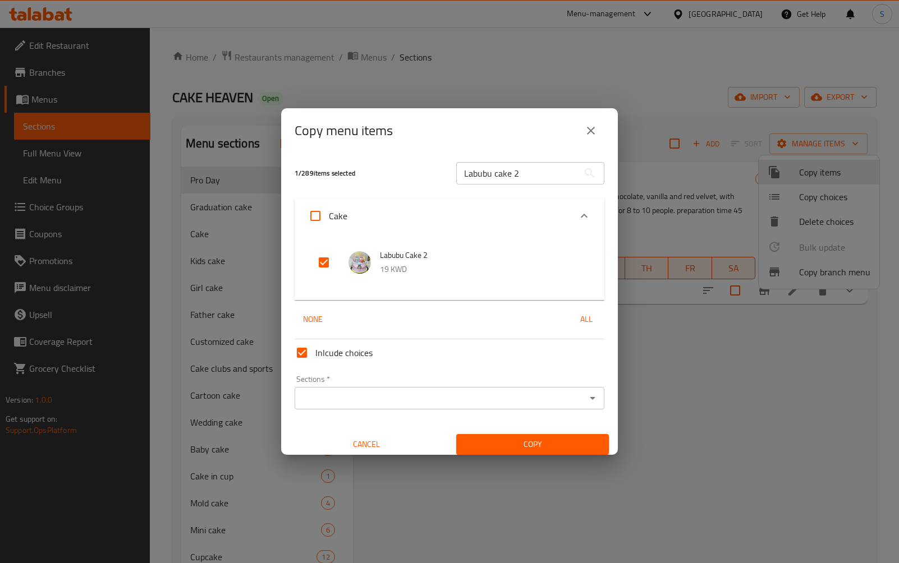
click at [557, 171] on input "Labubu cake 2" at bounding box center [517, 173] width 122 height 22
paste input "candle cak"
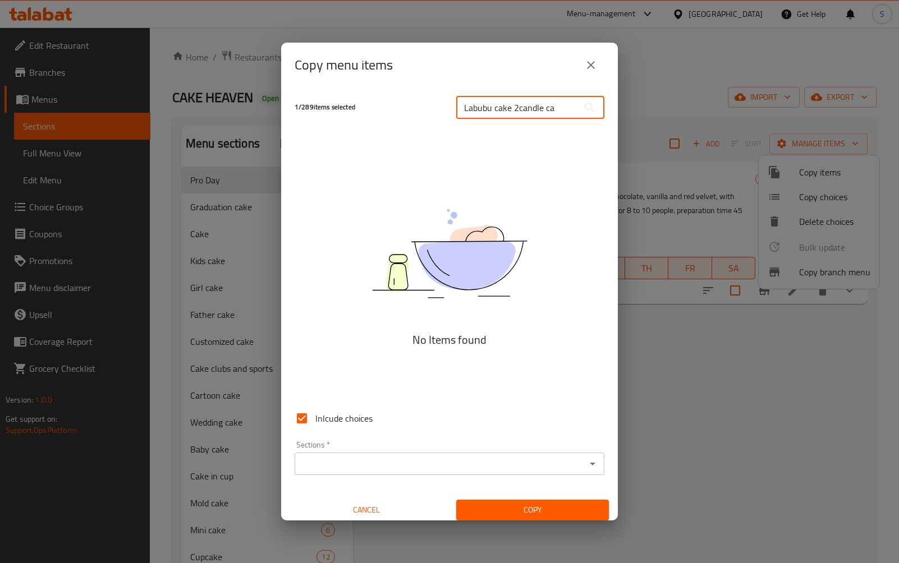
paste input "candle cak"
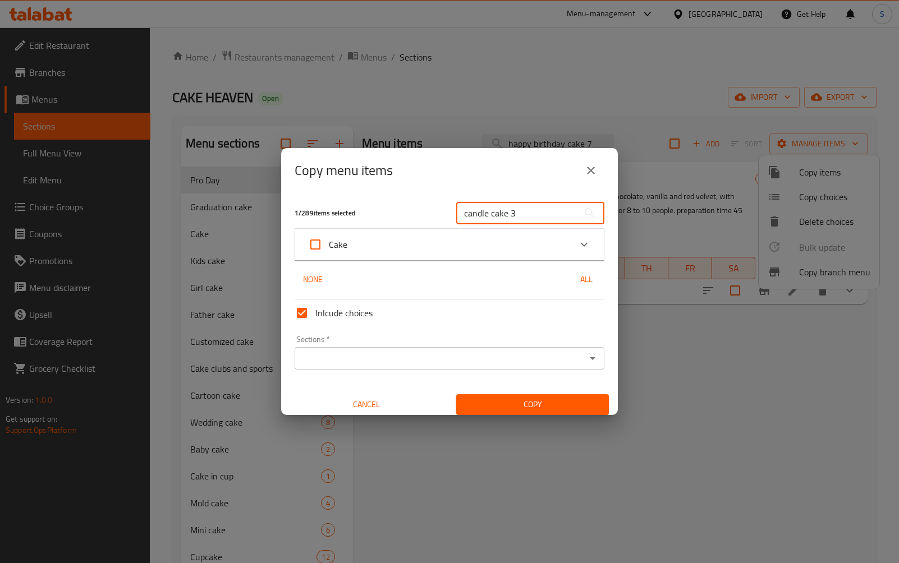
type input "candle cake 3"
click at [406, 249] on div "Cake" at bounding box center [439, 244] width 263 height 27
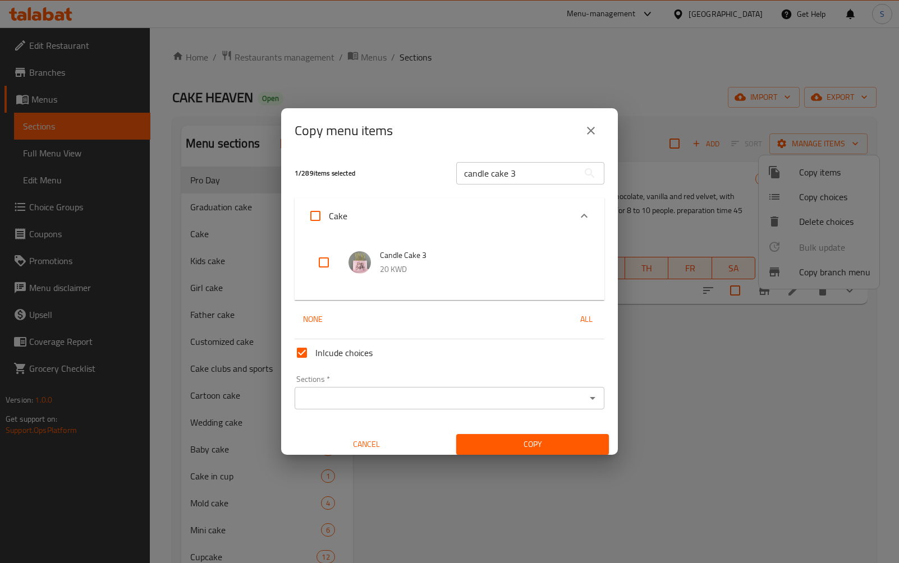
click at [320, 273] on input "checkbox" at bounding box center [323, 262] width 27 height 27
checkbox input "true"
click at [546, 175] on input "candle cake 3" at bounding box center [517, 173] width 122 height 22
paste input "simple cake 2 - cake"
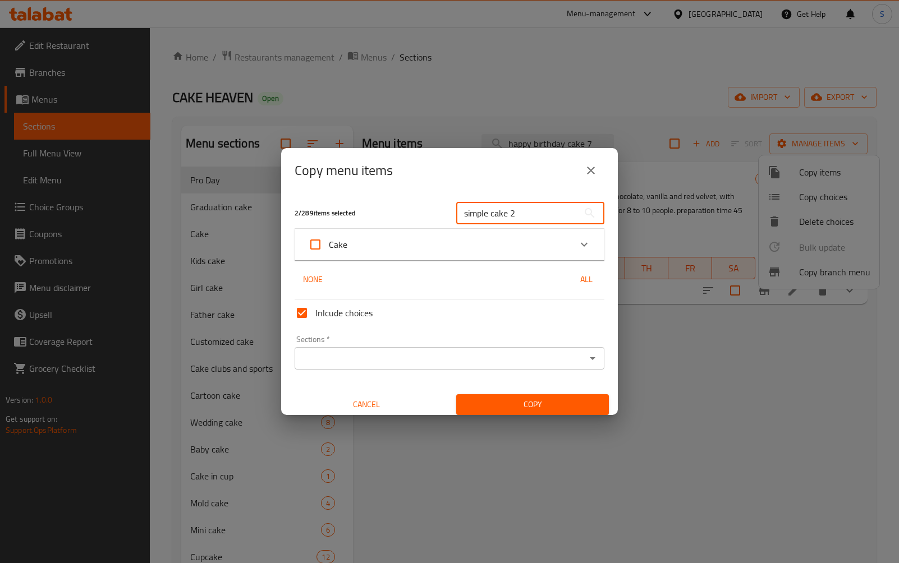
type input "simple cake 2"
click at [440, 238] on div "Cake" at bounding box center [439, 244] width 263 height 27
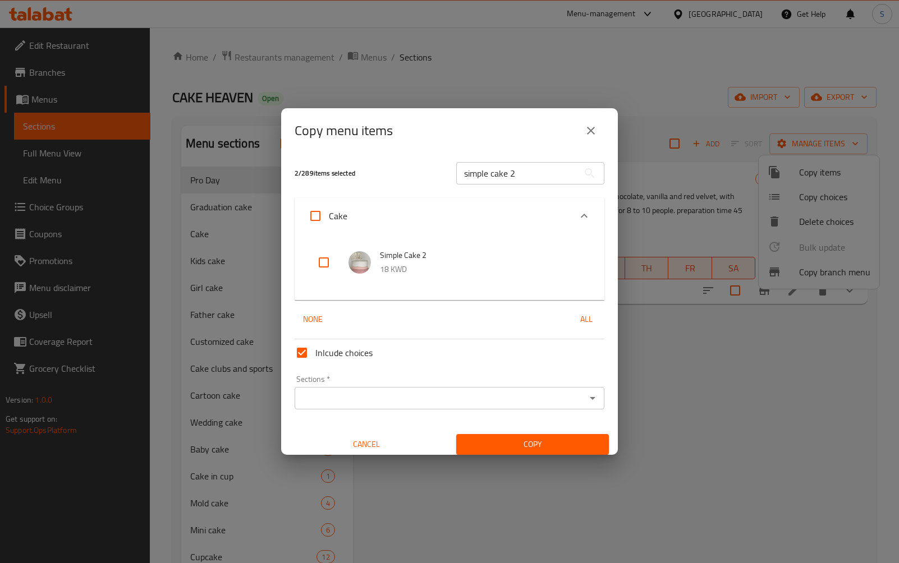
click at [320, 262] on input "checkbox" at bounding box center [323, 262] width 27 height 27
checkbox input "true"
click at [522, 177] on input "simple cake 2" at bounding box center [517, 173] width 122 height 22
paste input "cake mold"
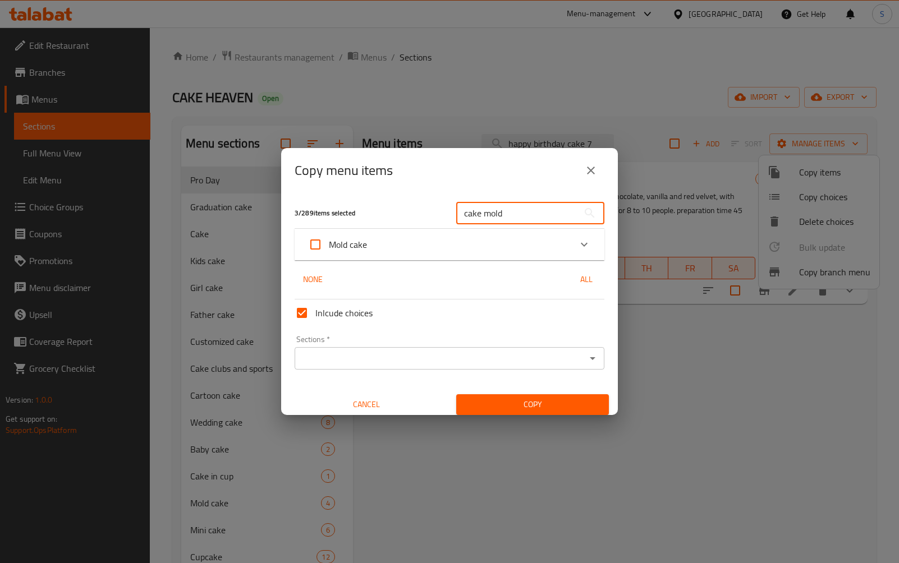
type input "cake mold"
click at [465, 242] on div "Mold cake" at bounding box center [439, 244] width 263 height 27
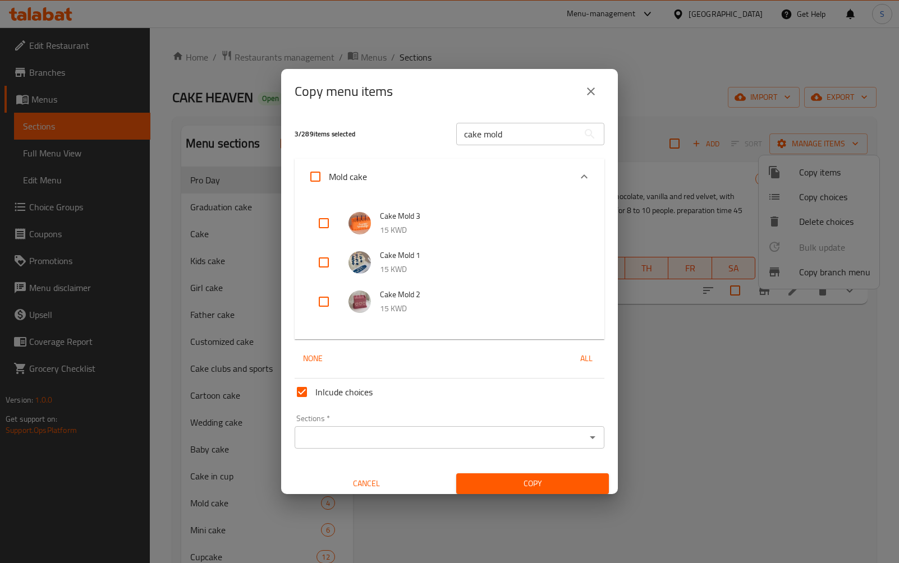
click at [334, 263] on input "checkbox" at bounding box center [323, 262] width 27 height 27
checkbox input "true"
click at [541, 132] on input "cake mold" at bounding box center [517, 134] width 122 height 22
paste input "happy birhtday cake"
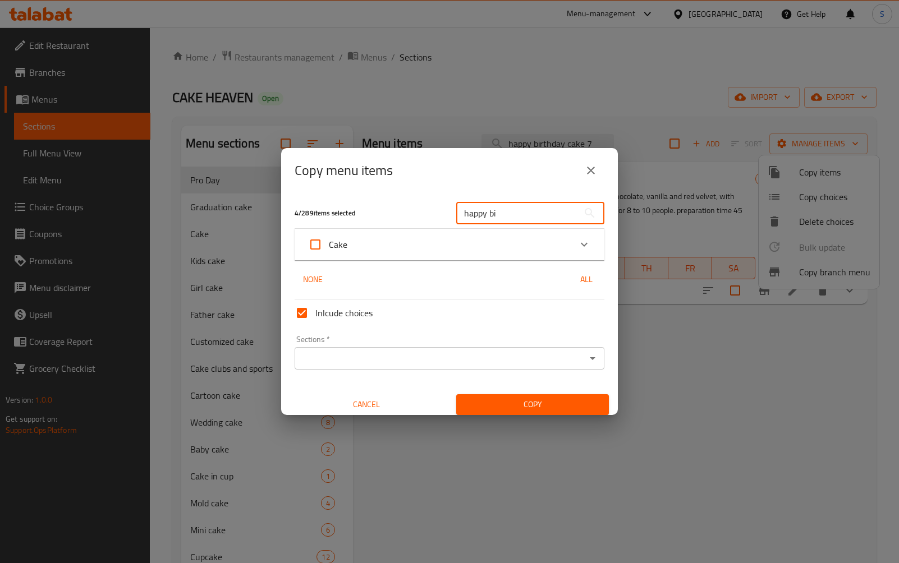
type input "happy bi"
click at [447, 238] on div "Cake" at bounding box center [439, 244] width 263 height 27
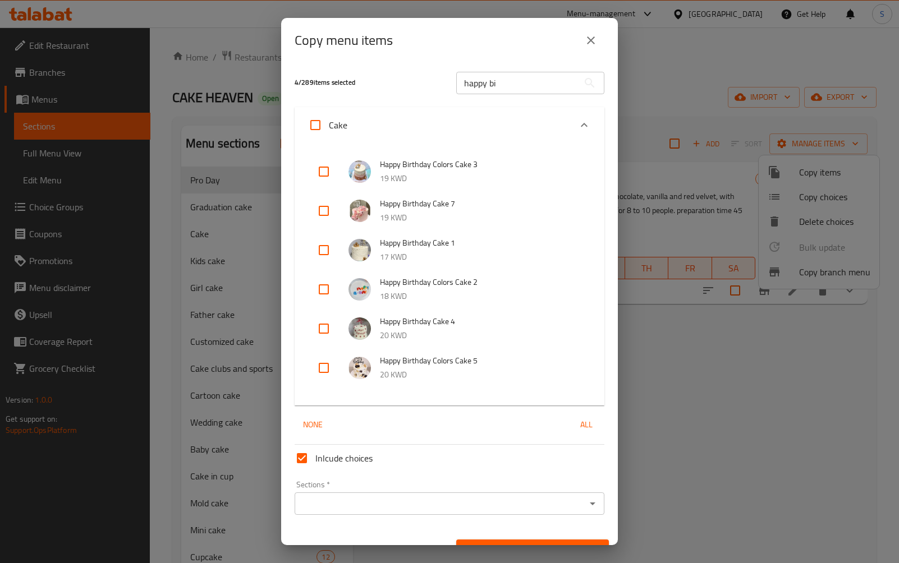
click at [331, 212] on input "checkbox" at bounding box center [323, 210] width 27 height 27
checkbox input "true"
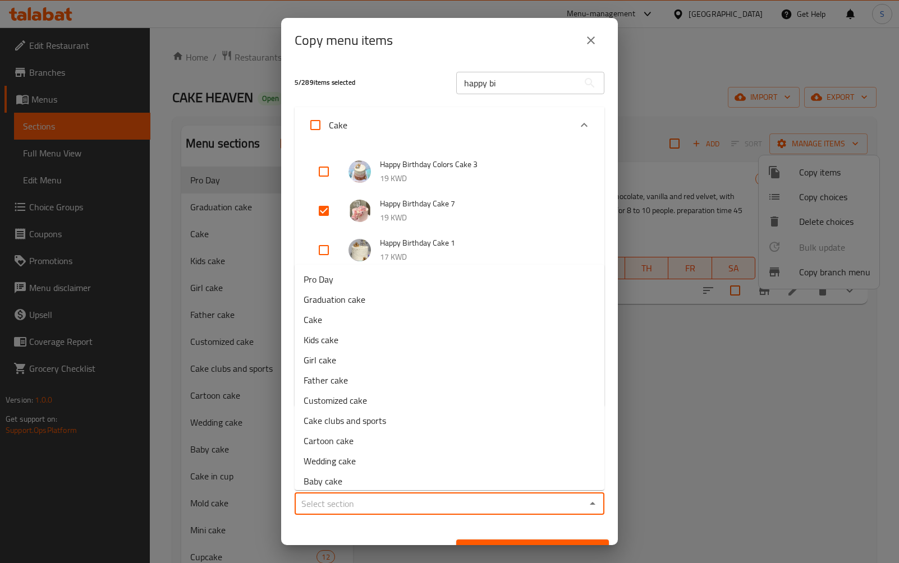
click at [404, 501] on input "Sections   *" at bounding box center [440, 504] width 284 height 16
click at [380, 275] on li "Pro Day" at bounding box center [450, 279] width 310 height 20
type input "Pro Day"
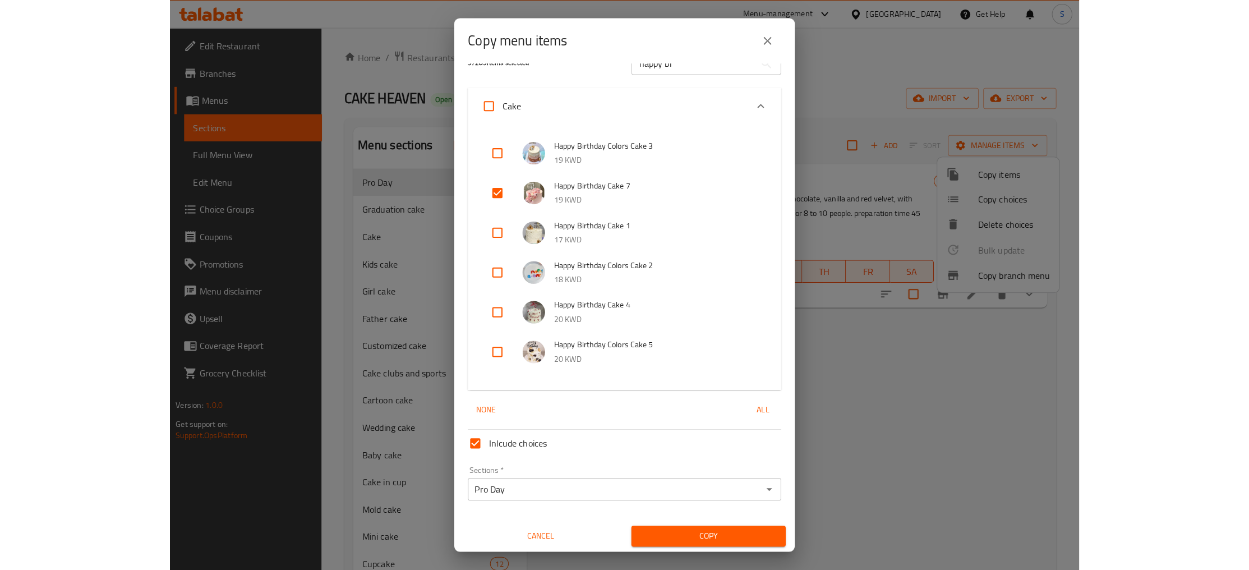
scroll to position [22, 0]
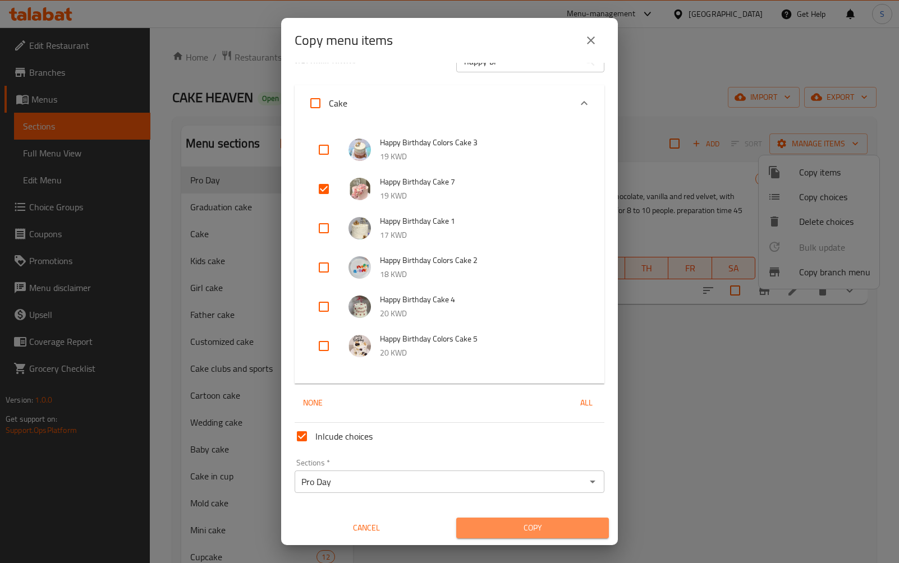
click at [554, 528] on span "Copy" at bounding box center [532, 528] width 135 height 14
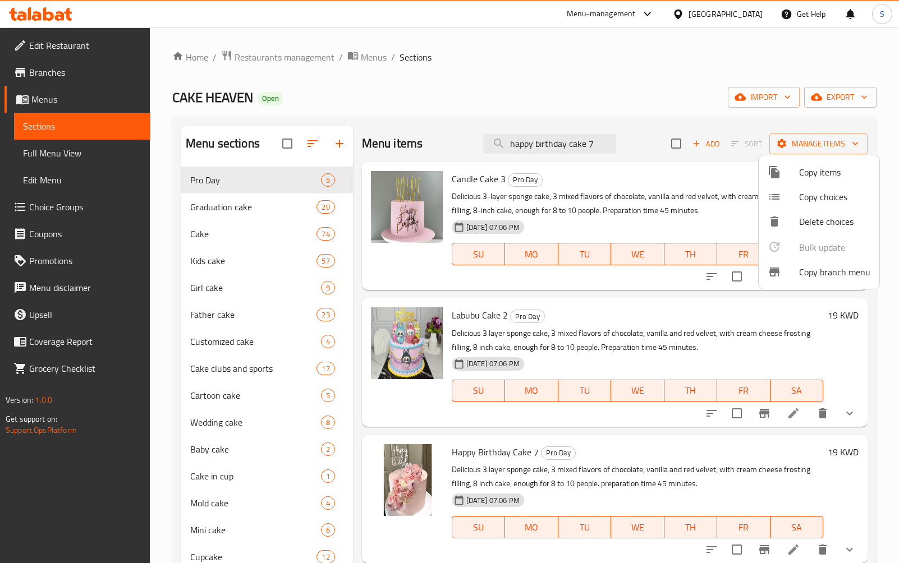
click at [674, 144] on div at bounding box center [449, 281] width 899 height 563
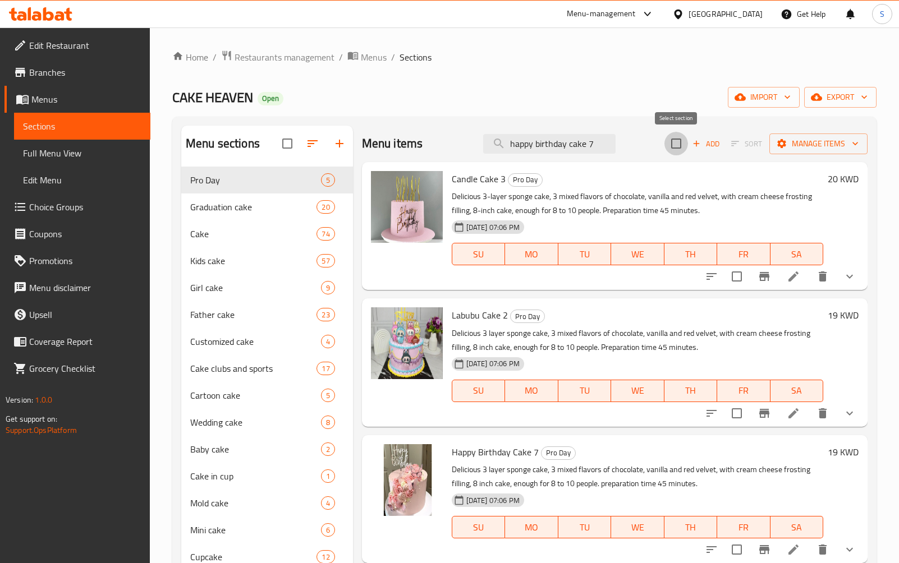
click at [674, 144] on input "checkbox" at bounding box center [676, 144] width 24 height 24
checkbox input "true"
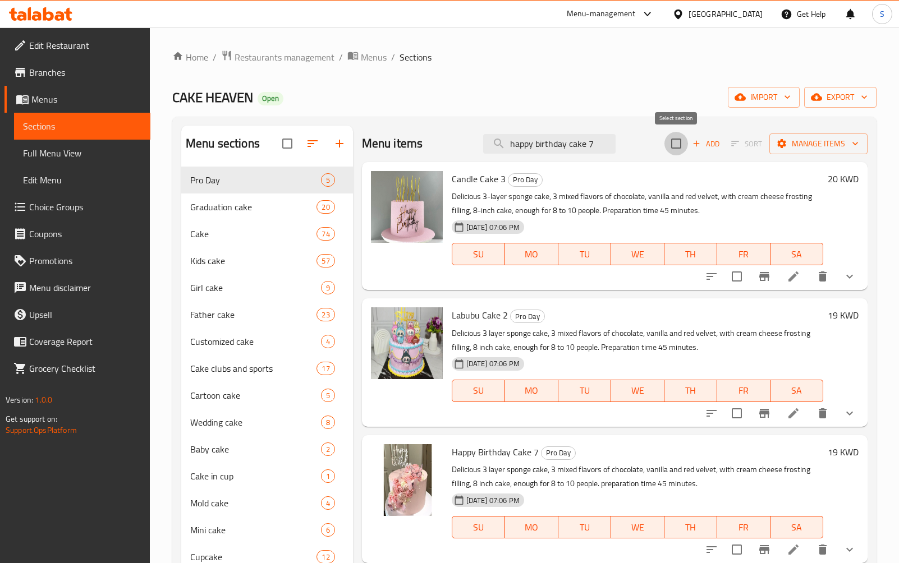
checkbox input "true"
click at [831, 146] on span "Manage items" at bounding box center [818, 144] width 80 height 14
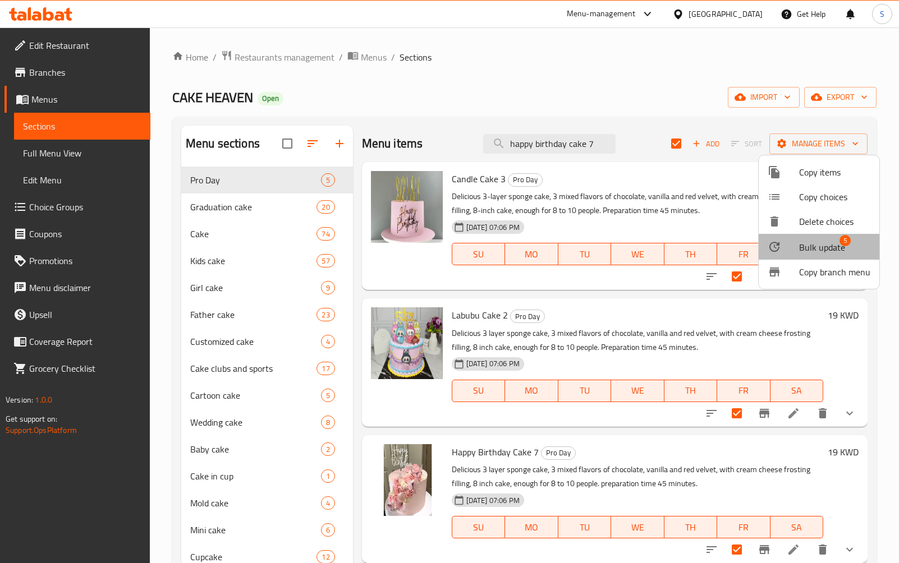
click at [821, 253] on span "Bulk update" at bounding box center [822, 247] width 46 height 13
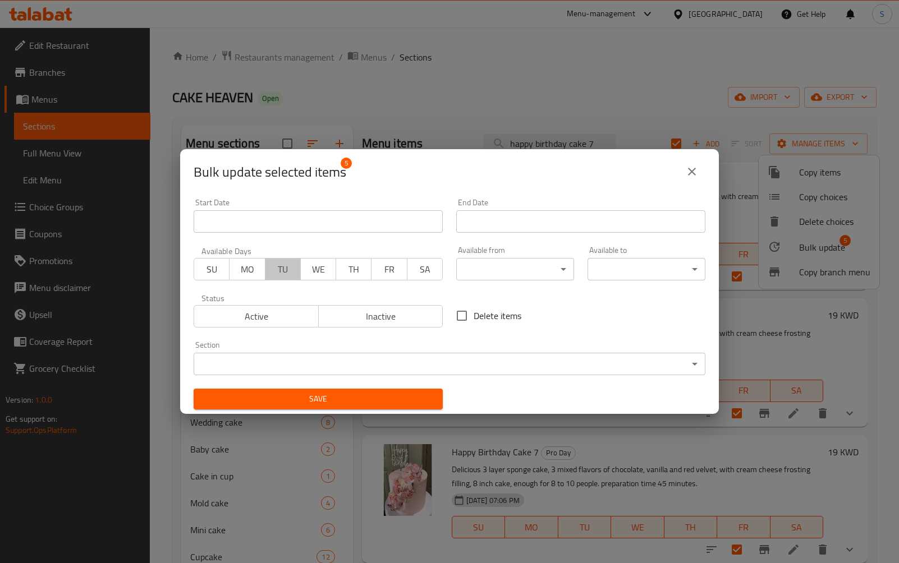
click at [283, 275] on span "TU" at bounding box center [283, 269] width 26 height 16
click at [320, 277] on span "WE" at bounding box center [318, 269] width 26 height 16
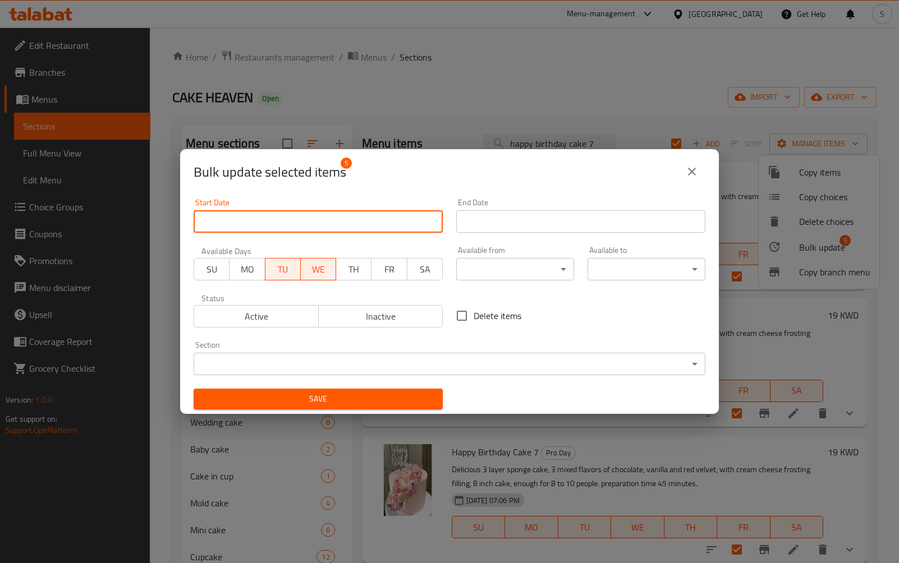
click at [347, 228] on input "Start Date" at bounding box center [318, 221] width 249 height 22
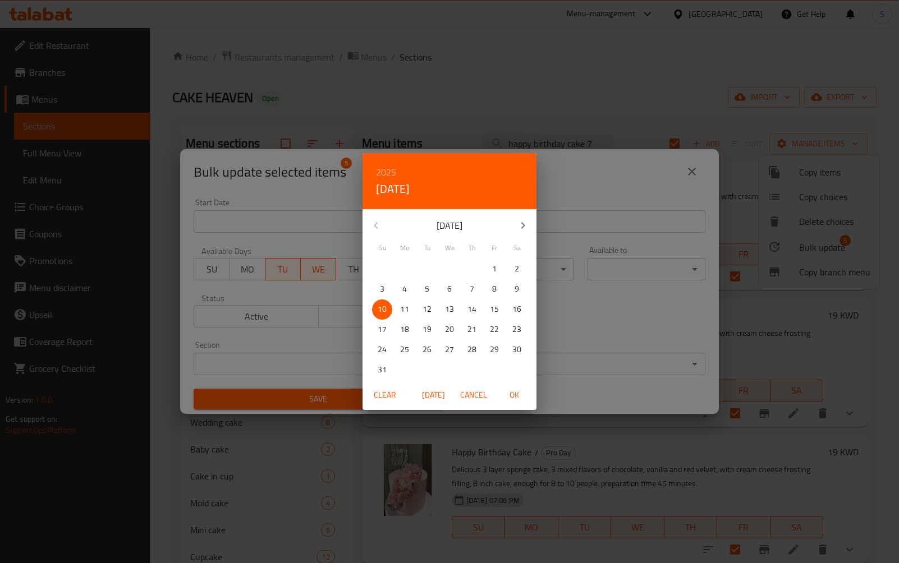
click at [427, 309] on p "12" at bounding box center [426, 309] width 9 height 14
click at [518, 398] on span "OK" at bounding box center [513, 395] width 27 height 14
type input "[DATE]"
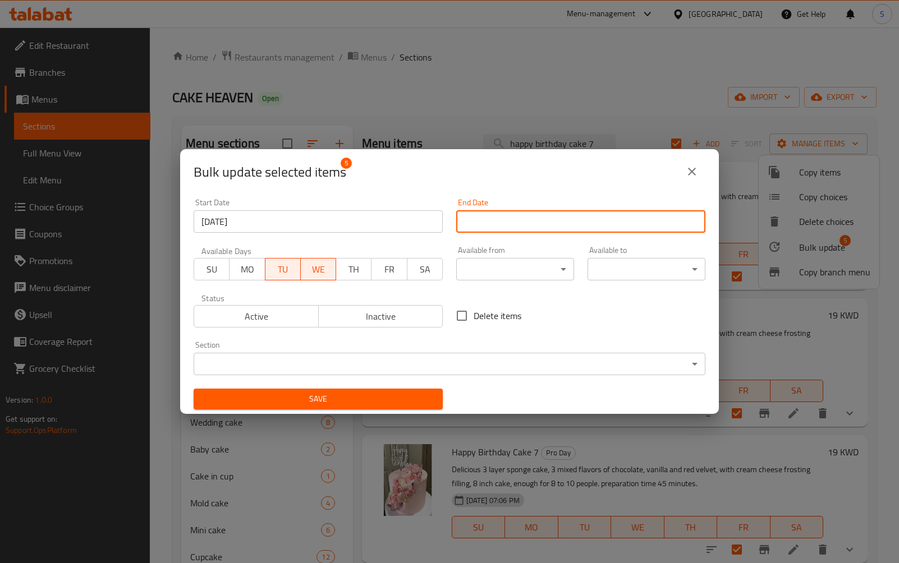
click at [525, 216] on input "Start Date" at bounding box center [580, 221] width 249 height 22
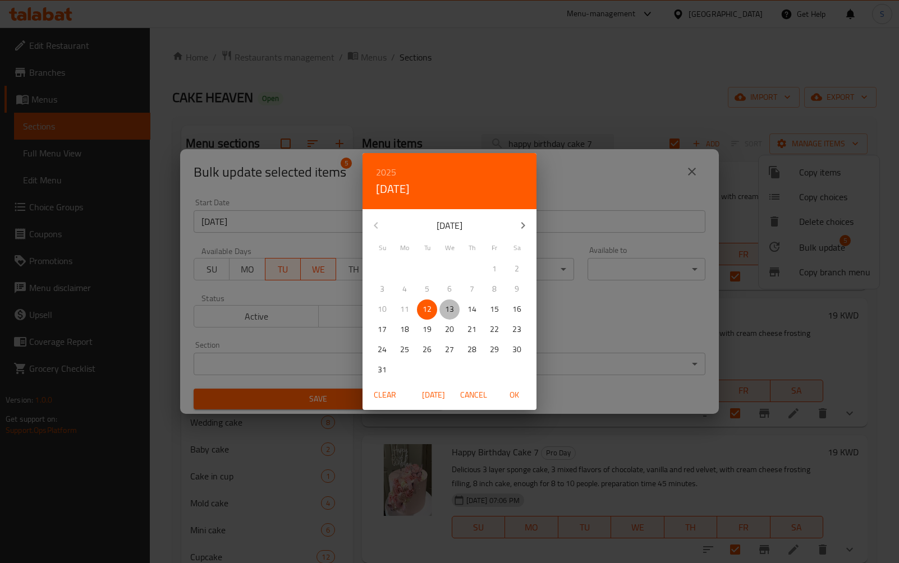
click at [452, 310] on p "13" at bounding box center [449, 309] width 9 height 14
click at [517, 401] on span "OK" at bounding box center [513, 395] width 27 height 14
type input "[DATE]"
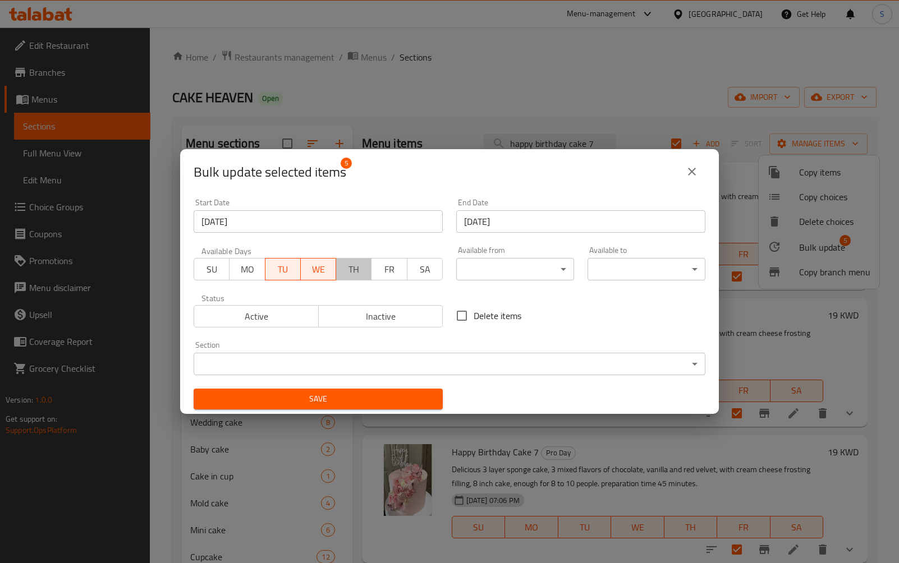
click at [354, 270] on span "TH" at bounding box center [354, 269] width 26 height 16
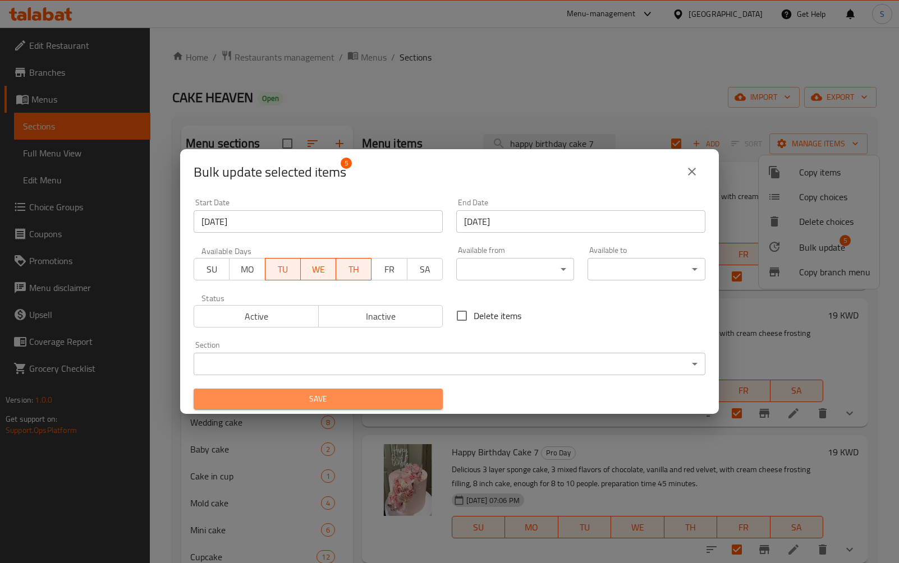
click at [361, 400] on span "Save" at bounding box center [318, 399] width 231 height 14
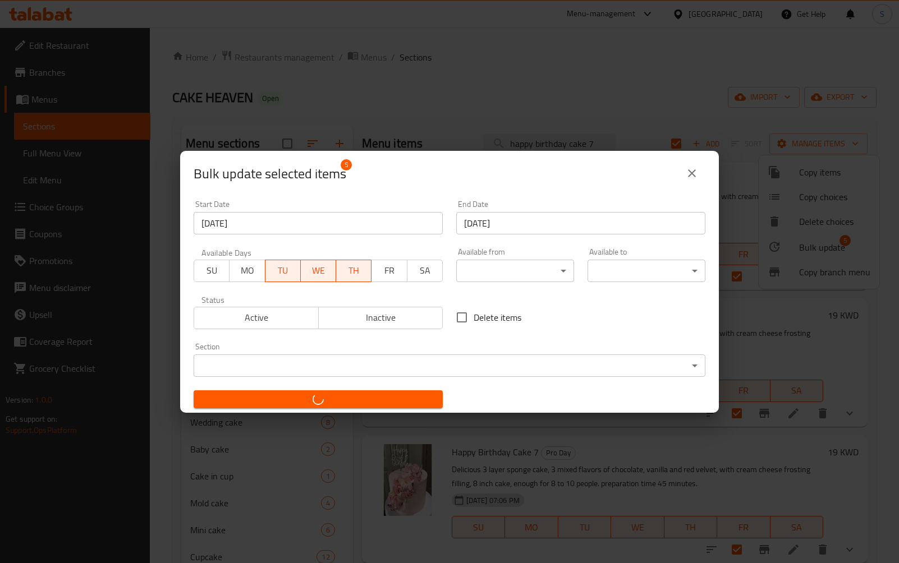
checkbox input "false"
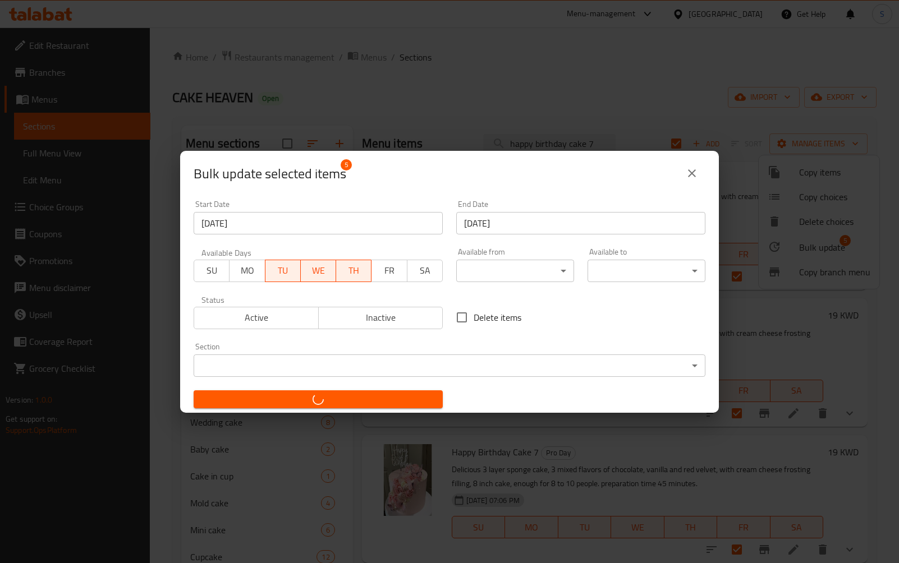
checkbox input "false"
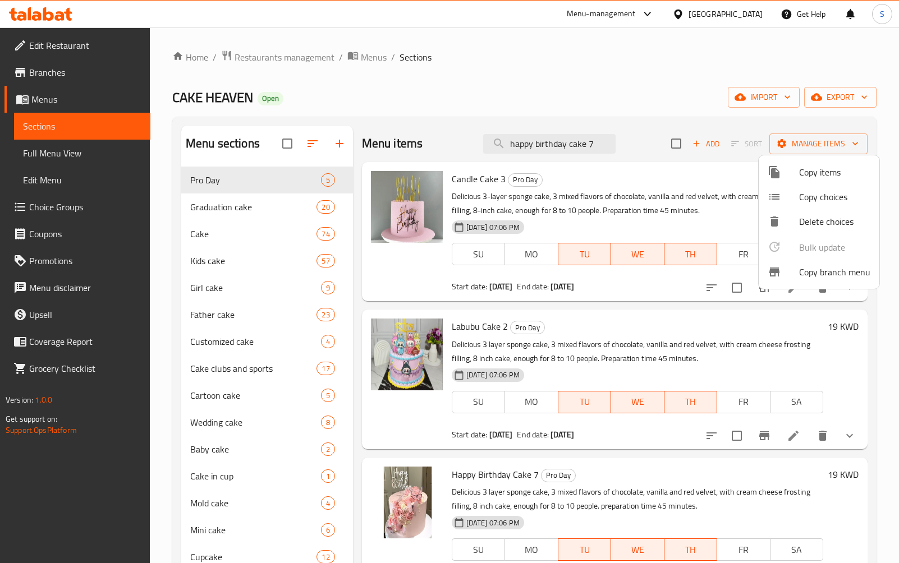
click at [592, 99] on div at bounding box center [449, 281] width 899 height 563
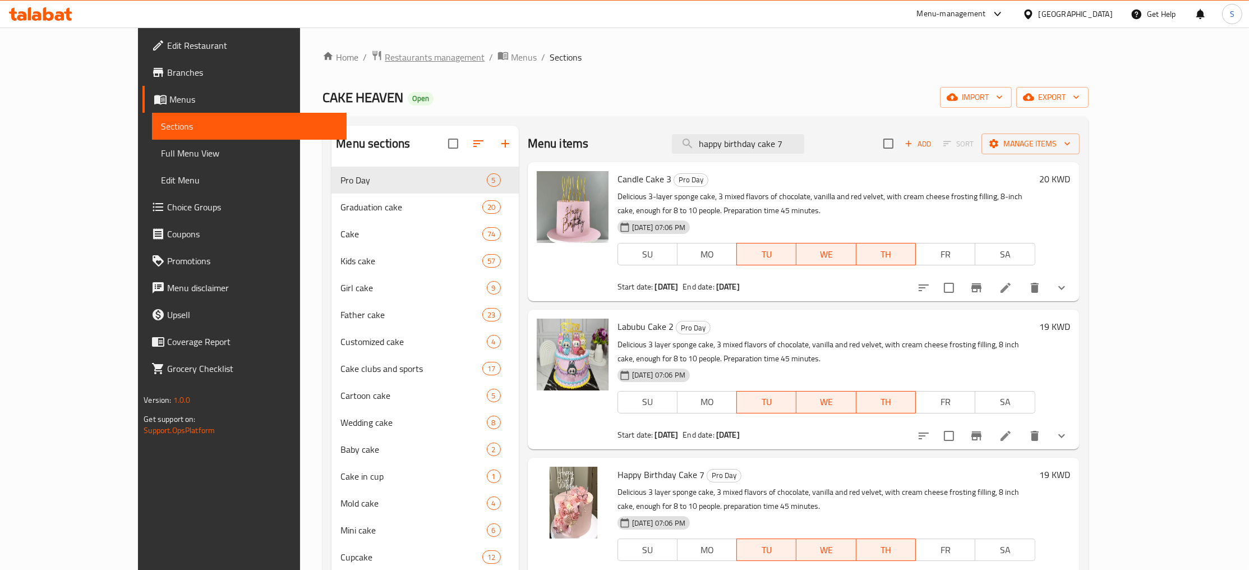
click at [385, 61] on span "Restaurants management" at bounding box center [435, 56] width 100 height 13
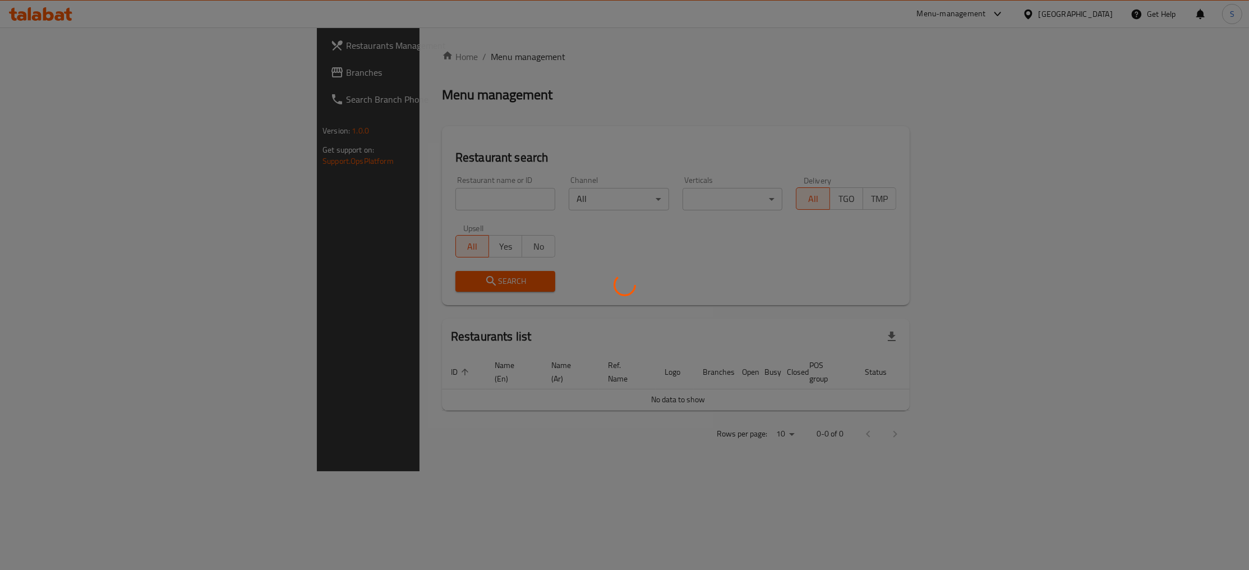
click at [362, 196] on div at bounding box center [624, 285] width 1249 height 570
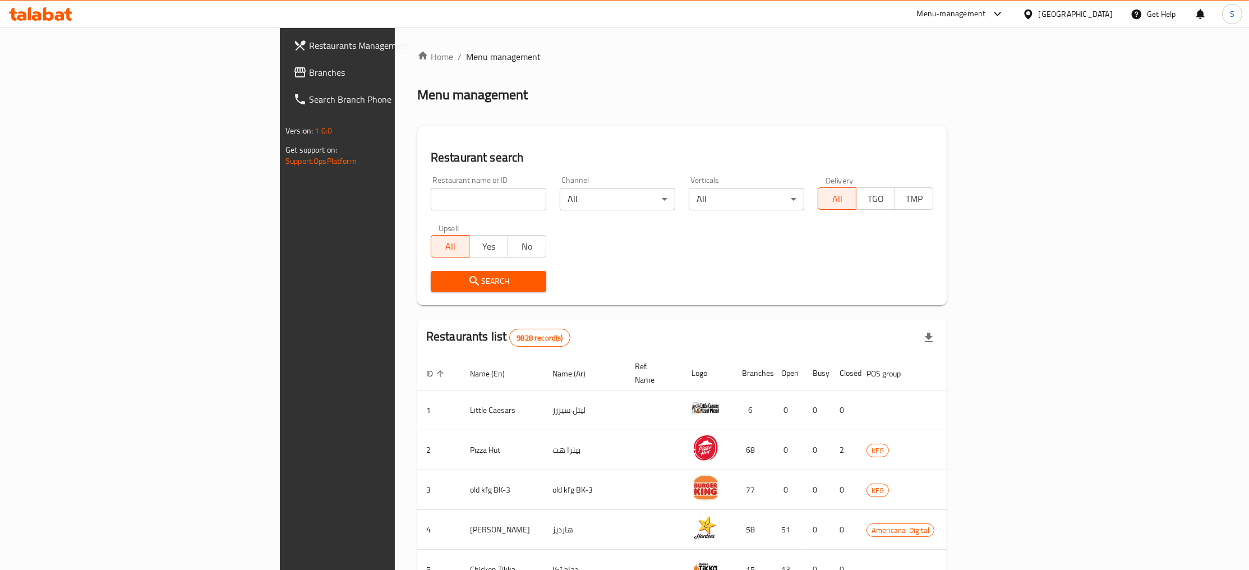
paste input "Cake Secret"
click at [431, 203] on input "Cake Secret" at bounding box center [489, 199] width 116 height 22
type input "Cake Secret"
click button "Search" at bounding box center [489, 281] width 116 height 21
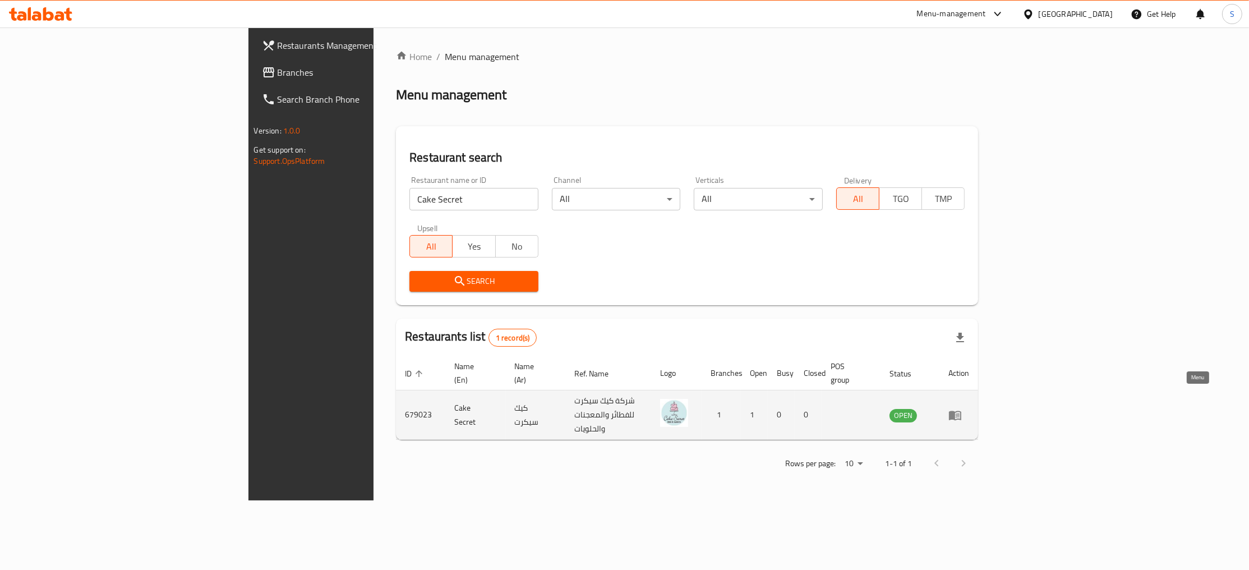
click at [962, 411] on icon "enhanced table" at bounding box center [955, 416] width 12 height 10
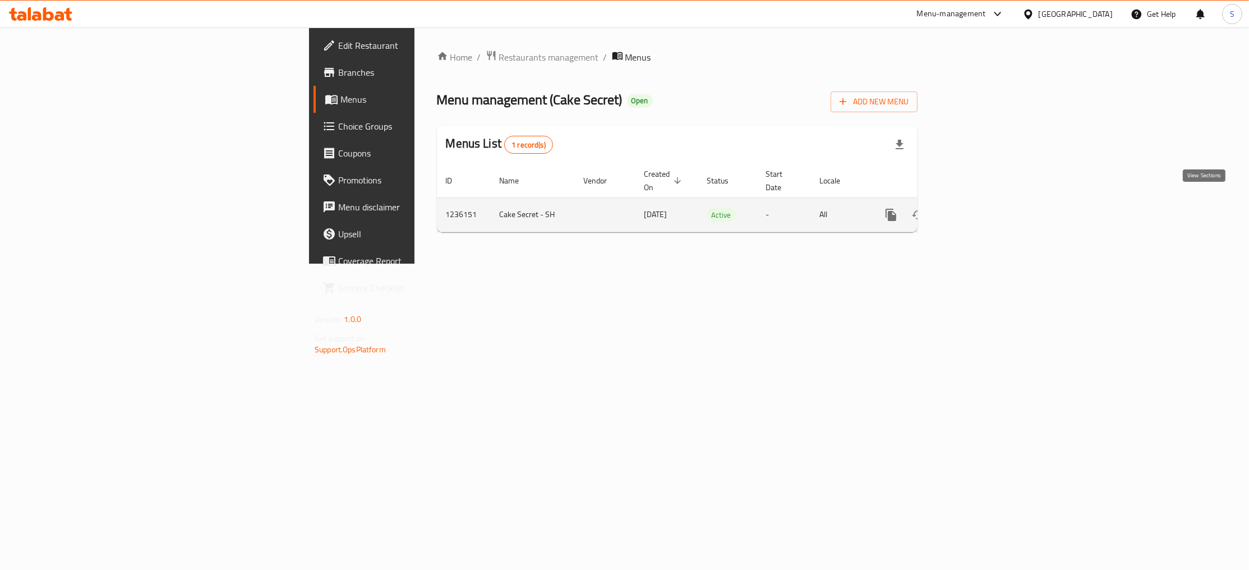
click at [979, 208] on icon "enhanced table" at bounding box center [972, 214] width 13 height 13
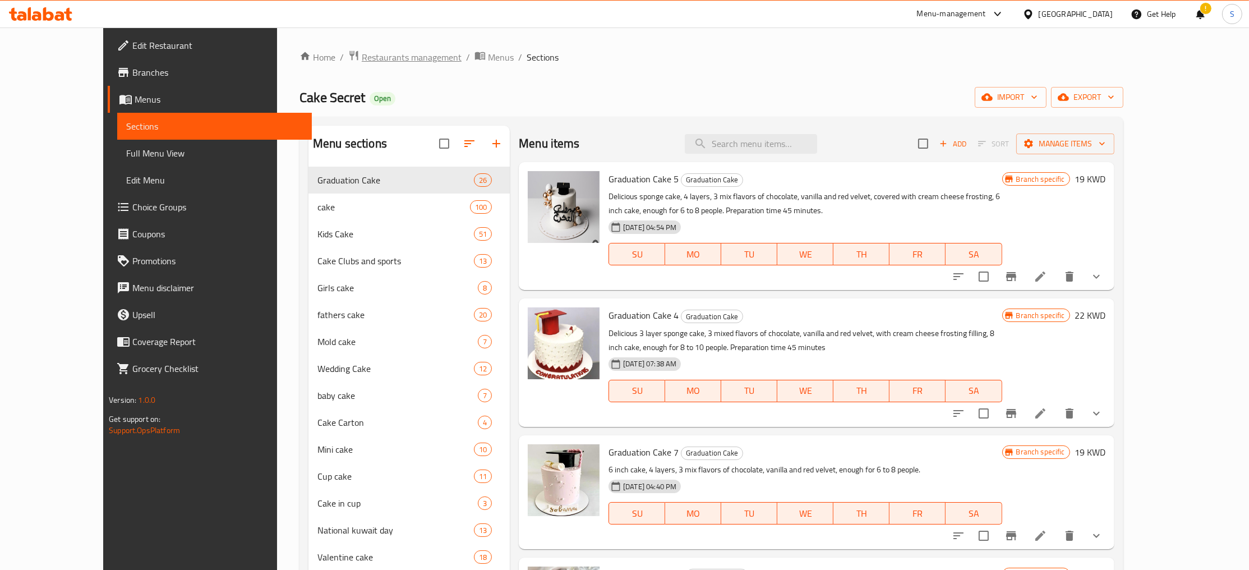
click at [362, 60] on span "Restaurants management" at bounding box center [412, 56] width 100 height 13
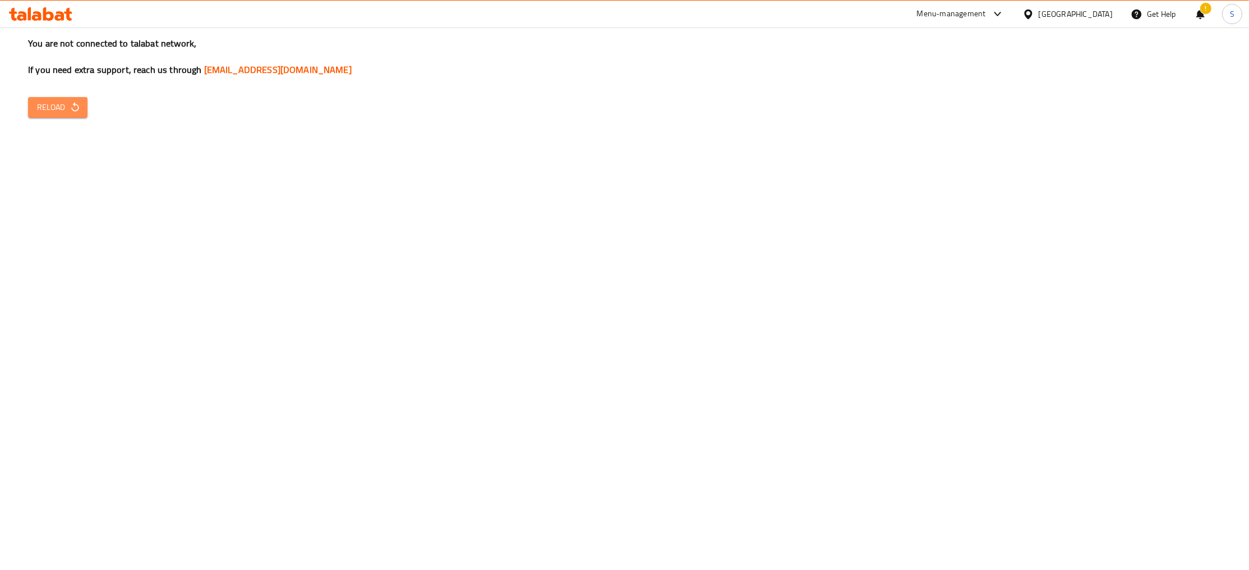
click at [65, 111] on span "Reload" at bounding box center [58, 107] width 42 height 14
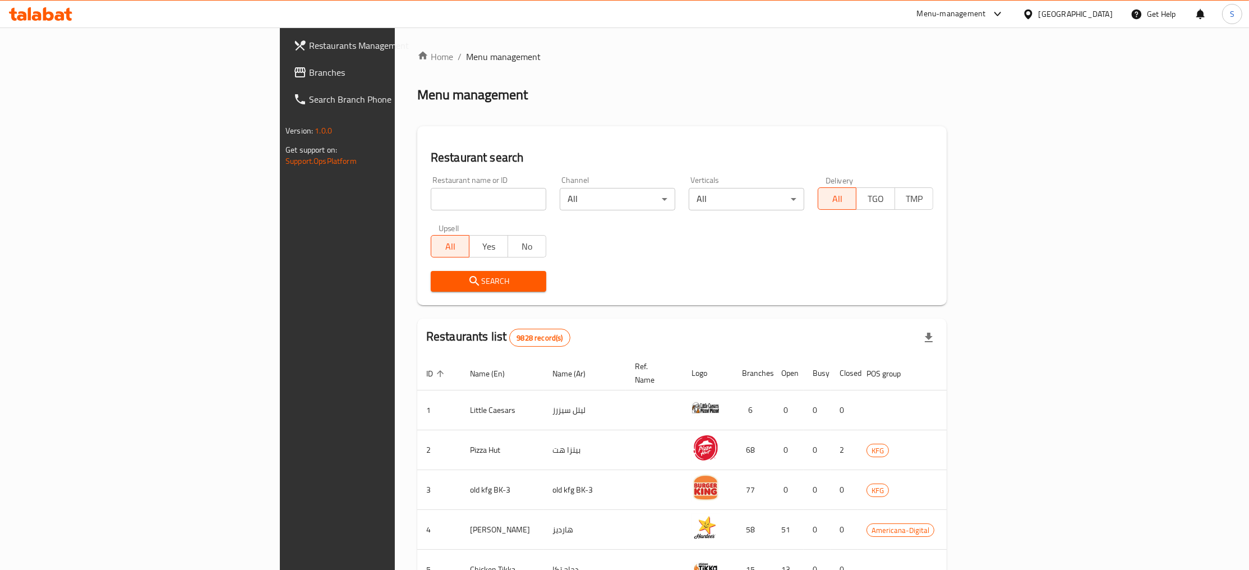
paste input "Bun Squared"
click at [431, 196] on input "Bun Squared" at bounding box center [489, 199] width 116 height 22
type input "Bun Squared"
click button "Search" at bounding box center [489, 281] width 116 height 21
